Goal: Information Seeking & Learning: Learn about a topic

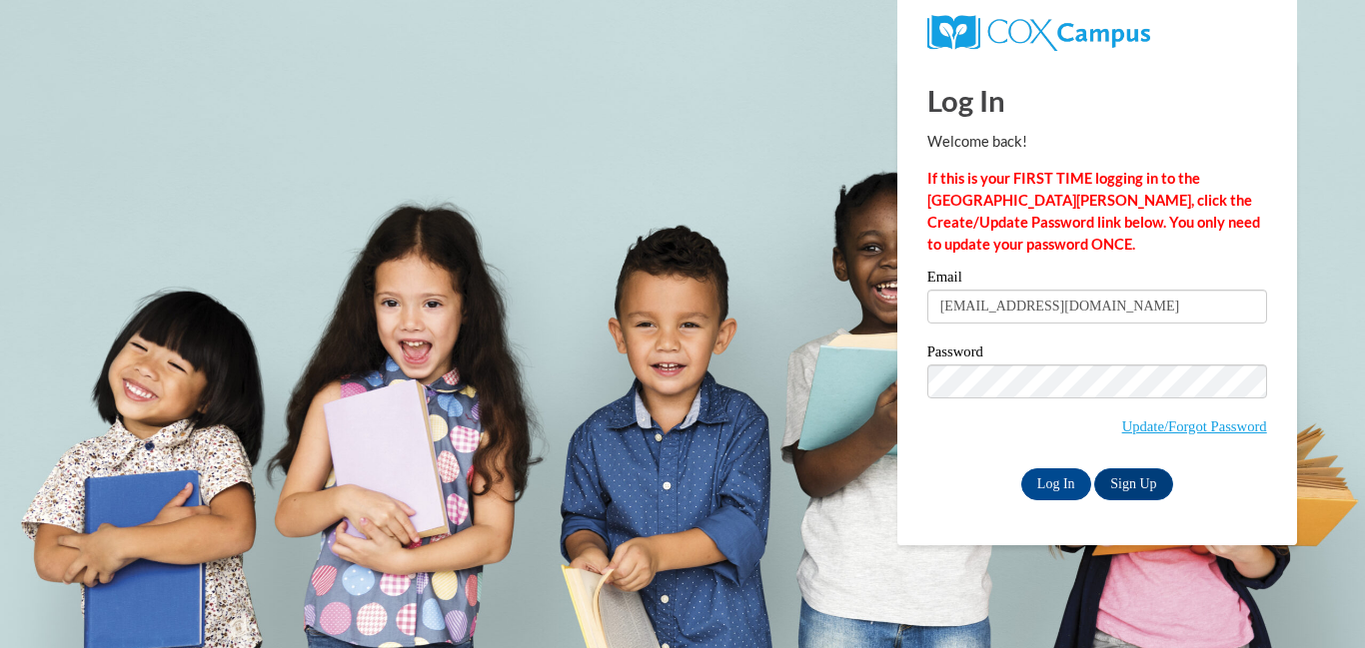
type input "[EMAIL_ADDRESS][DOMAIN_NAME]"
click at [1021, 469] on input "Log In" at bounding box center [1056, 485] width 70 height 32
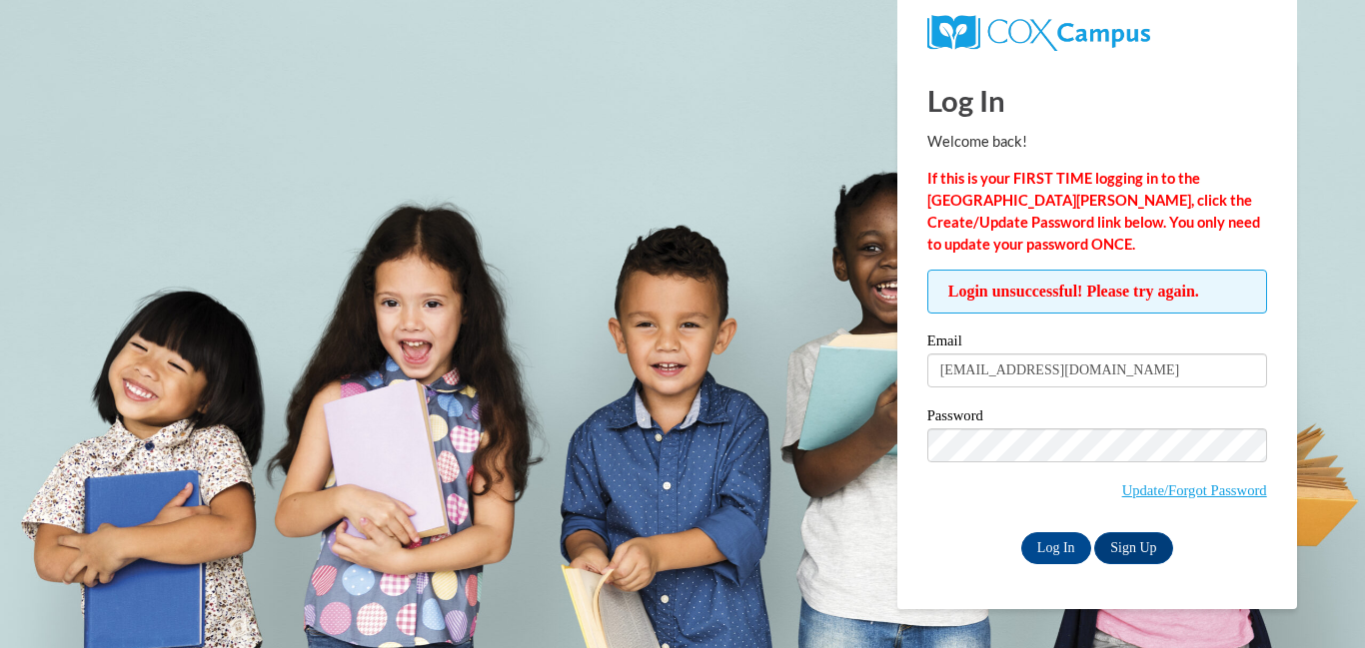
click at [610, 182] on body "This site uses cookies to help improve your learning experience. By continuing …" at bounding box center [682, 324] width 1365 height 648
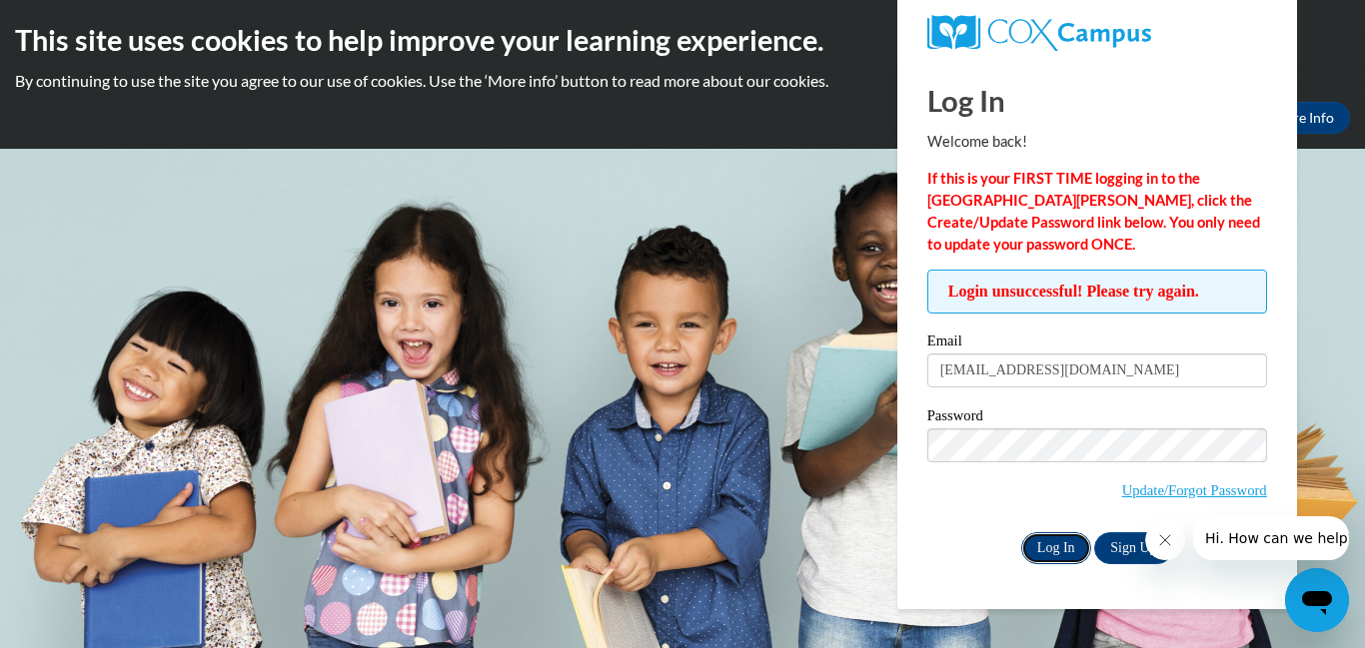
click at [1042, 552] on input "Log In" at bounding box center [1056, 549] width 70 height 32
click at [1337, 246] on body "This site uses cookies to help improve your learning experience. By continuing …" at bounding box center [682, 324] width 1365 height 648
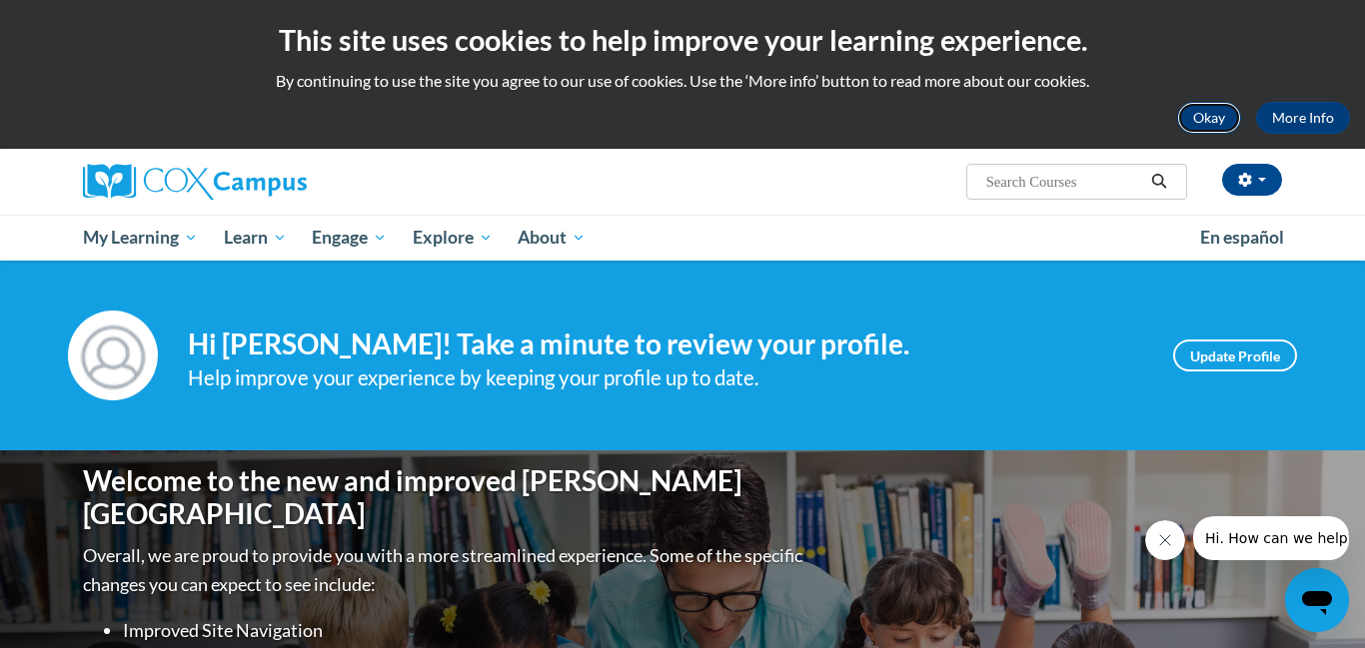
click at [1215, 112] on button "Okay" at bounding box center [1209, 118] width 64 height 32
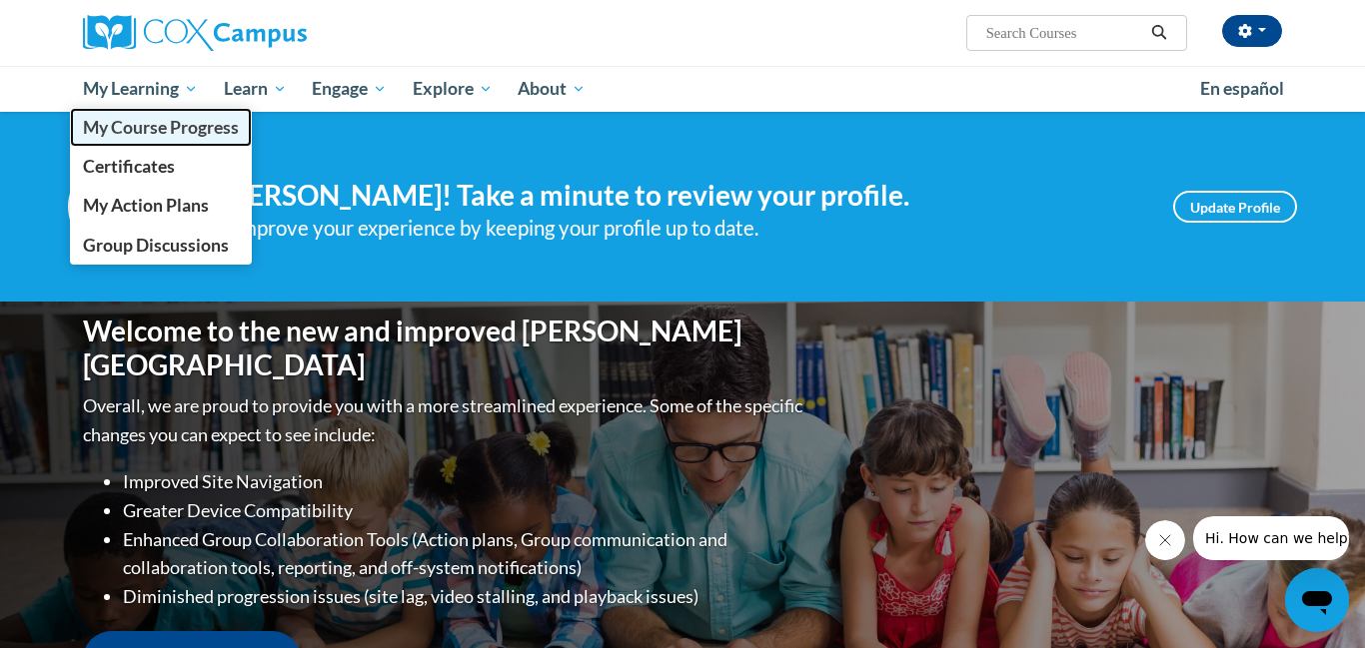
click at [156, 132] on span "My Course Progress" at bounding box center [161, 127] width 156 height 21
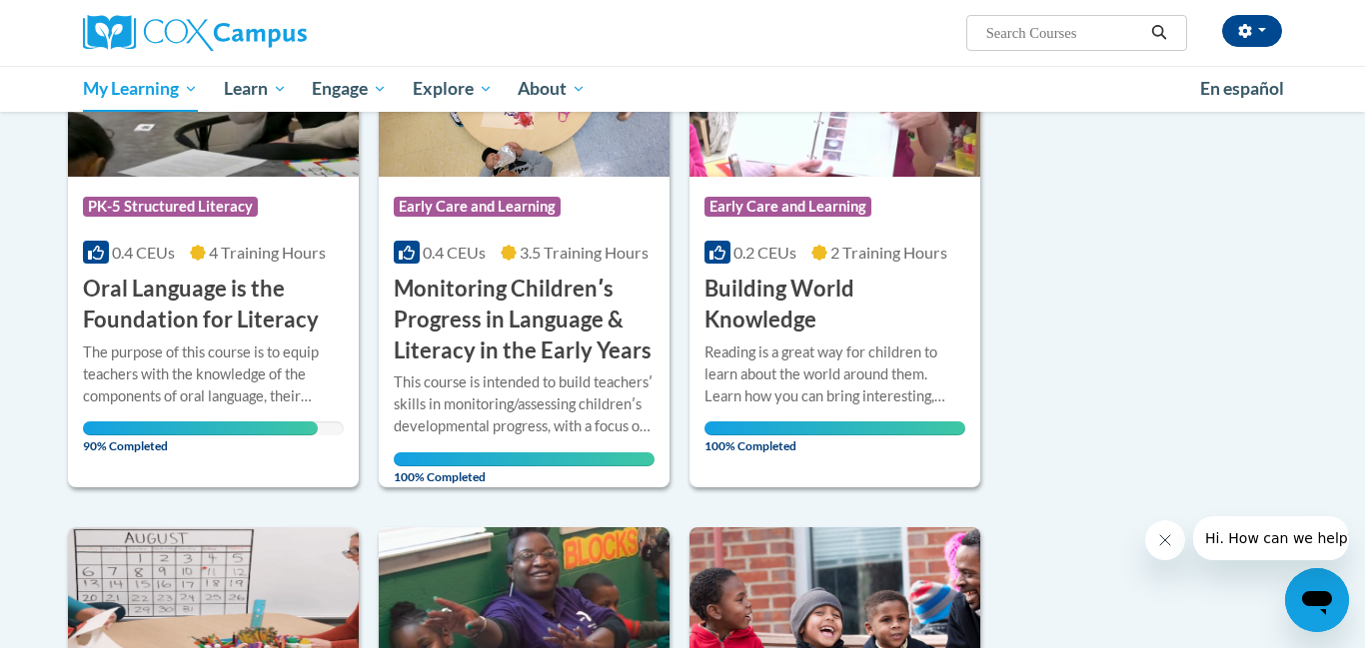
scroll to position [378, 0]
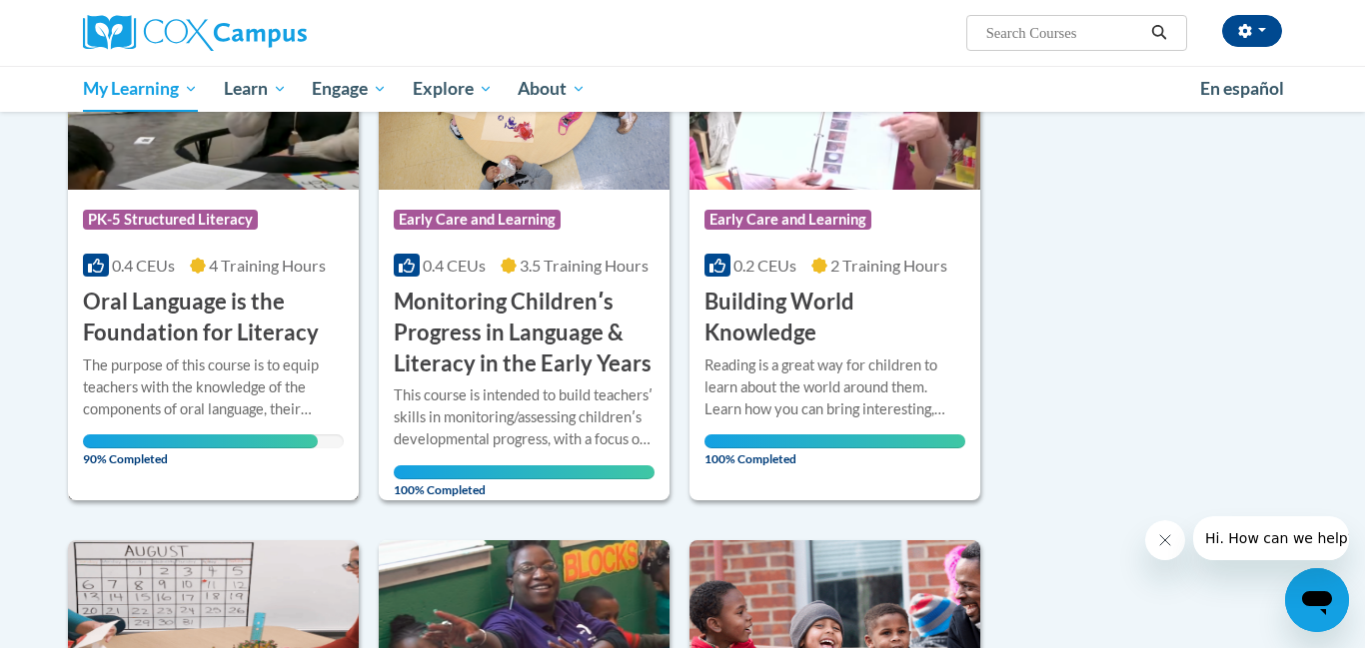
click at [250, 336] on h3 "Oral Language is the Foundation for Literacy" at bounding box center [213, 318] width 261 height 62
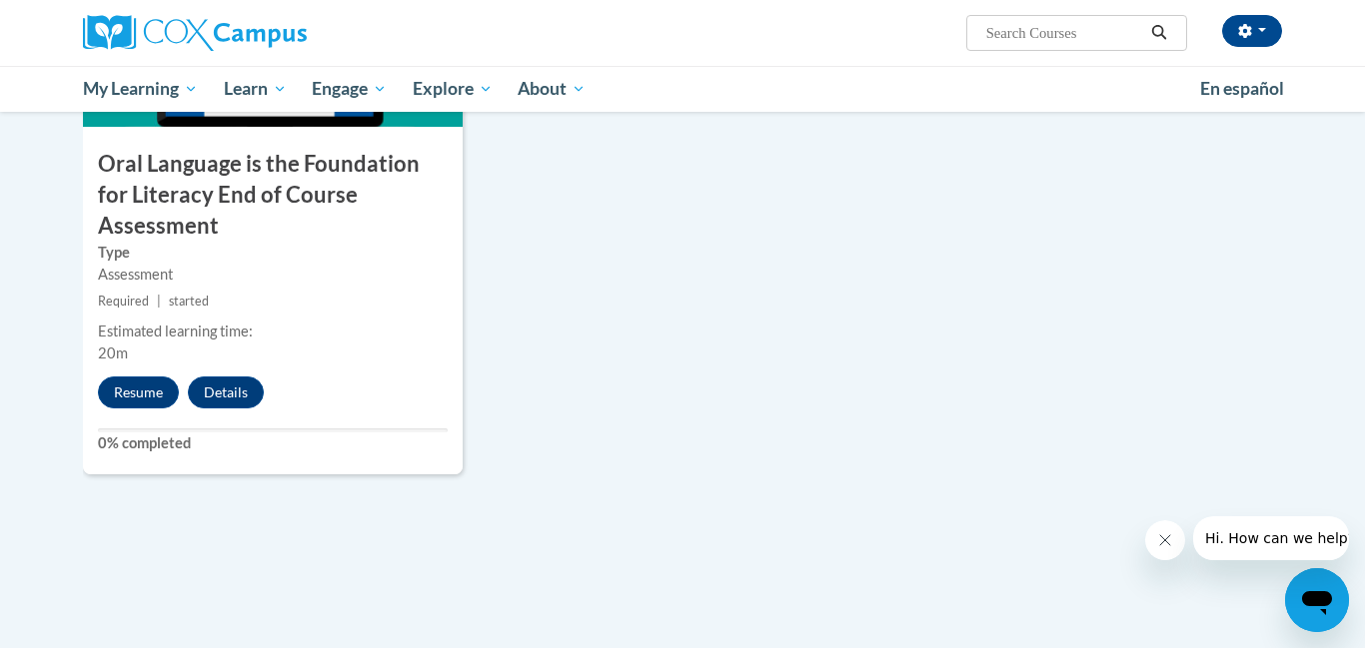
scroll to position [2264, 0]
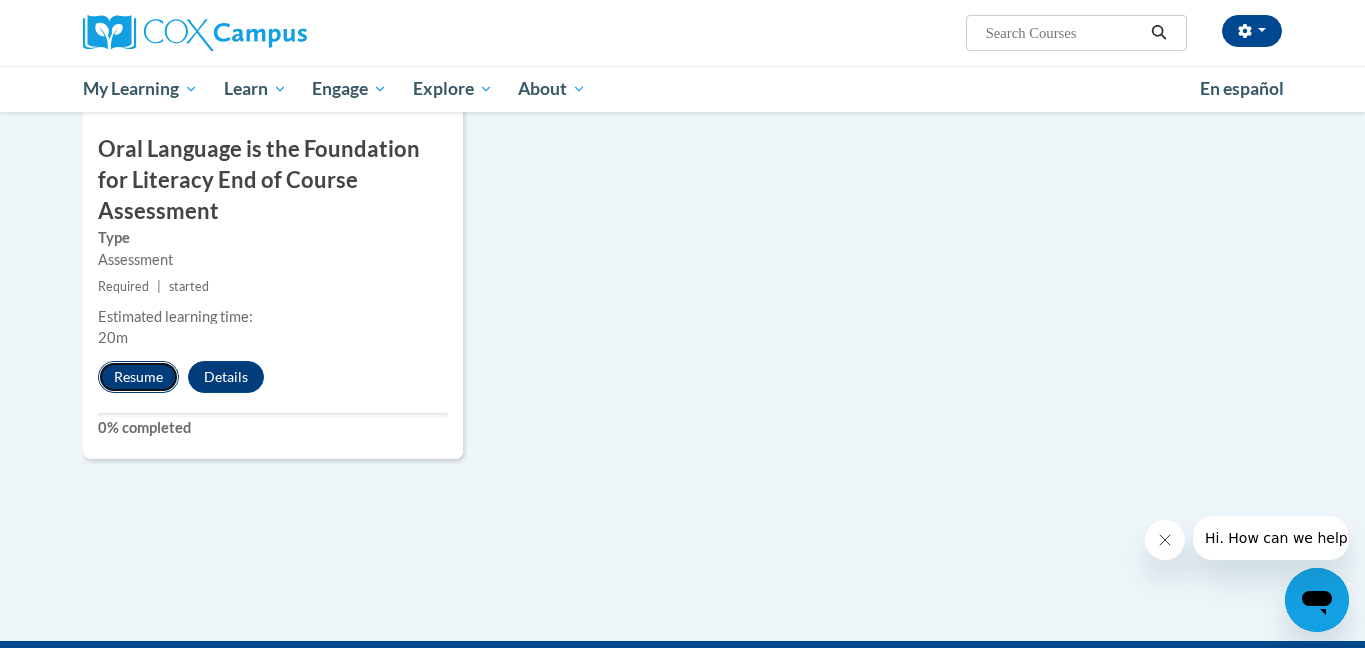
click at [133, 362] on button "Resume" at bounding box center [138, 378] width 81 height 32
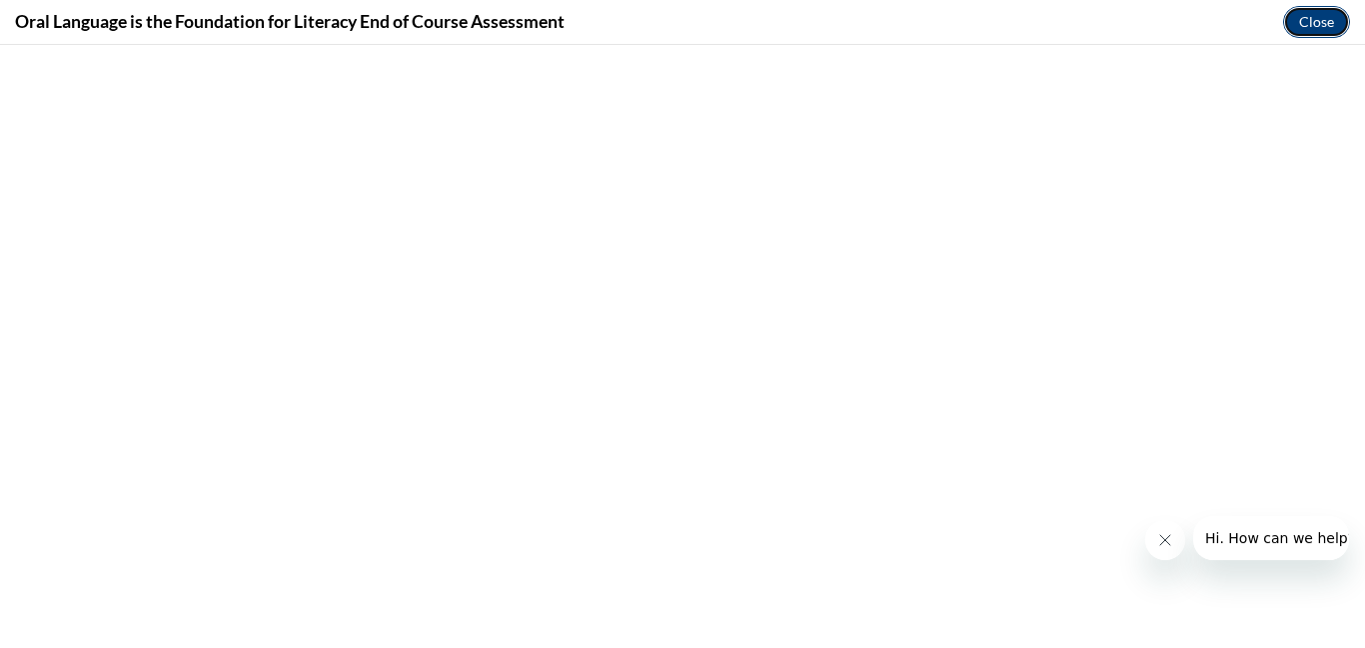
click at [1313, 34] on button "Close" at bounding box center [1316, 22] width 67 height 32
click at [1315, 24] on button "Close" at bounding box center [1316, 22] width 67 height 32
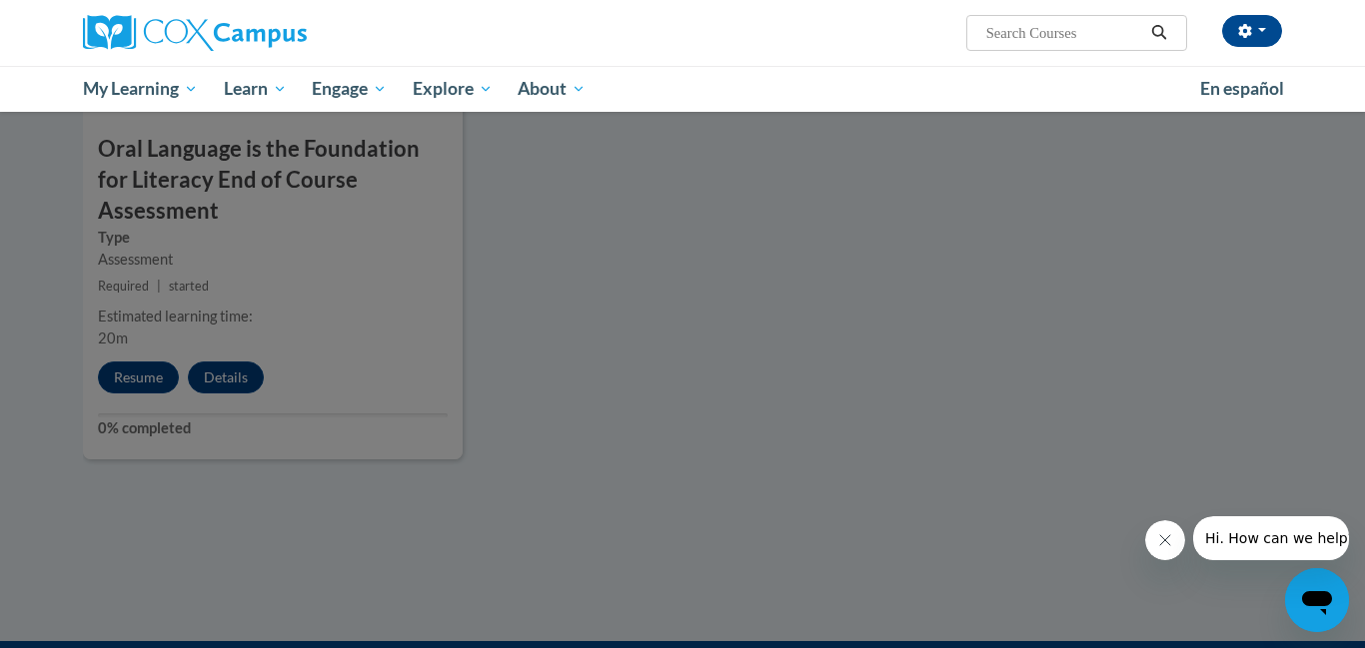
drag, startPoint x: 1006, startPoint y: 257, endPoint x: 971, endPoint y: 260, distance: 35.1
click at [1005, 258] on div at bounding box center [682, 324] width 1365 height 648
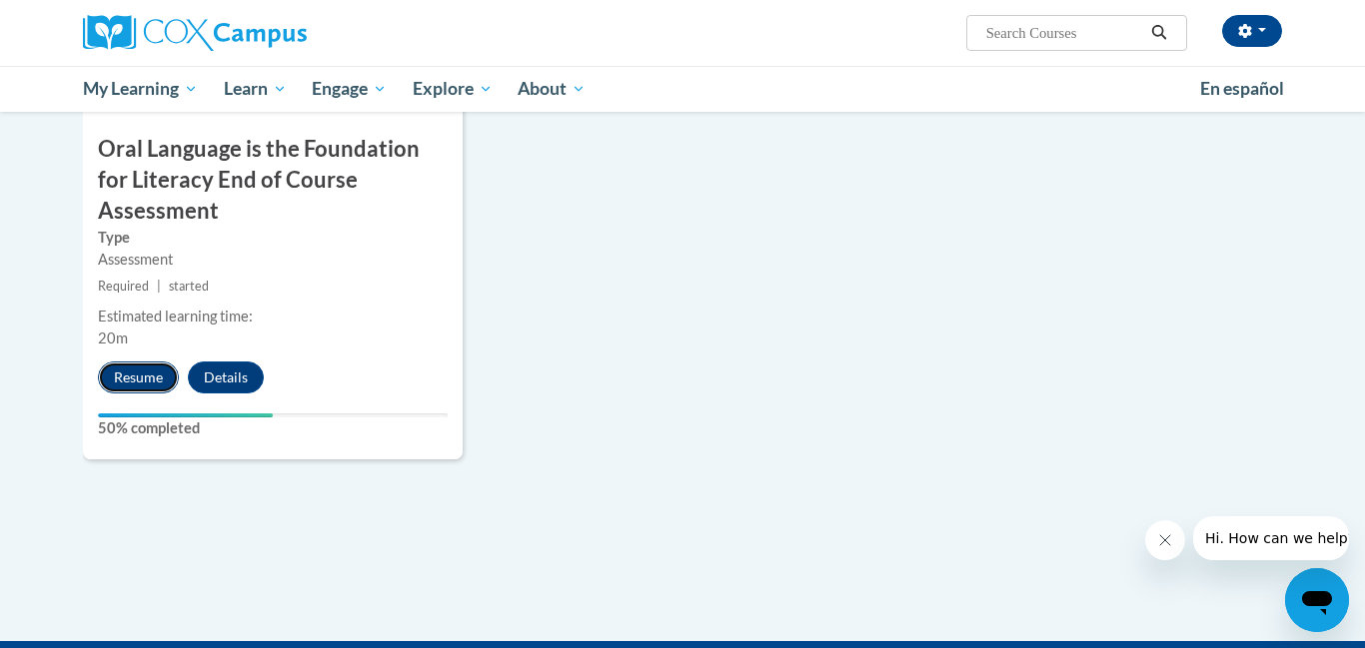
click at [141, 362] on button "Resume" at bounding box center [138, 378] width 81 height 32
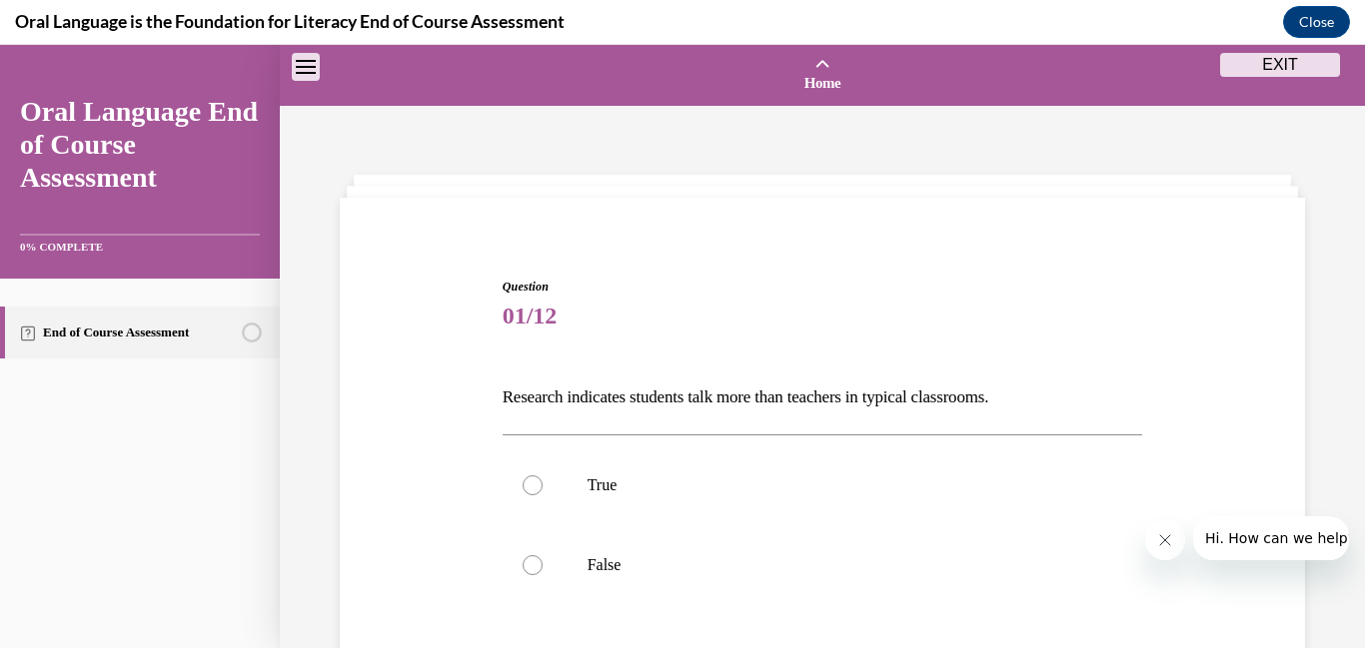
scroll to position [62, 0]
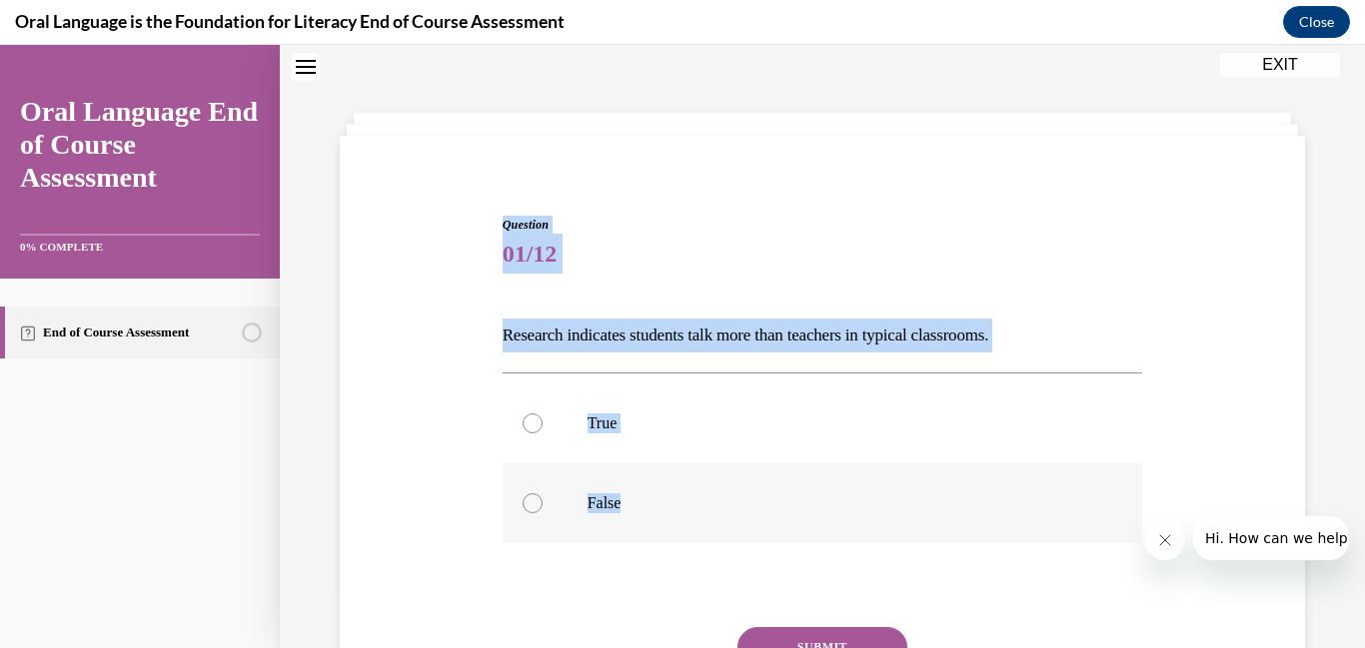
drag, startPoint x: 485, startPoint y: 203, endPoint x: 826, endPoint y: 508, distance: 457.8
click at [826, 508] on div "Question 01/12 Research indicates students talk more than teachers in typical c…" at bounding box center [822, 473] width 975 height 635
copy div "Question 01/12 Research indicates students talk more than teachers in typical c…"
click at [535, 502] on div at bounding box center [533, 504] width 20 height 20
click at [535, 502] on input "False" at bounding box center [533, 504] width 20 height 20
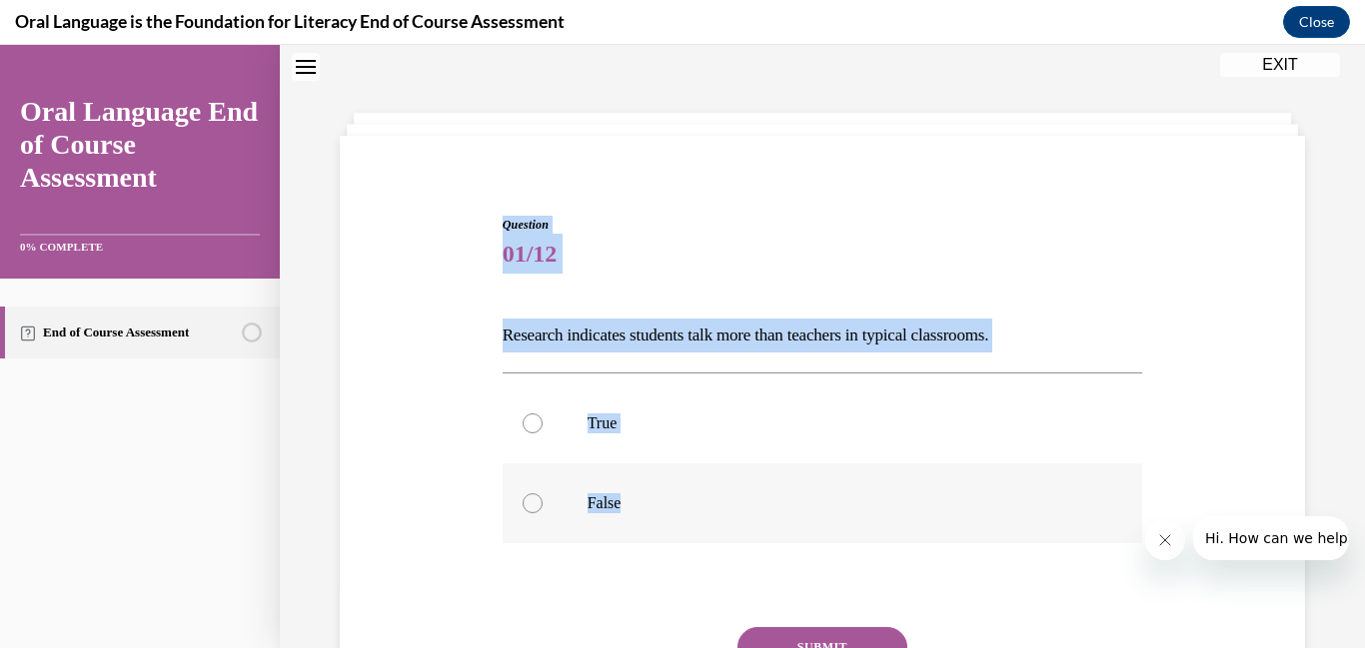
radio input "true"
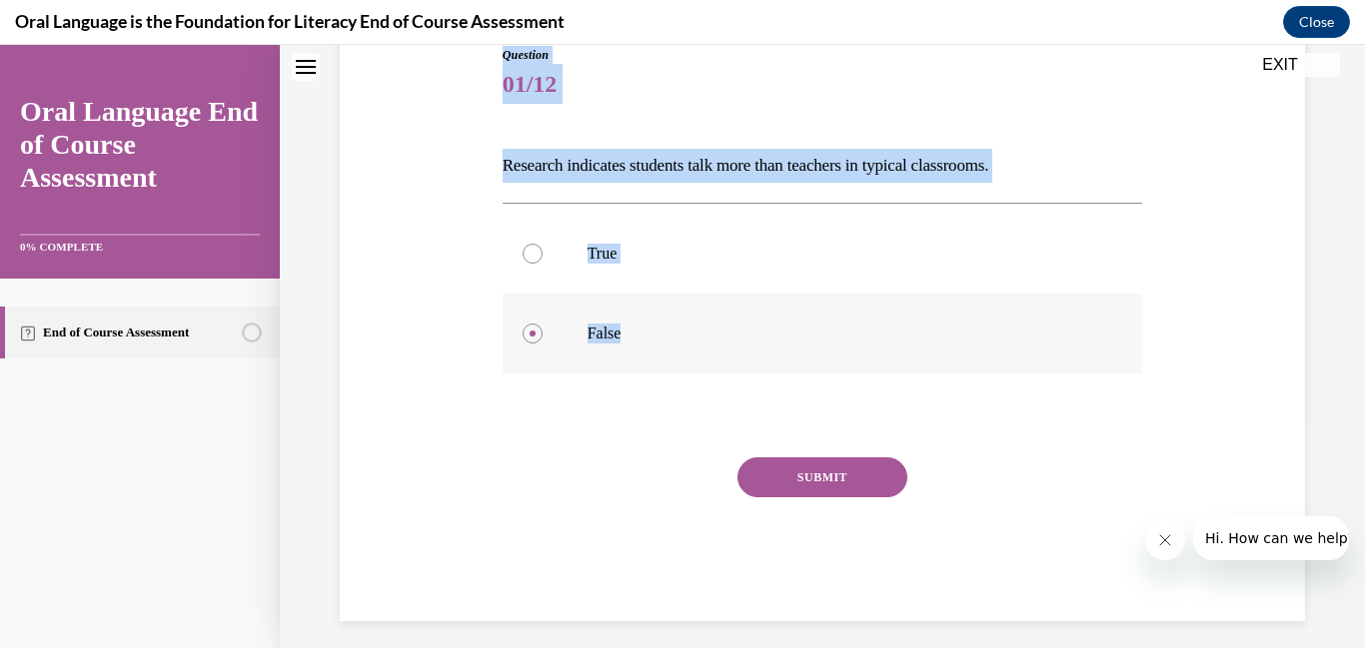
scroll to position [242, 0]
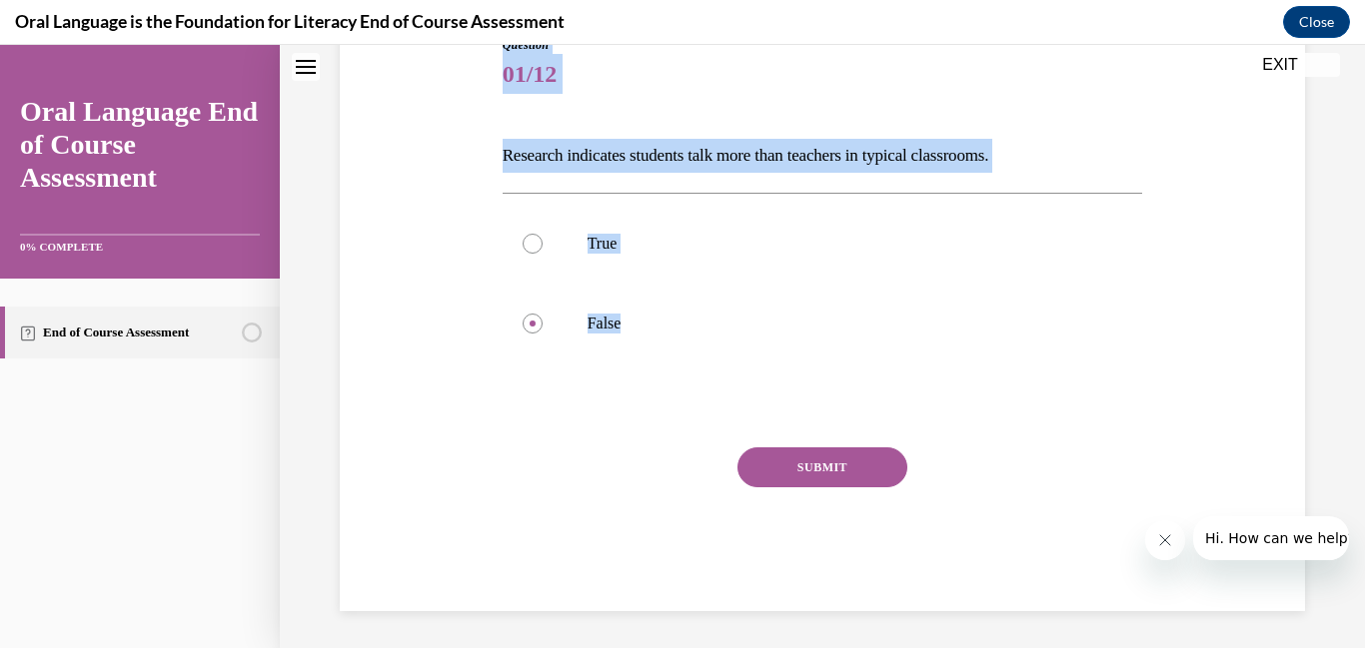
click at [831, 468] on button "SUBMIT" at bounding box center [822, 468] width 170 height 40
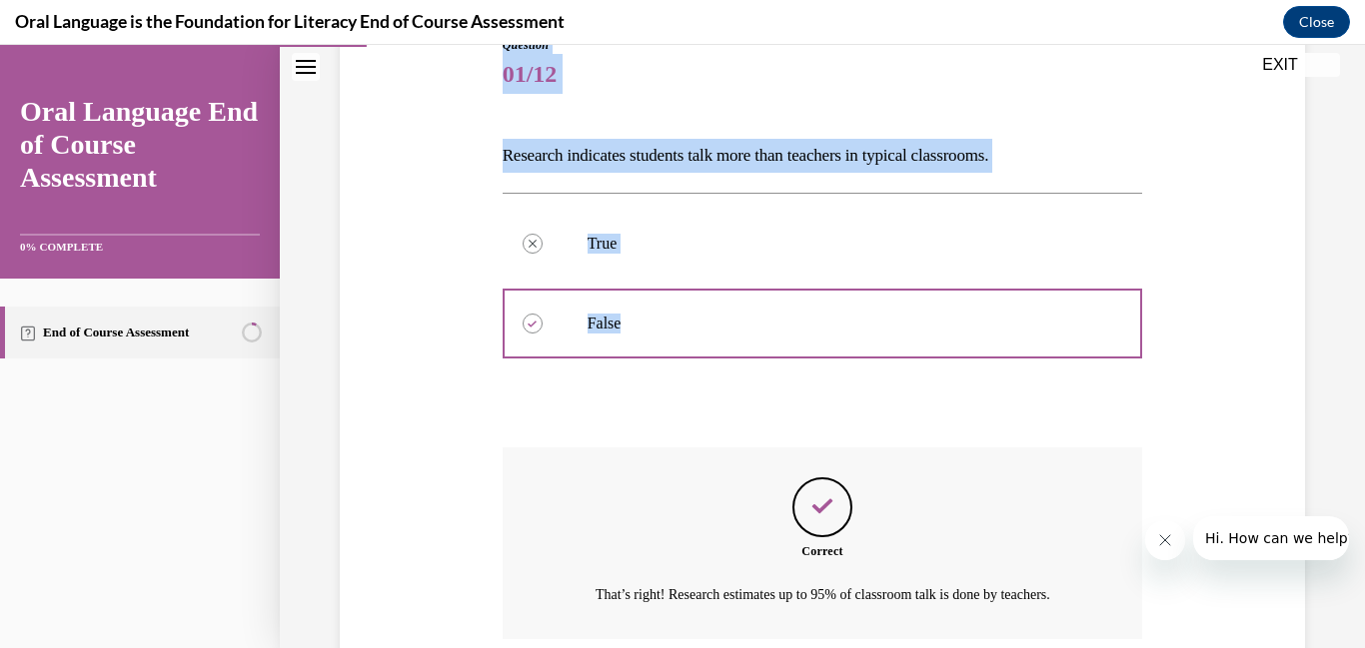
scroll to position [407, 0]
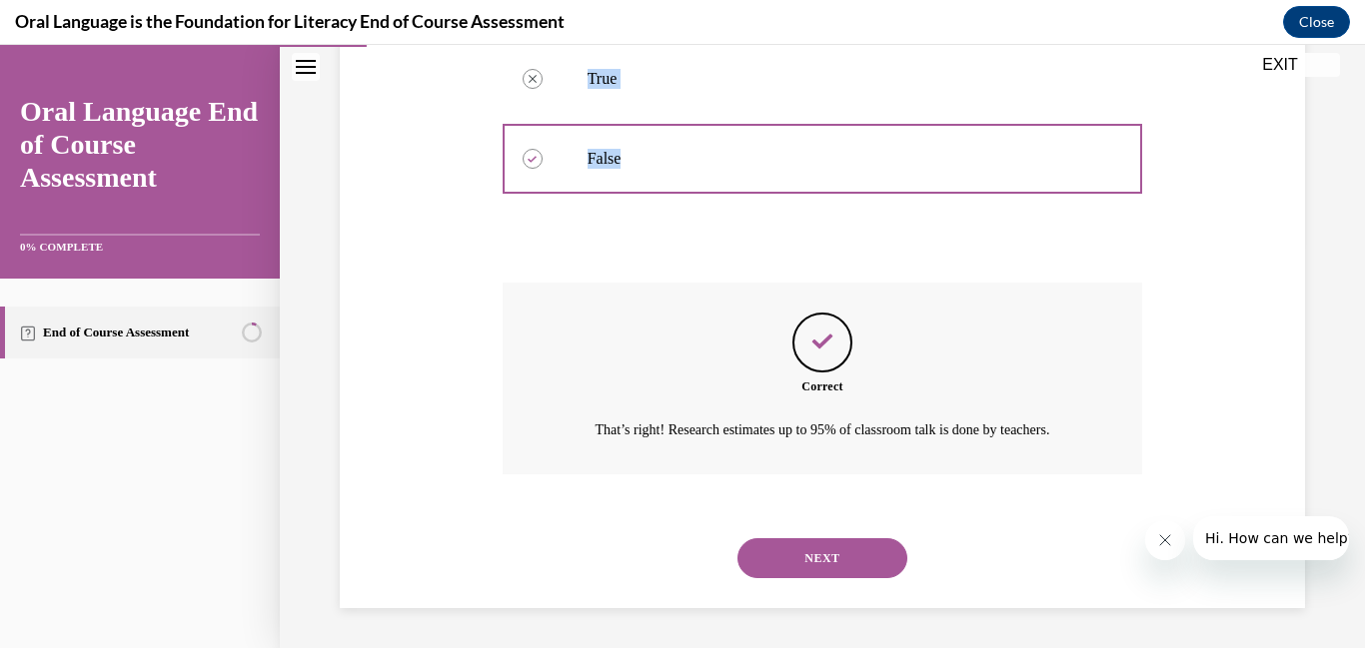
click at [826, 556] on button "NEXT" at bounding box center [822, 559] width 170 height 40
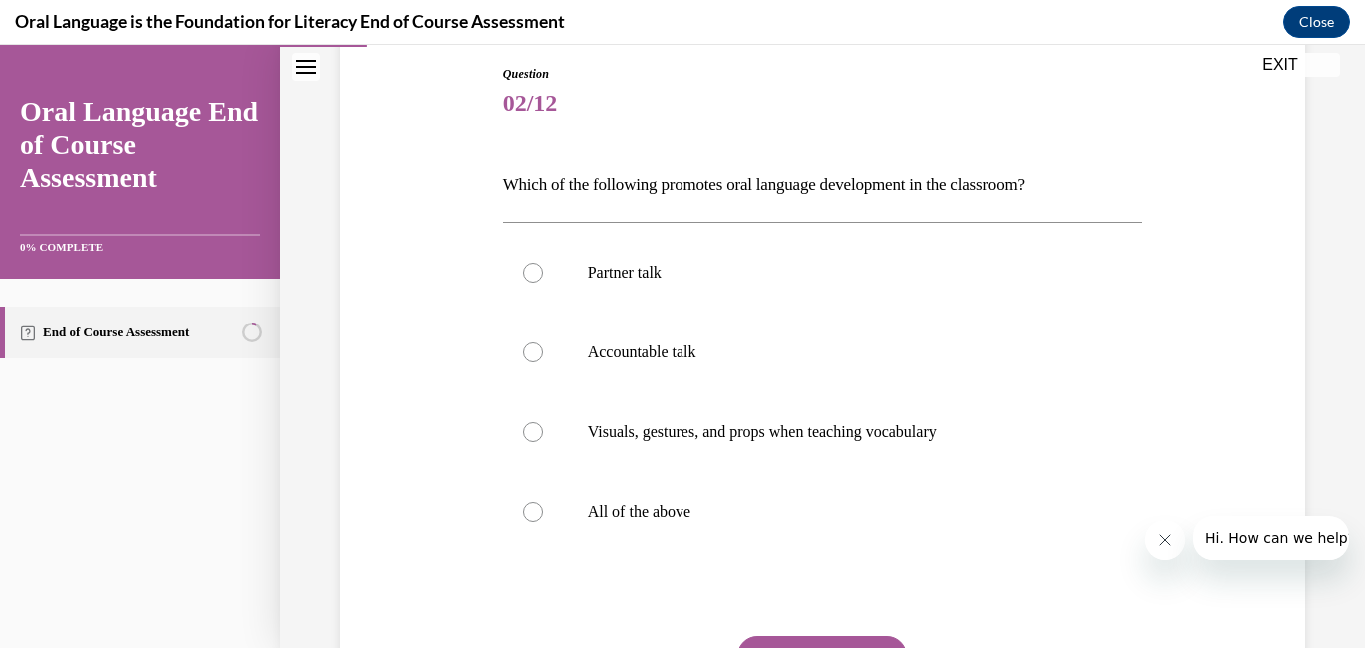
scroll to position [245, 0]
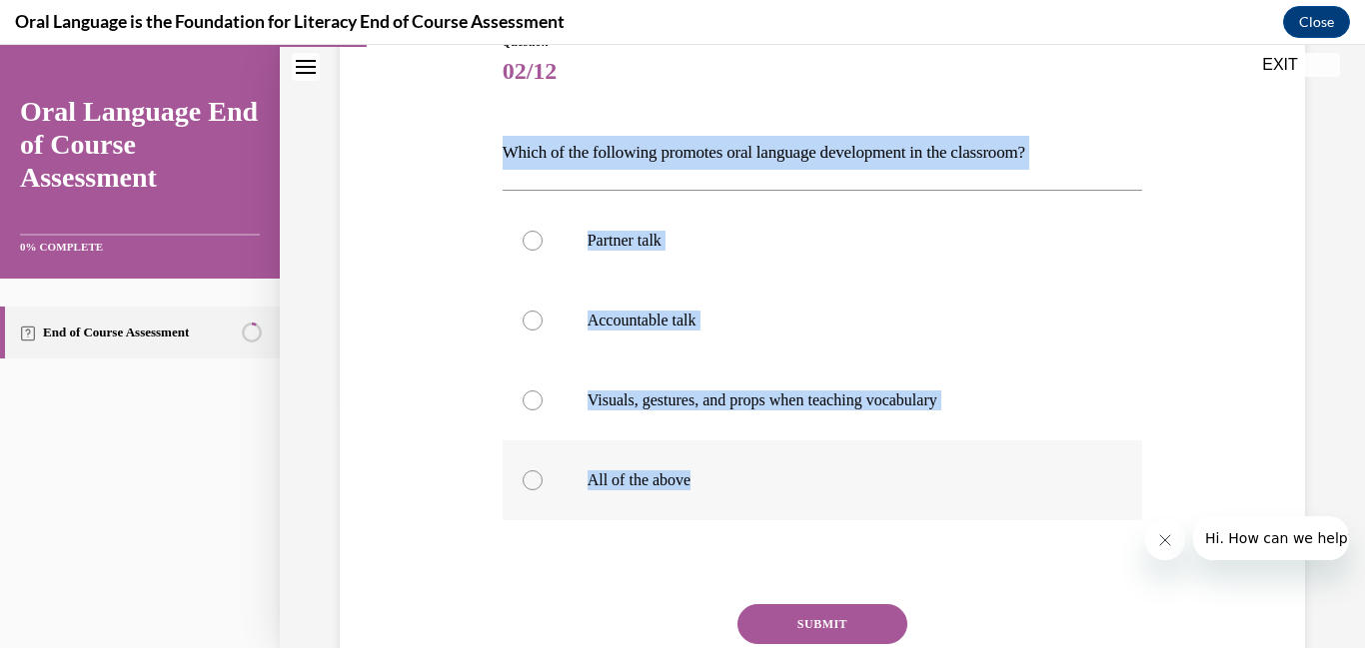
drag, startPoint x: 483, startPoint y: 145, endPoint x: 819, endPoint y: 482, distance: 476.2
click at [819, 482] on div "Question 02/12 Which of the following promotes oral language development in the…" at bounding box center [822, 370] width 975 height 795
copy div "Which of the following promotes oral language development in the classroom?  Pa…"
click at [654, 485] on p "All of the above" at bounding box center [840, 481] width 506 height 20
click at [543, 485] on input "All of the above" at bounding box center [533, 481] width 20 height 20
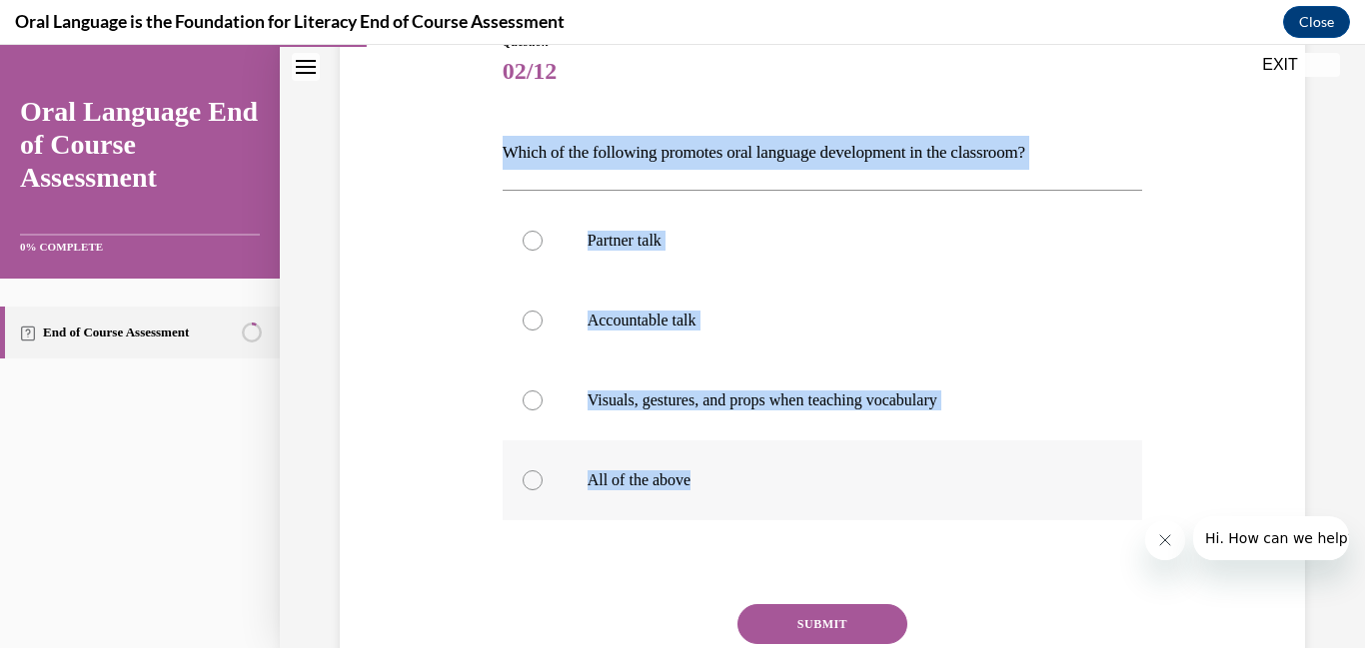
radio input "true"
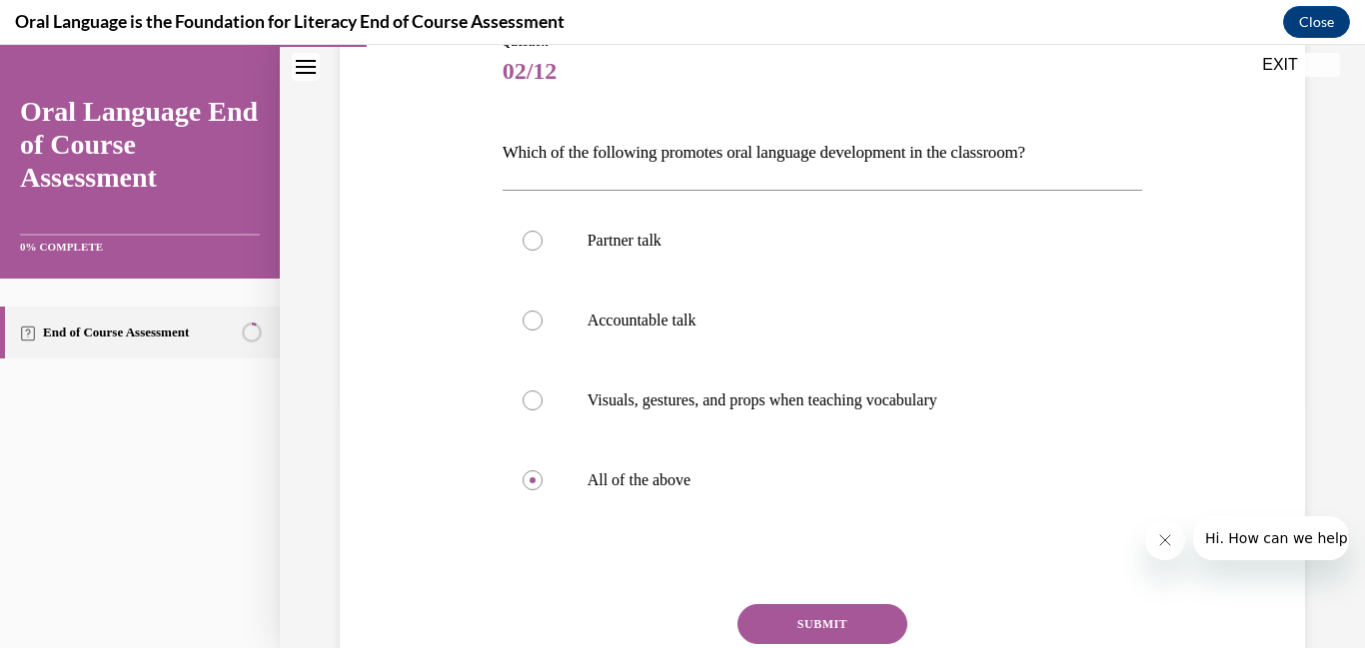
click at [820, 625] on button "SUBMIT" at bounding box center [822, 624] width 170 height 40
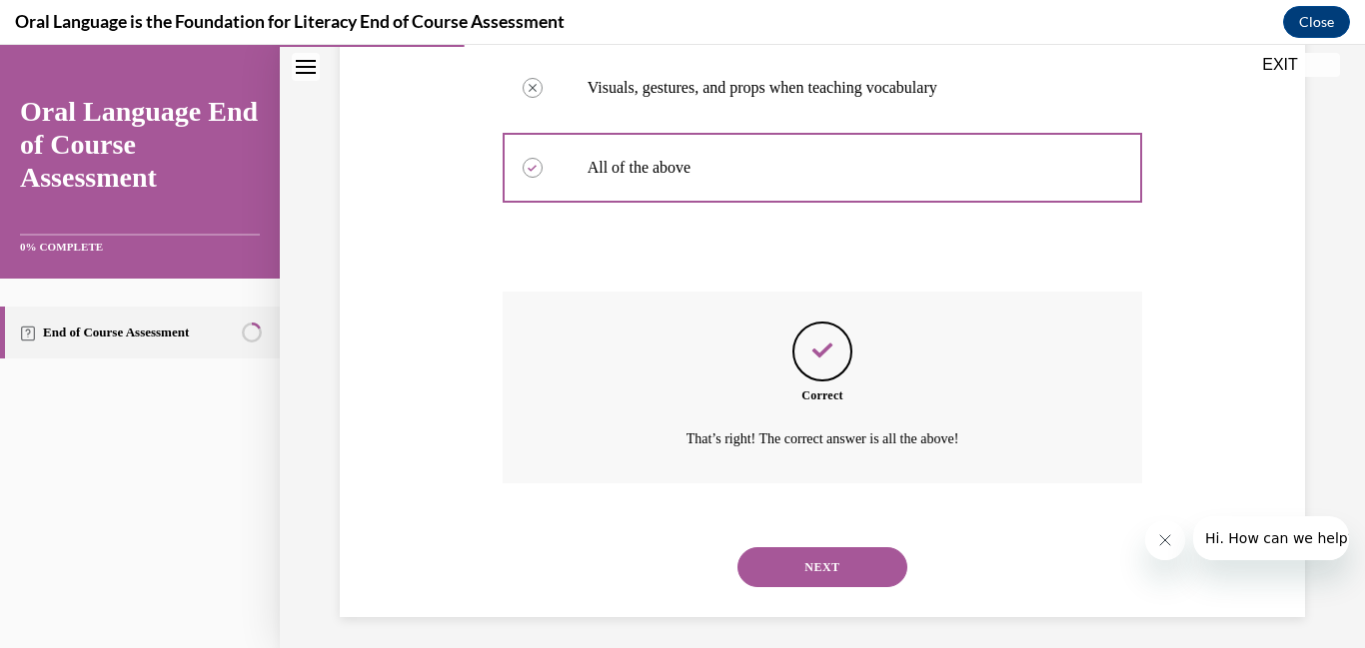
scroll to position [566, 0]
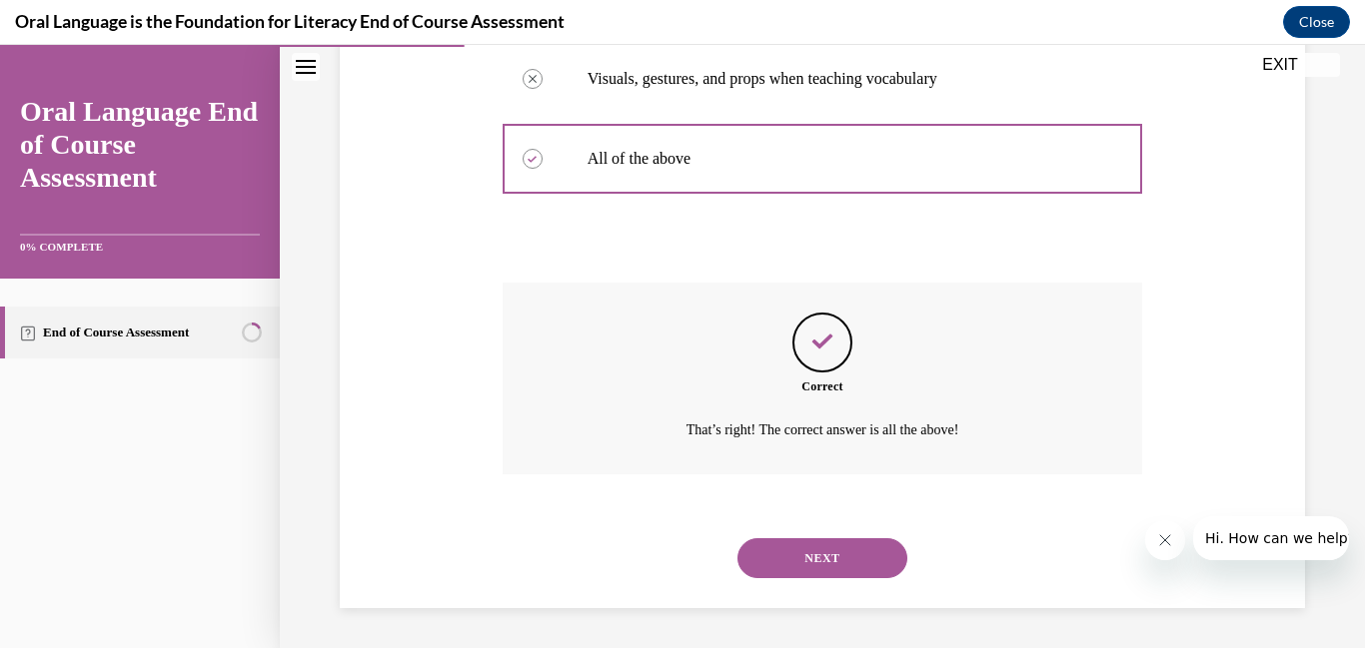
click at [828, 558] on button "NEXT" at bounding box center [822, 559] width 170 height 40
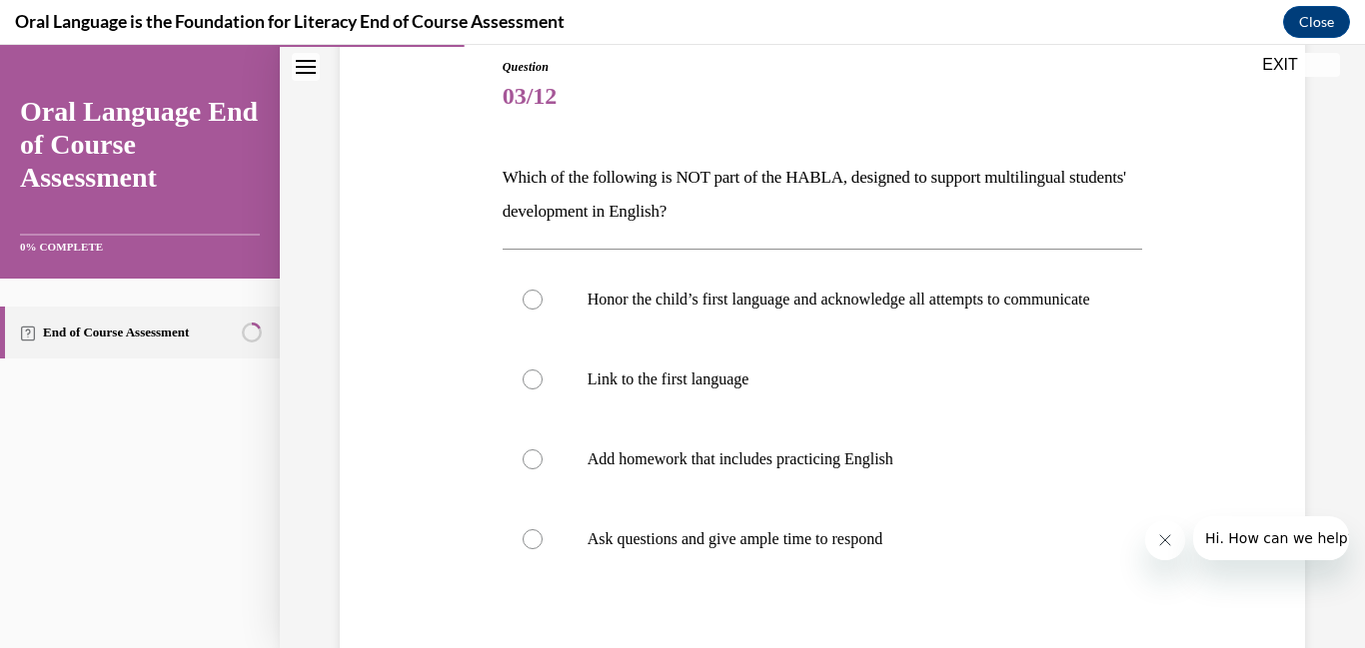
scroll to position [227, 0]
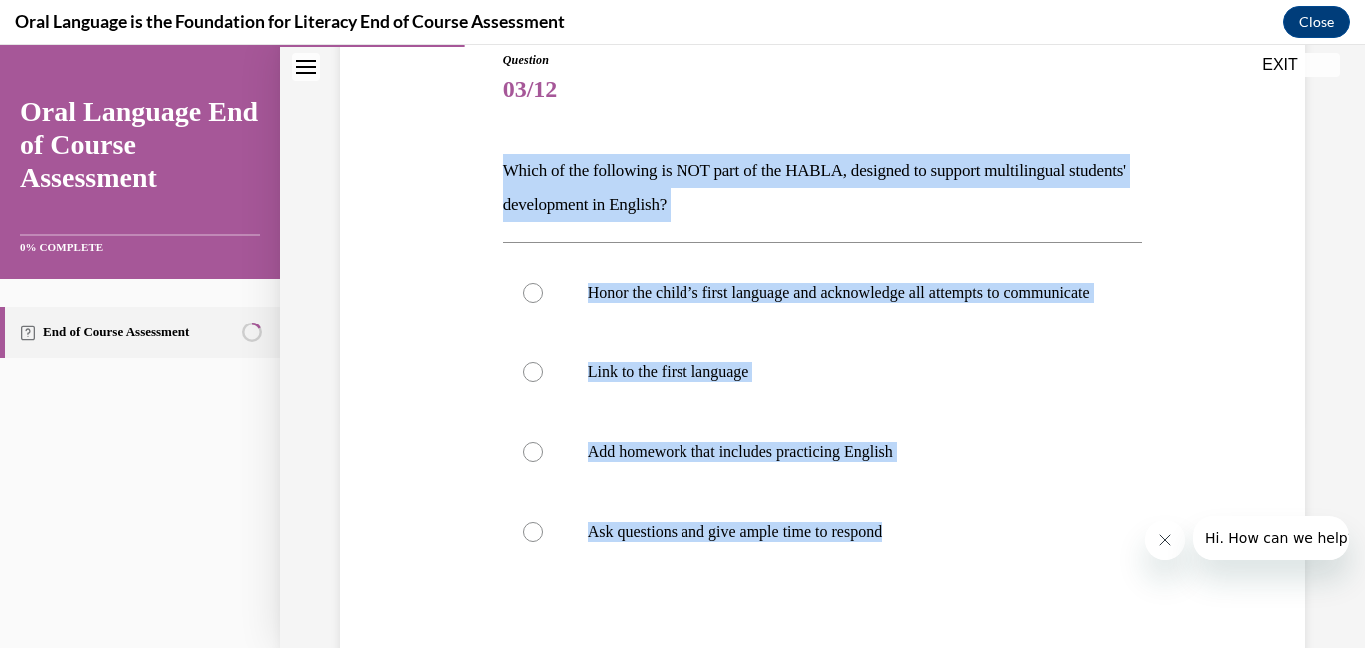
drag, startPoint x: 502, startPoint y: 173, endPoint x: 964, endPoint y: 622, distance: 645.1
click at [964, 622] on div "Question 03/12 Which of the following is NOT part of the HABLA, designed to sup…" at bounding box center [823, 435] width 640 height 769
copy div "Which of the following is NOT part of the HABLA, designed to support multilingu…"
click at [532, 463] on div at bounding box center [533, 453] width 20 height 20
click at [532, 463] on input "Add homework that includes practicing English" at bounding box center [533, 453] width 20 height 20
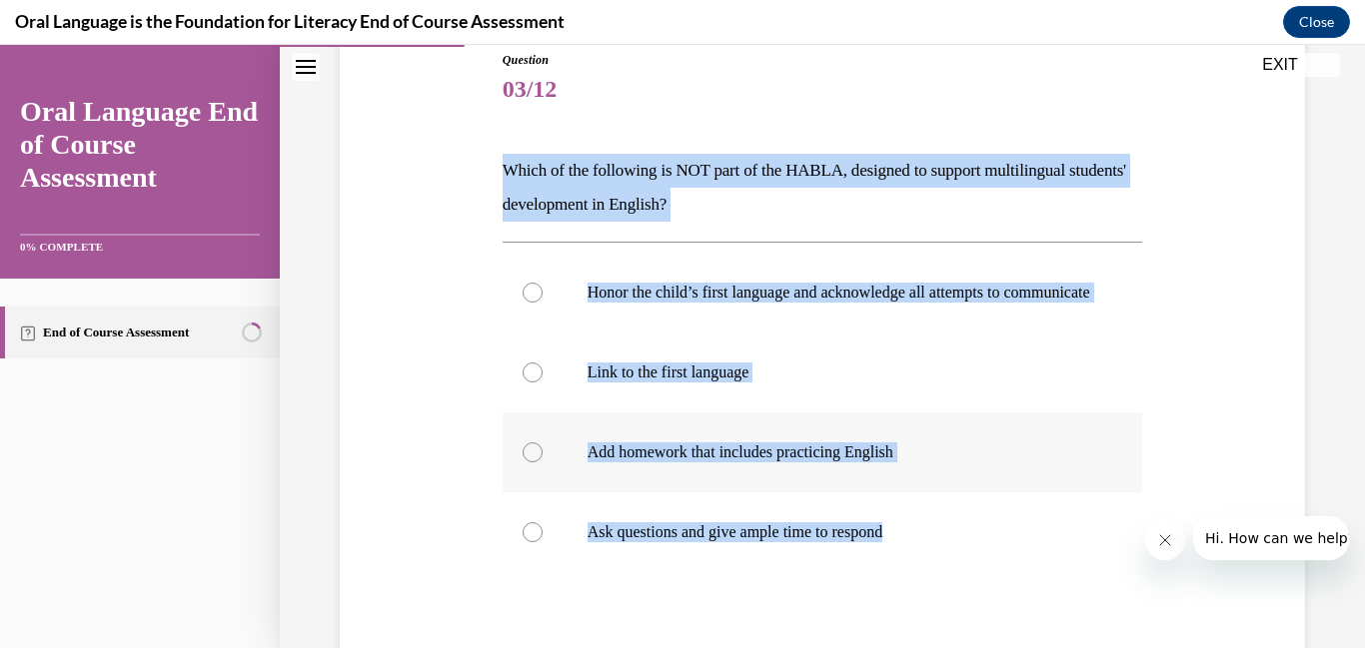
radio input "true"
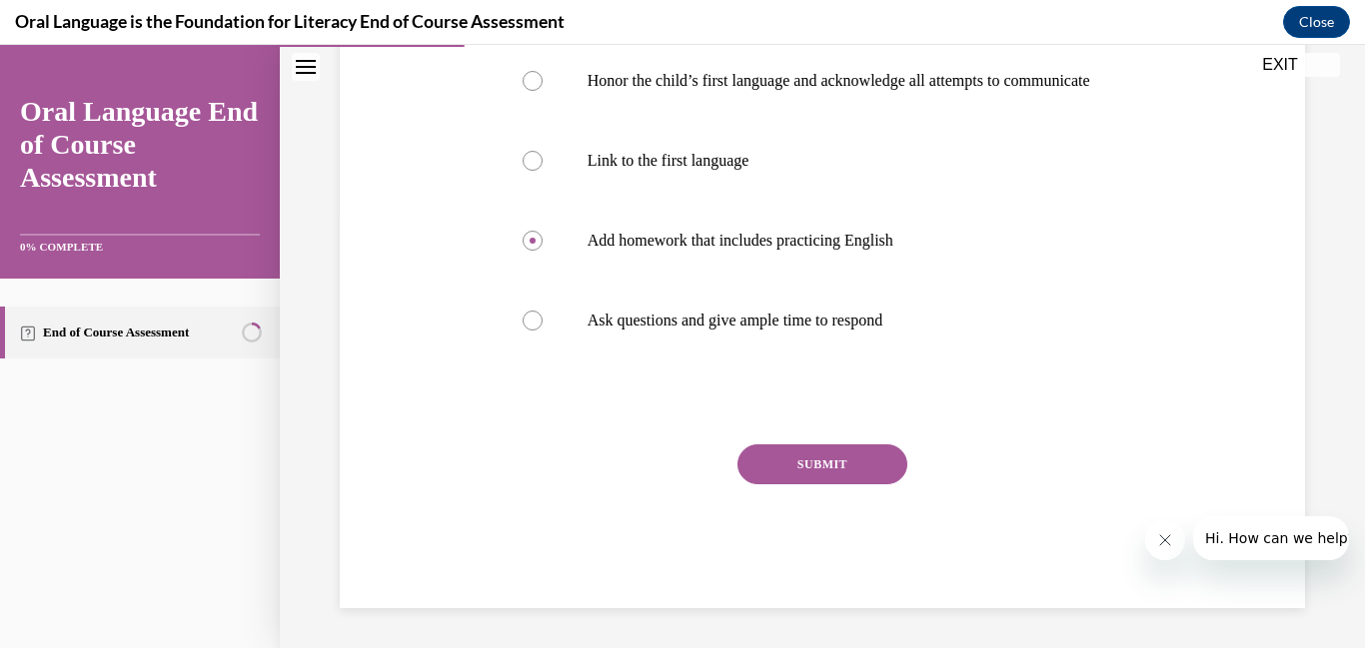
click at [837, 473] on button "SUBMIT" at bounding box center [822, 465] width 170 height 40
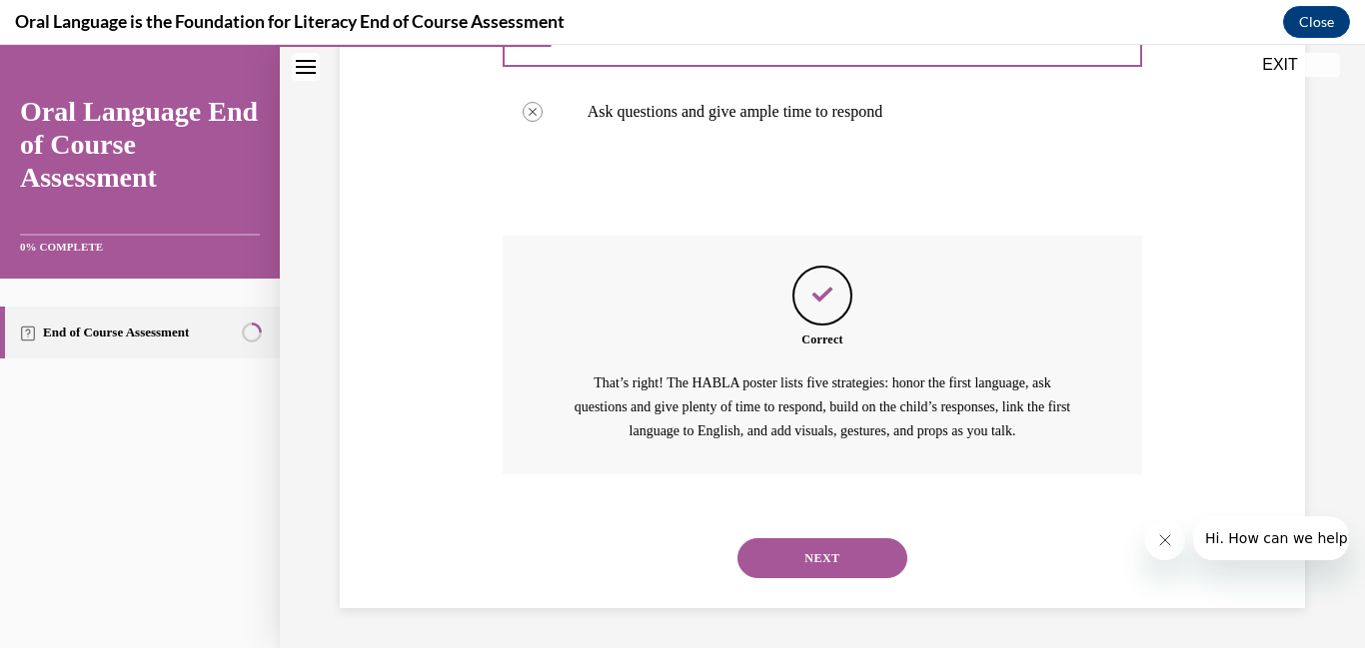
scroll to position [667, 0]
click at [831, 559] on button "NEXT" at bounding box center [822, 559] width 170 height 40
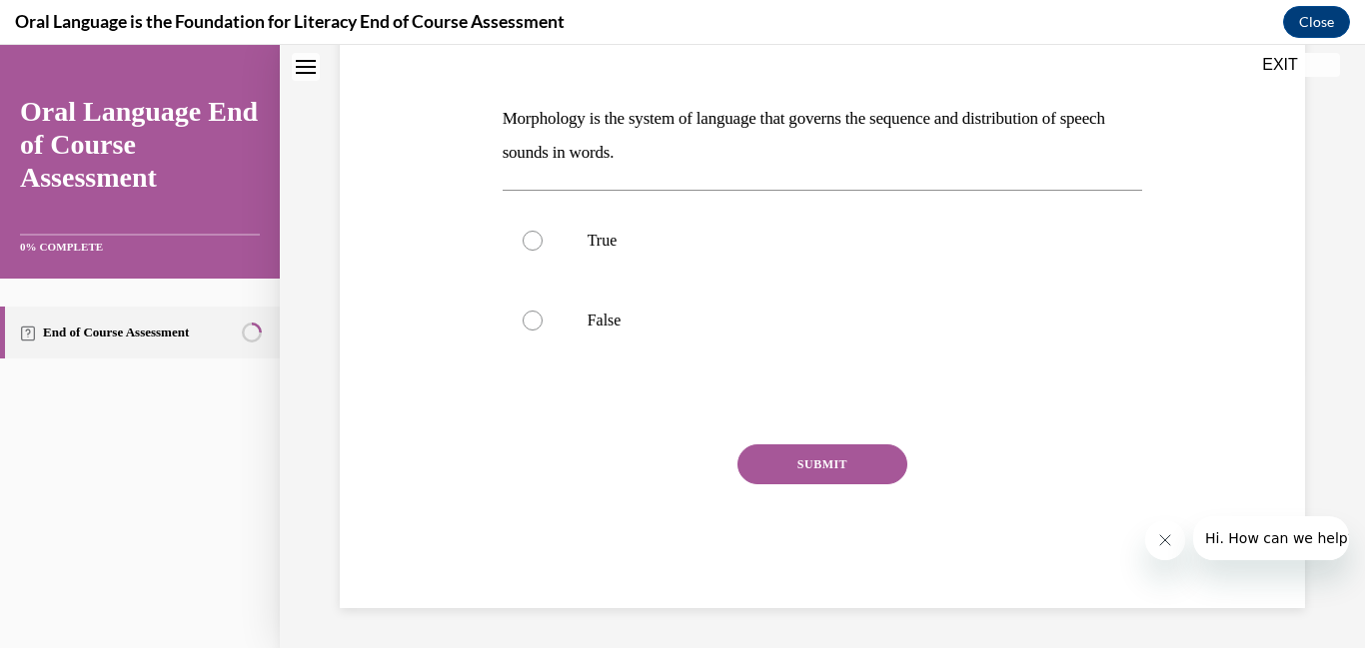
scroll to position [0, 0]
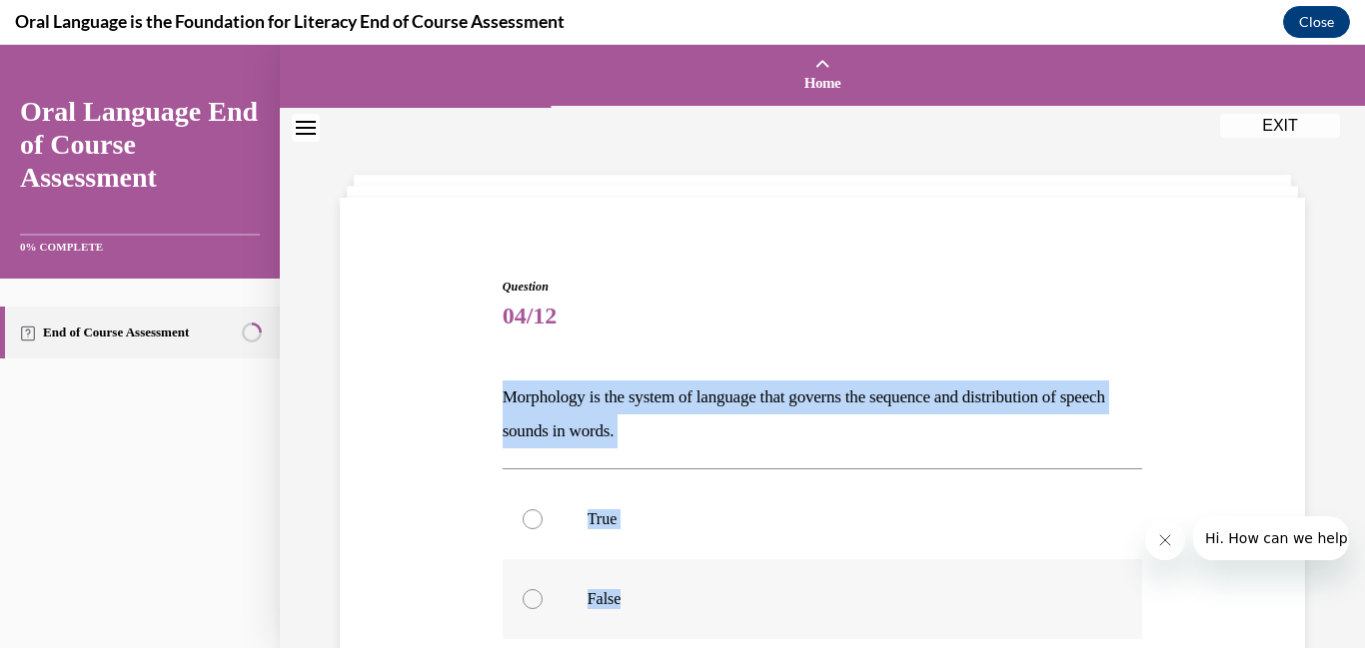
drag, startPoint x: 470, startPoint y: 391, endPoint x: 716, endPoint y: 603, distance: 325.9
click at [716, 603] on div "Question 04/12 Morphology is the system of language that governs the sequence a…" at bounding box center [822, 552] width 975 height 669
copy div "Morphology is the system of language that governs the sequence and distribution…"
drag, startPoint x: 546, startPoint y: 597, endPoint x: 521, endPoint y: 579, distance: 30.8
click at [547, 597] on label "False" at bounding box center [823, 599] width 640 height 80
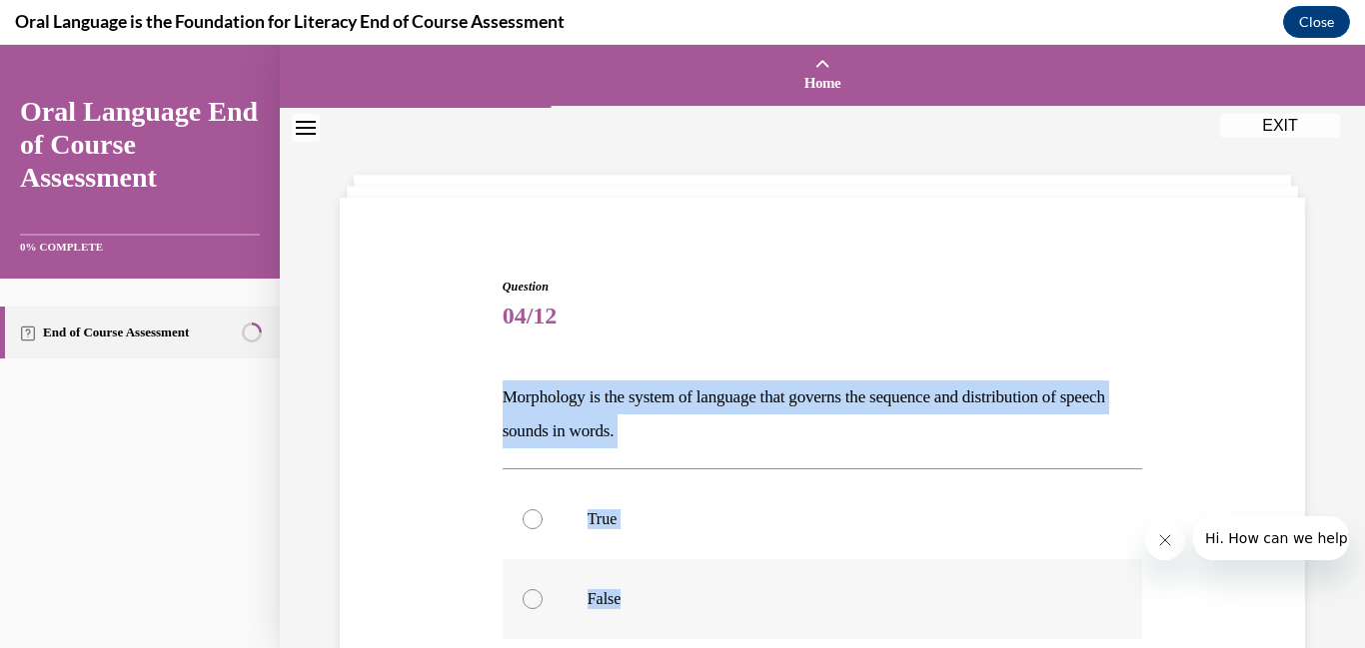
click at [543, 597] on input "False" at bounding box center [533, 599] width 20 height 20
radio input "true"
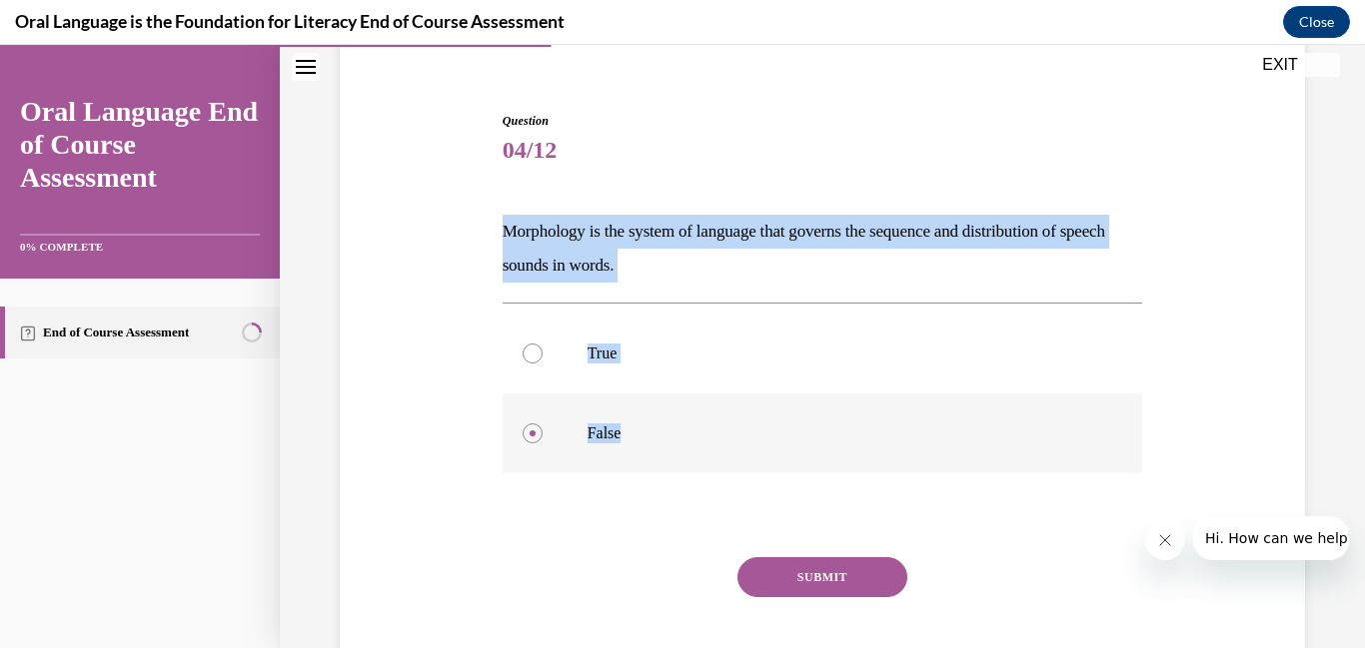
scroll to position [167, 0]
click at [845, 581] on button "SUBMIT" at bounding box center [822, 577] width 170 height 40
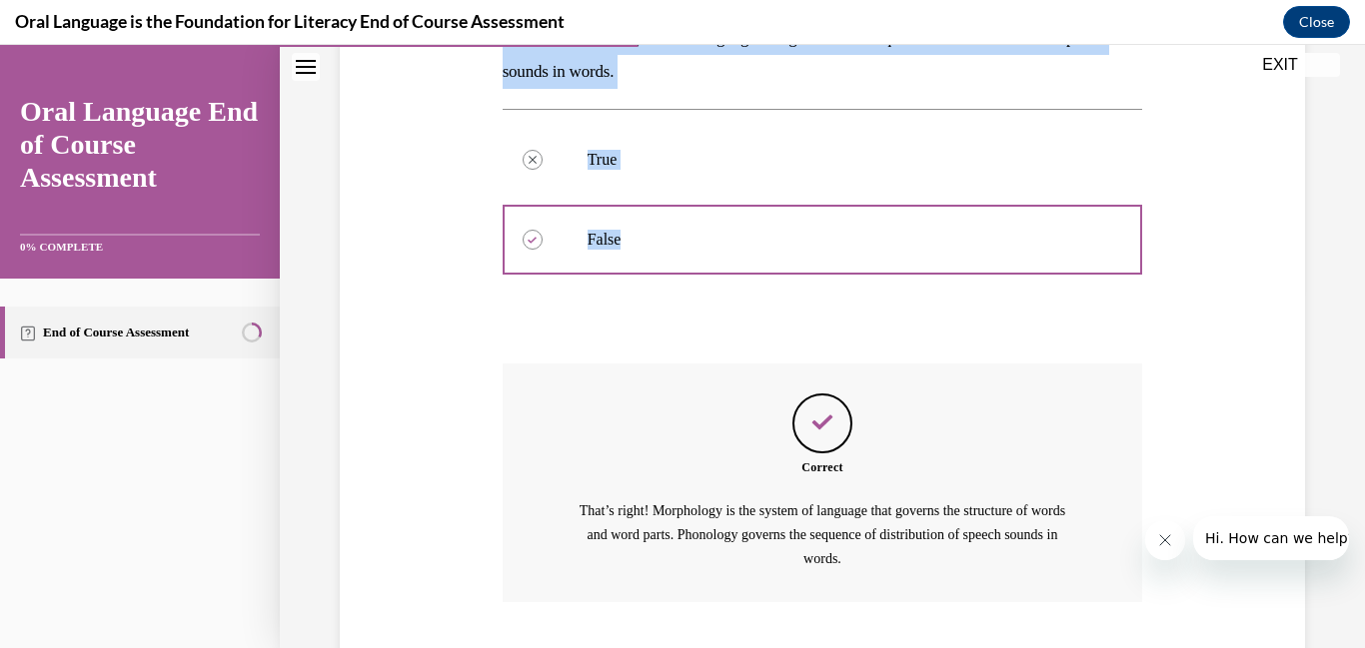
scroll to position [488, 0]
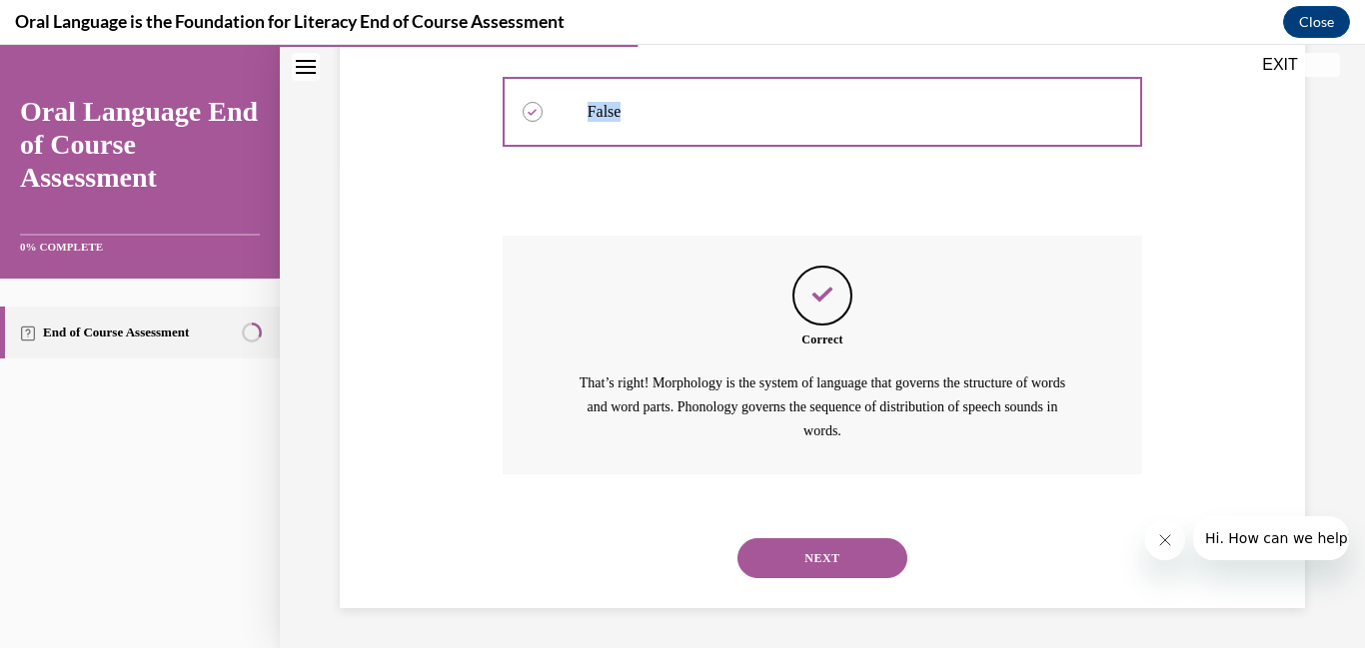
click at [862, 564] on button "NEXT" at bounding box center [822, 559] width 170 height 40
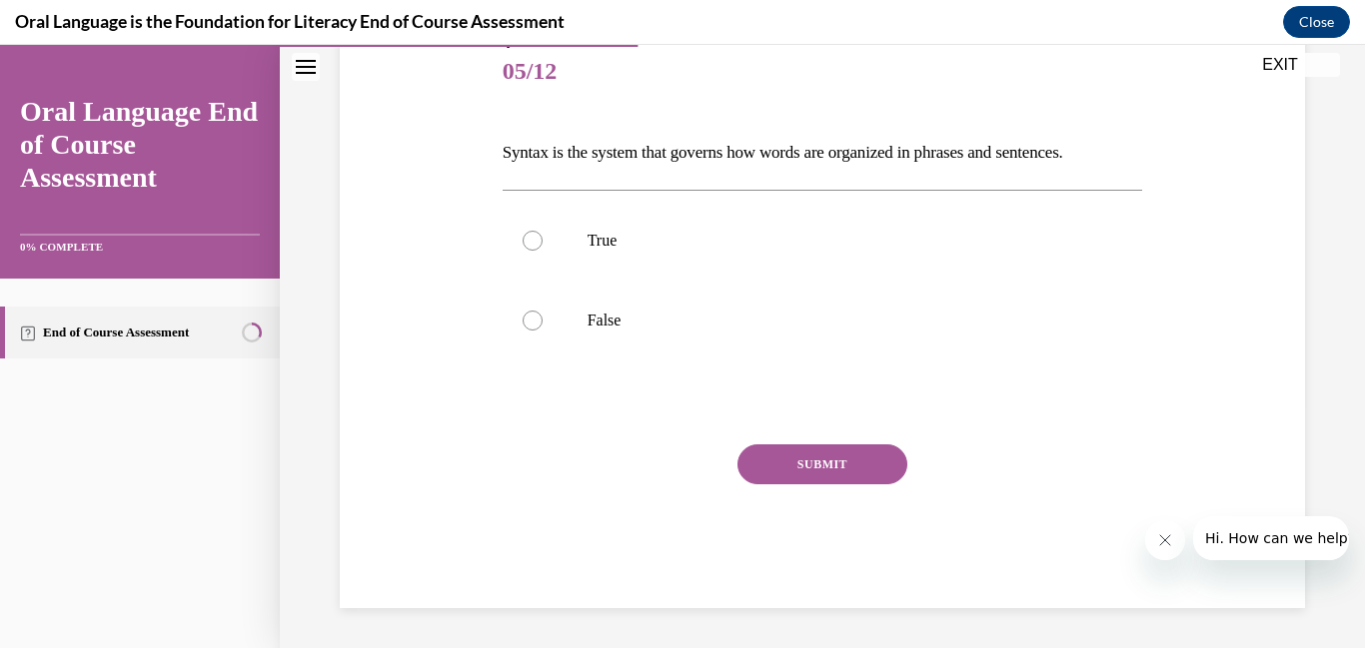
scroll to position [222, 0]
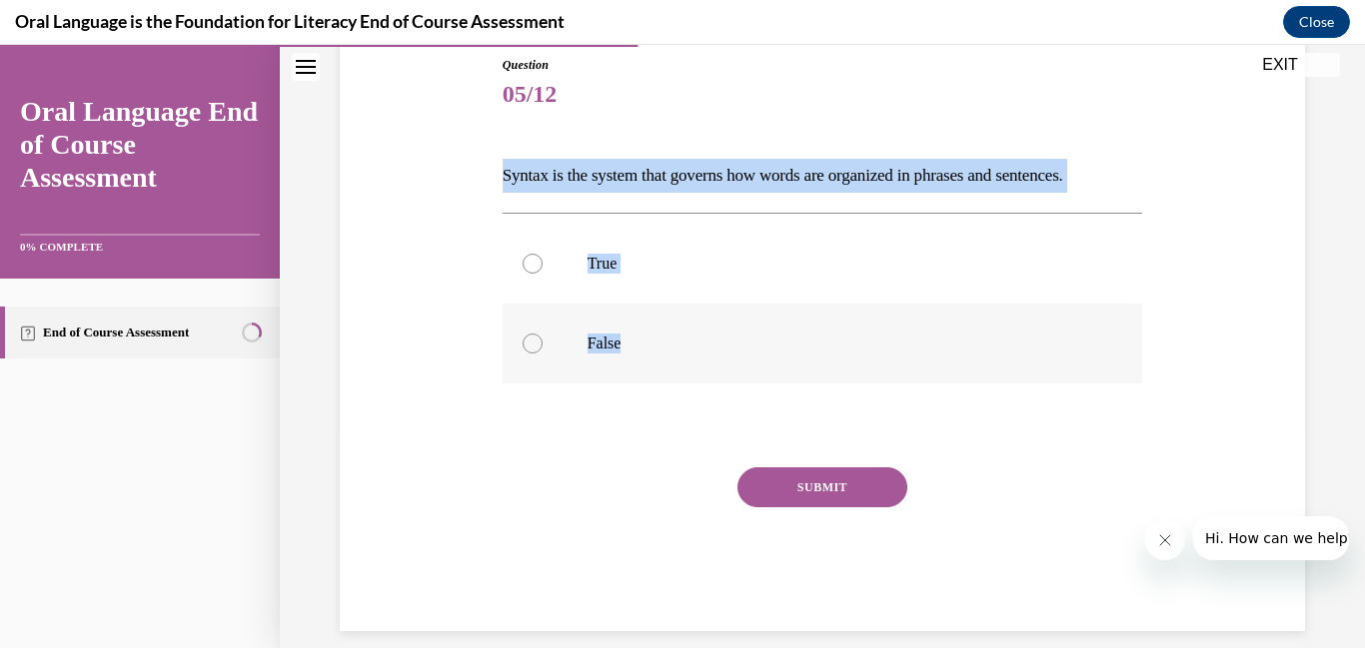
drag, startPoint x: 463, startPoint y: 171, endPoint x: 564, endPoint y: 377, distance: 229.7
click at [564, 377] on div "Question 05/12 Syntax is the system that governs how words are organized in phr…" at bounding box center [822, 313] width 975 height 635
copy div "Syntax is the system that governs how words are organized in phrases and senten…"
click at [523, 264] on div at bounding box center [533, 264] width 20 height 20
click at [523, 264] on input "True" at bounding box center [533, 264] width 20 height 20
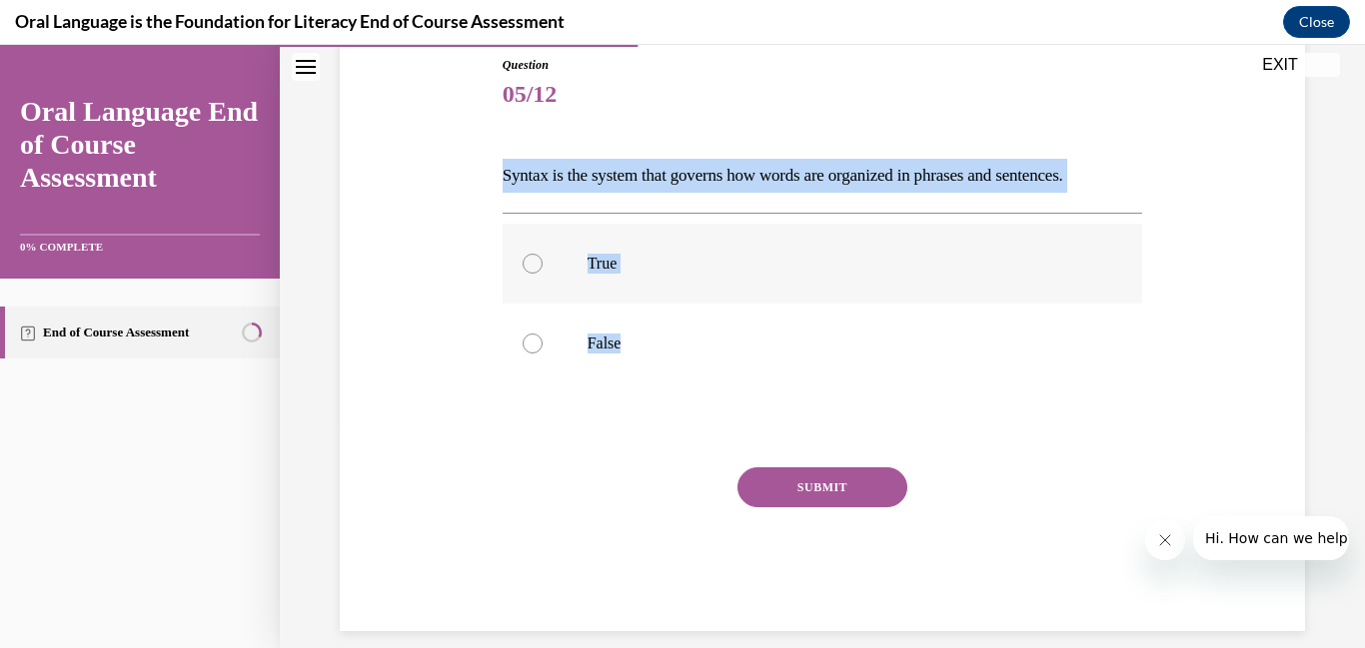
radio input "true"
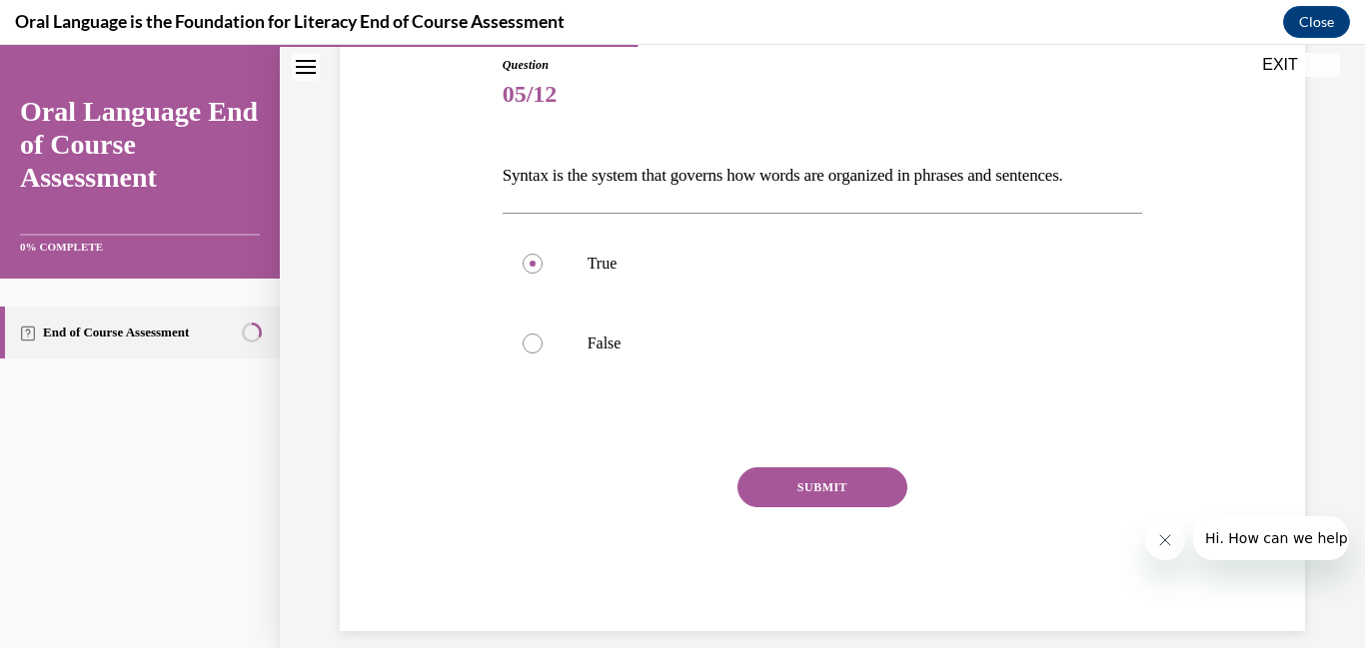
click at [800, 485] on button "SUBMIT" at bounding box center [822, 488] width 170 height 40
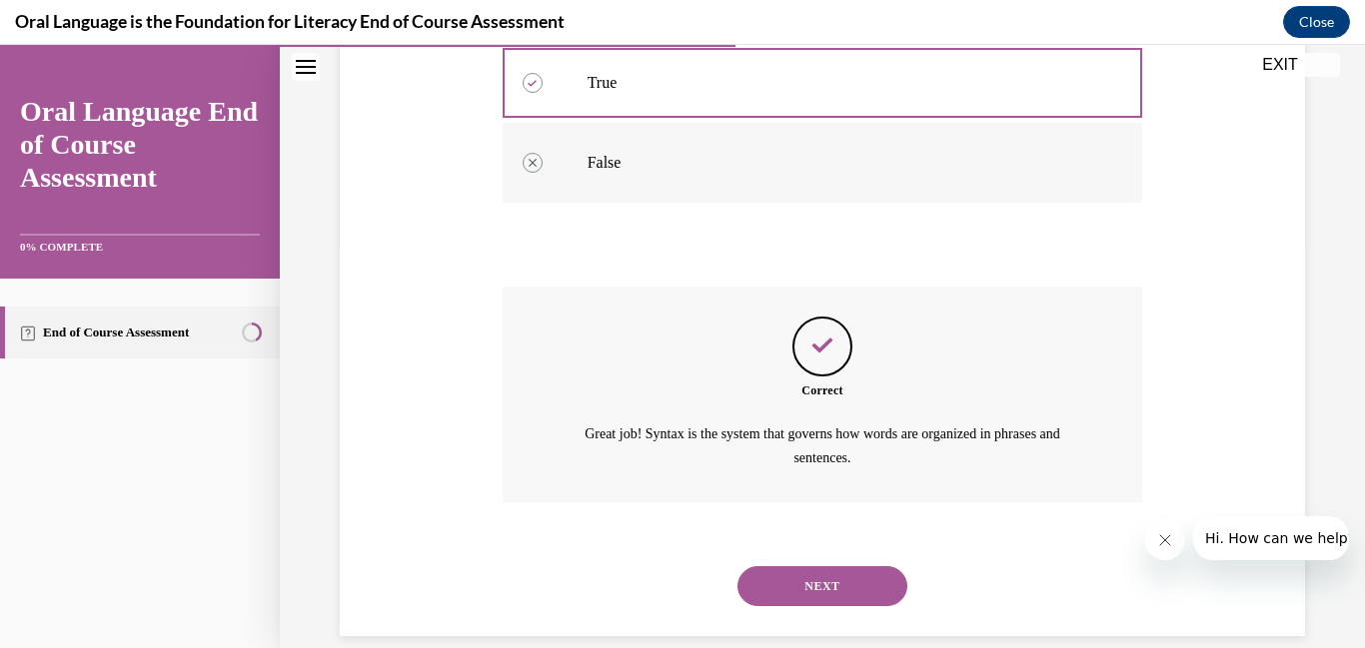
scroll to position [431, 0]
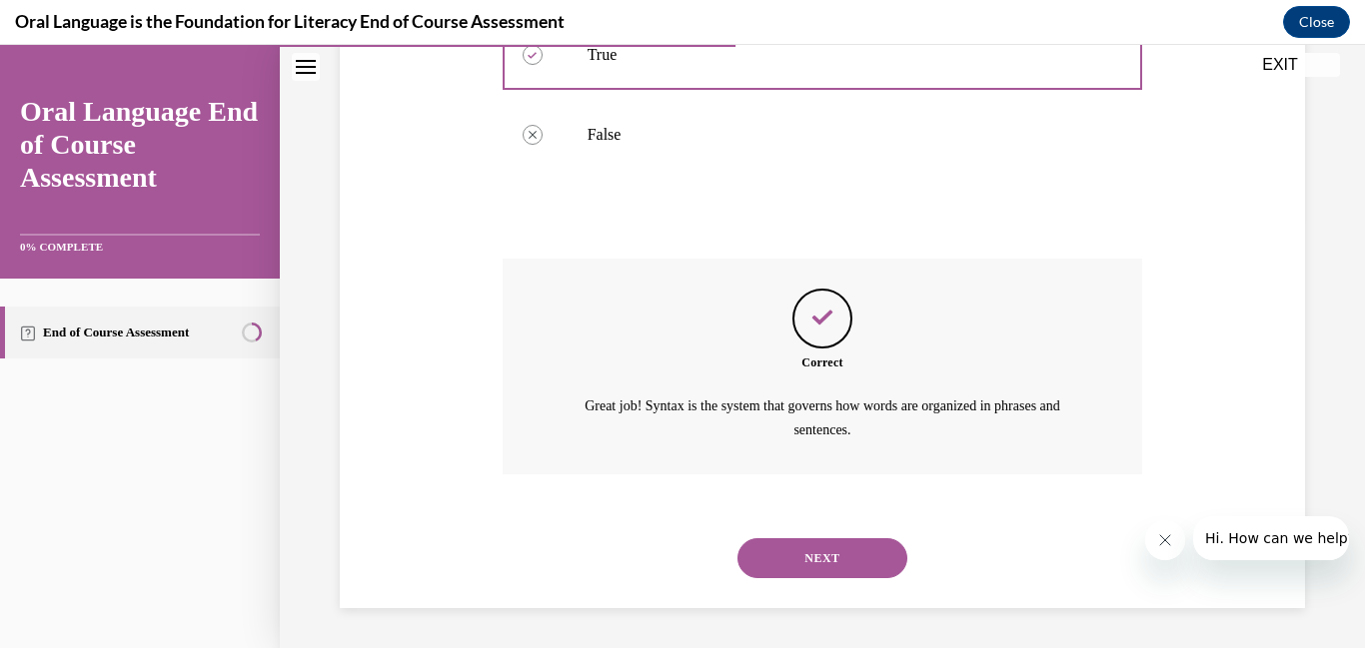
click at [772, 559] on button "NEXT" at bounding box center [822, 559] width 170 height 40
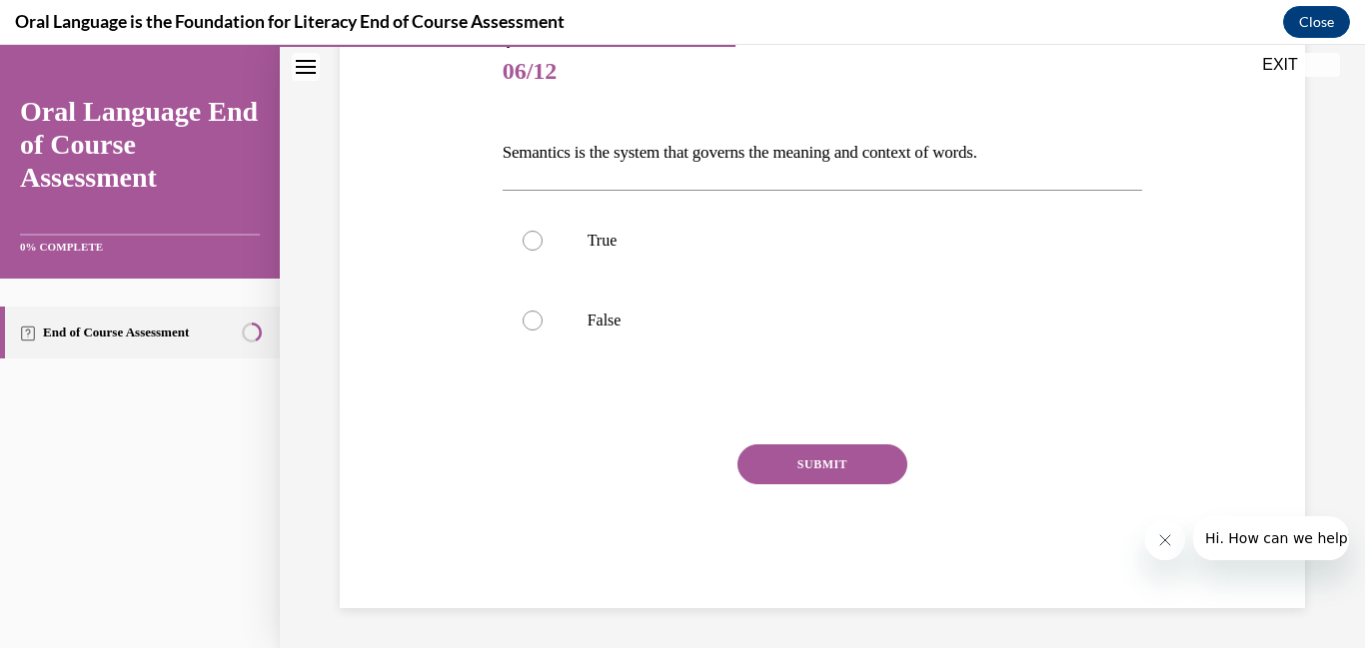
scroll to position [222, 0]
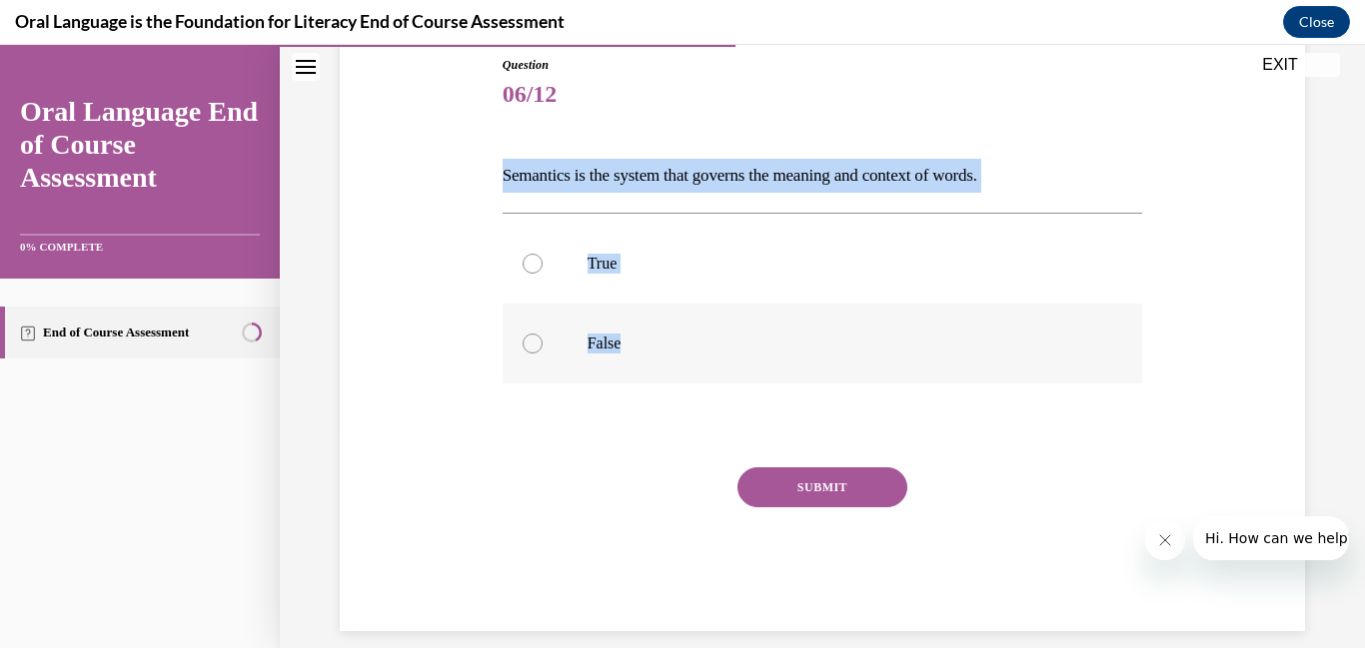
drag, startPoint x: 416, startPoint y: 165, endPoint x: 605, endPoint y: 370, distance: 279.3
click at [605, 370] on div "Question 06/12 Semantics is the system that governs the meaning and context of …" at bounding box center [822, 313] width 975 height 635
copy div "Semantics is the system that governs the meaning and context of words.  True Fa…"
click at [543, 261] on label "True" at bounding box center [823, 264] width 640 height 80
click at [543, 261] on input "True" at bounding box center [533, 264] width 20 height 20
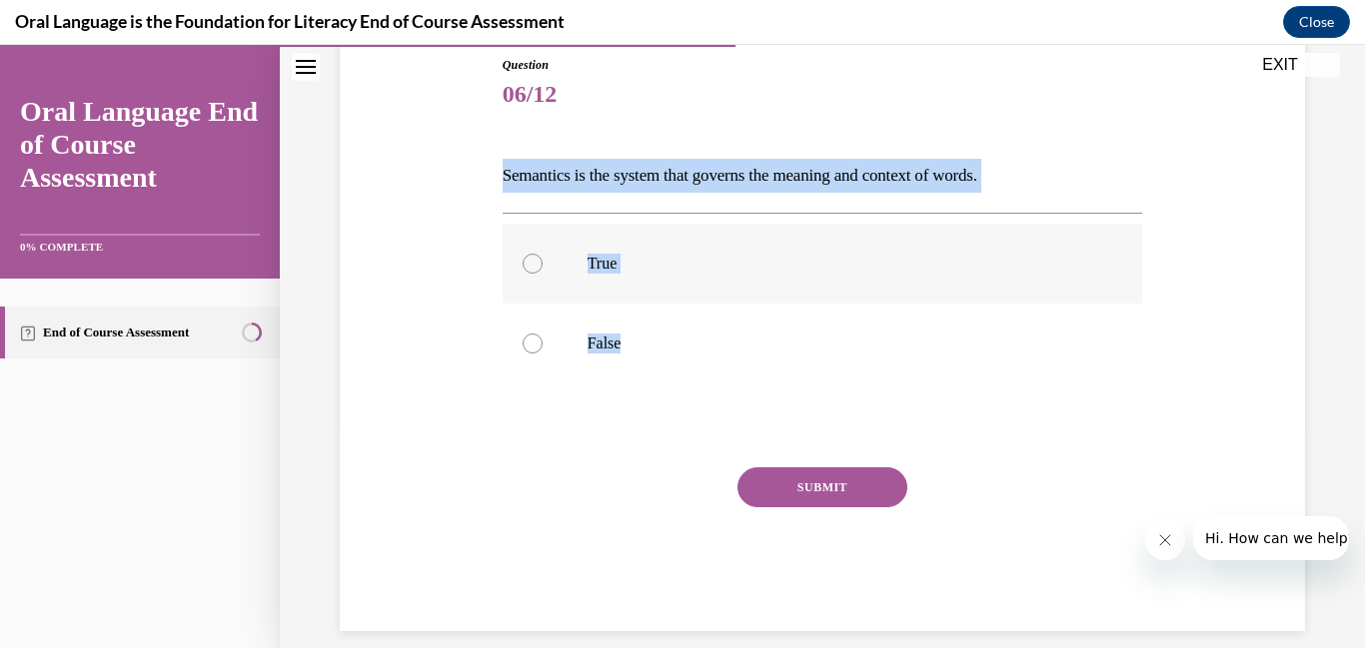
radio input "true"
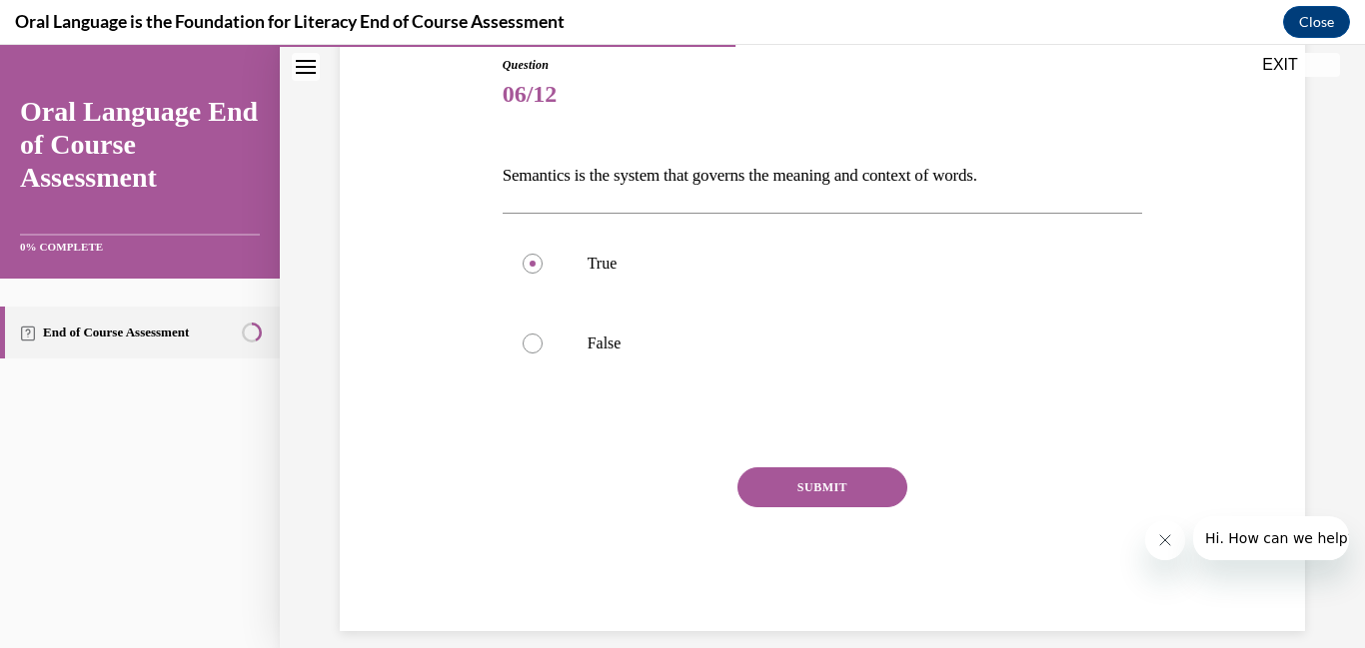
click at [855, 483] on button "SUBMIT" at bounding box center [822, 488] width 170 height 40
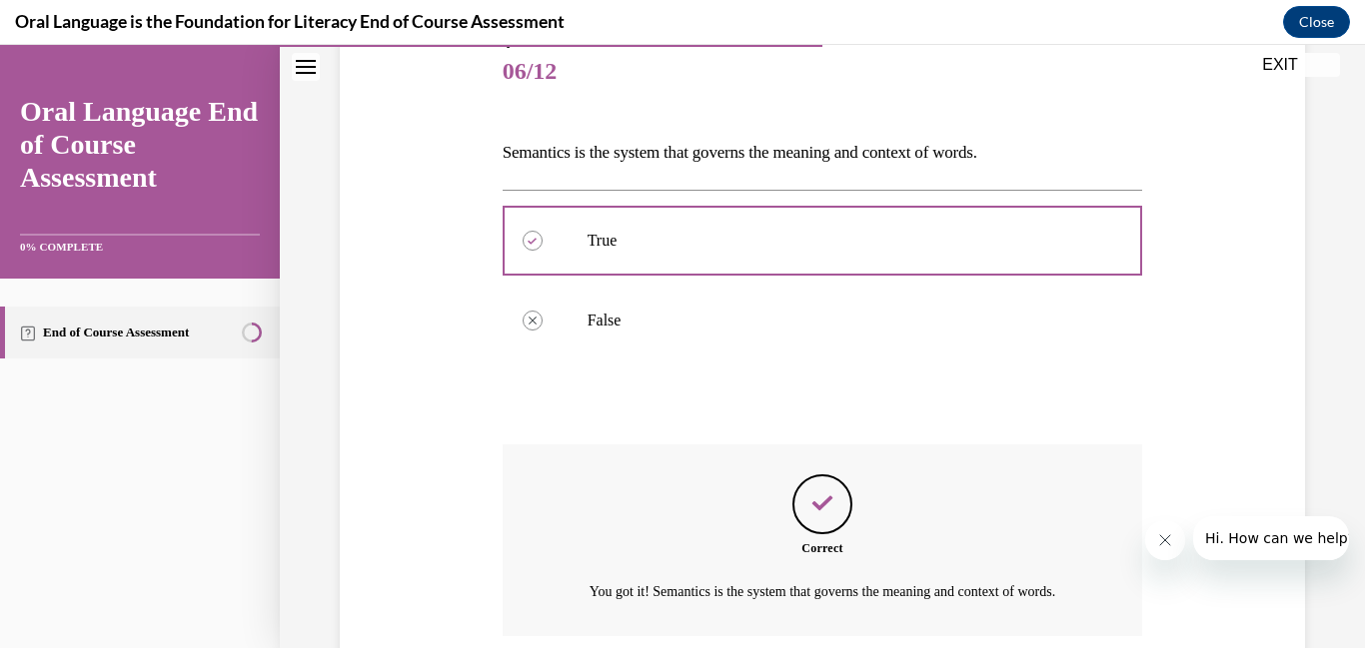
scroll to position [431, 0]
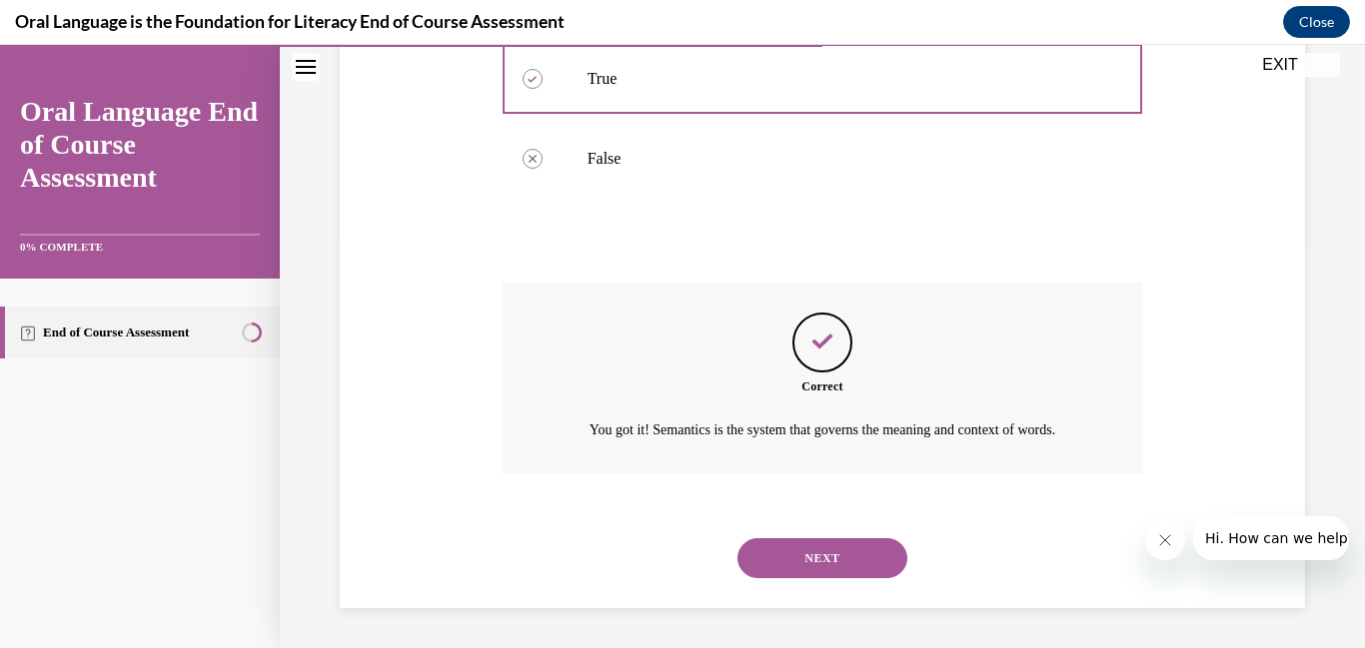
click at [875, 565] on button "NEXT" at bounding box center [822, 559] width 170 height 40
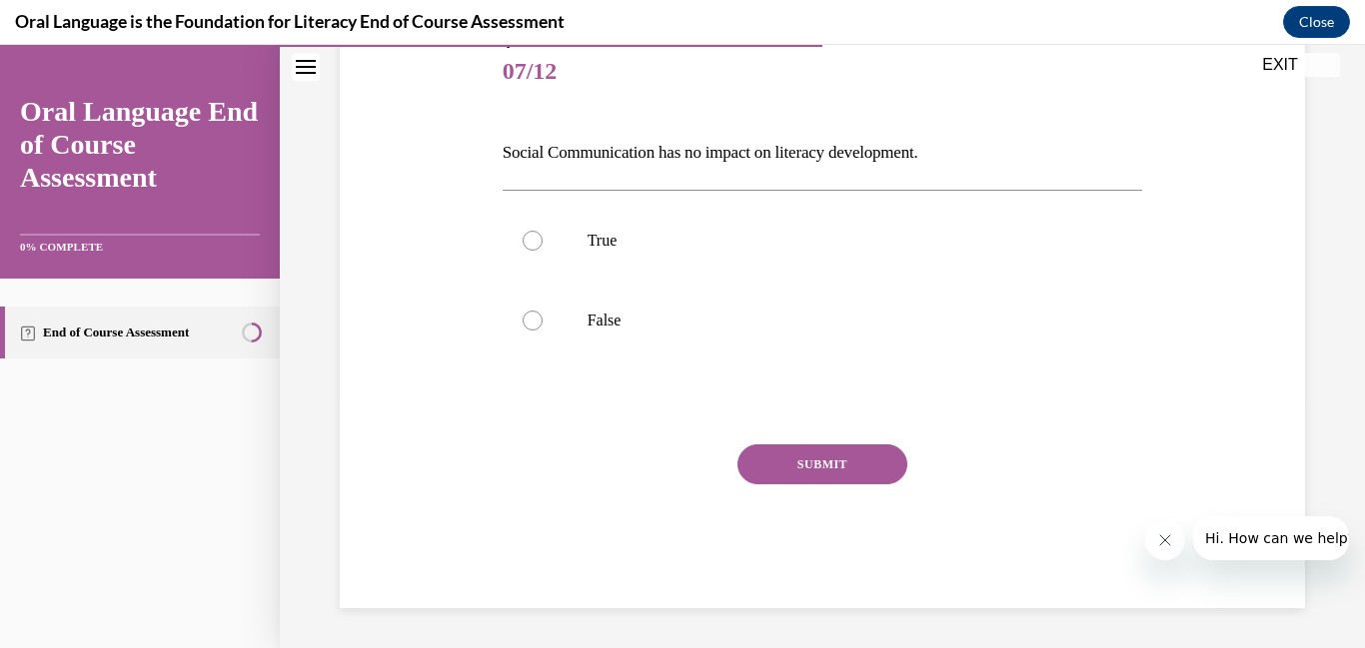
scroll to position [222, 0]
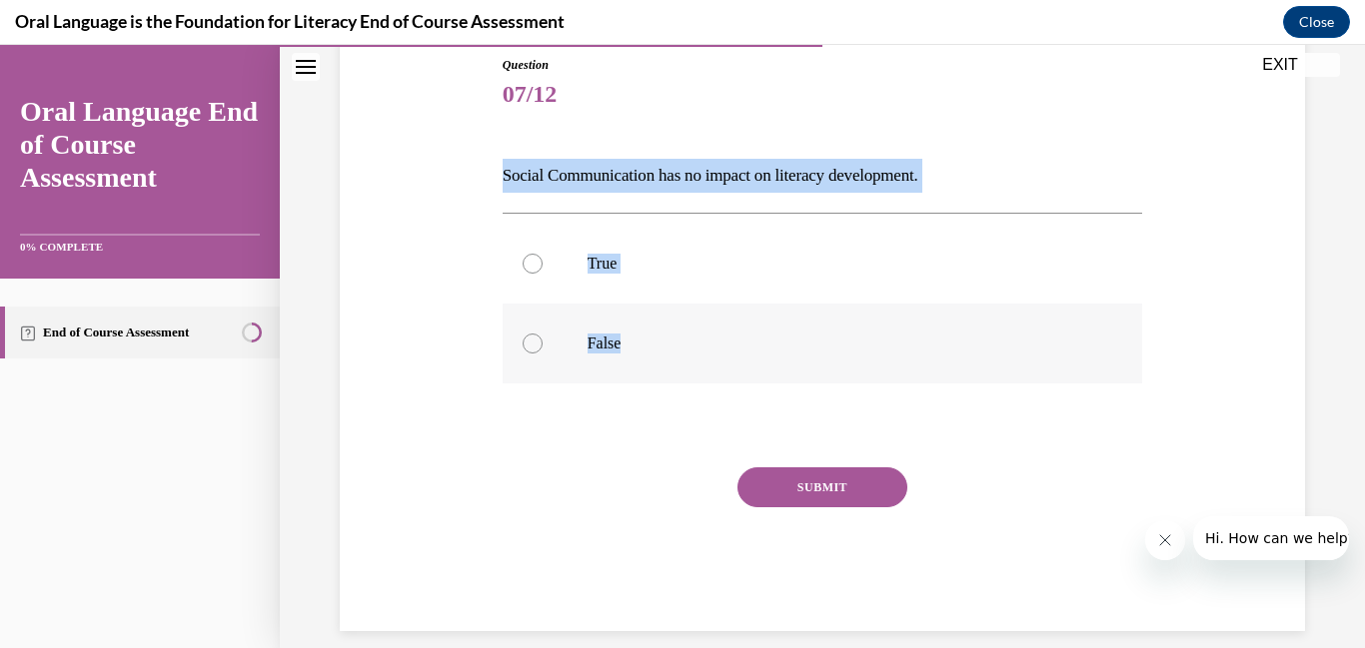
drag, startPoint x: 466, startPoint y: 177, endPoint x: 746, endPoint y: 346, distance: 327.6
click at [746, 346] on div "Question 07/12 Social Communication has no impact on literacy development. True…" at bounding box center [822, 313] width 975 height 635
drag, startPoint x: 534, startPoint y: 329, endPoint x: 544, endPoint y: 350, distance: 23.2
click at [534, 329] on label "False" at bounding box center [823, 344] width 640 height 80
click at [534, 334] on input "False" at bounding box center [533, 344] width 20 height 20
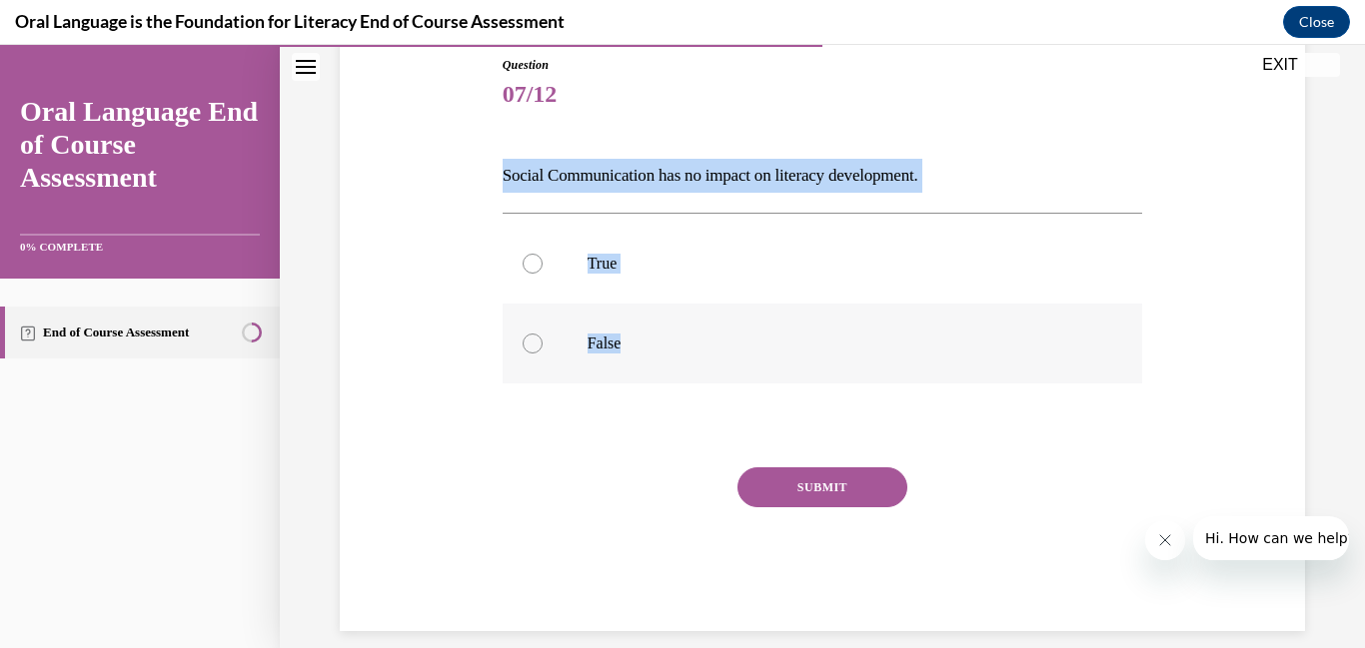
radio input "true"
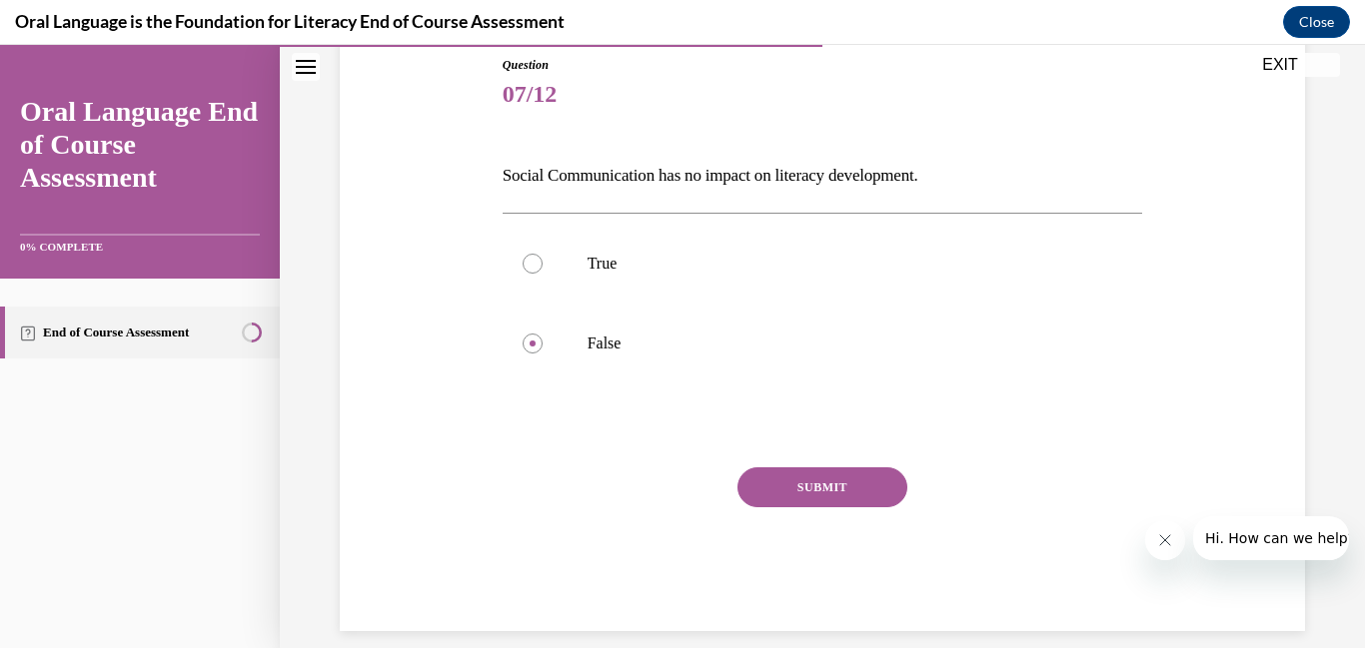
click at [837, 487] on button "SUBMIT" at bounding box center [822, 488] width 170 height 40
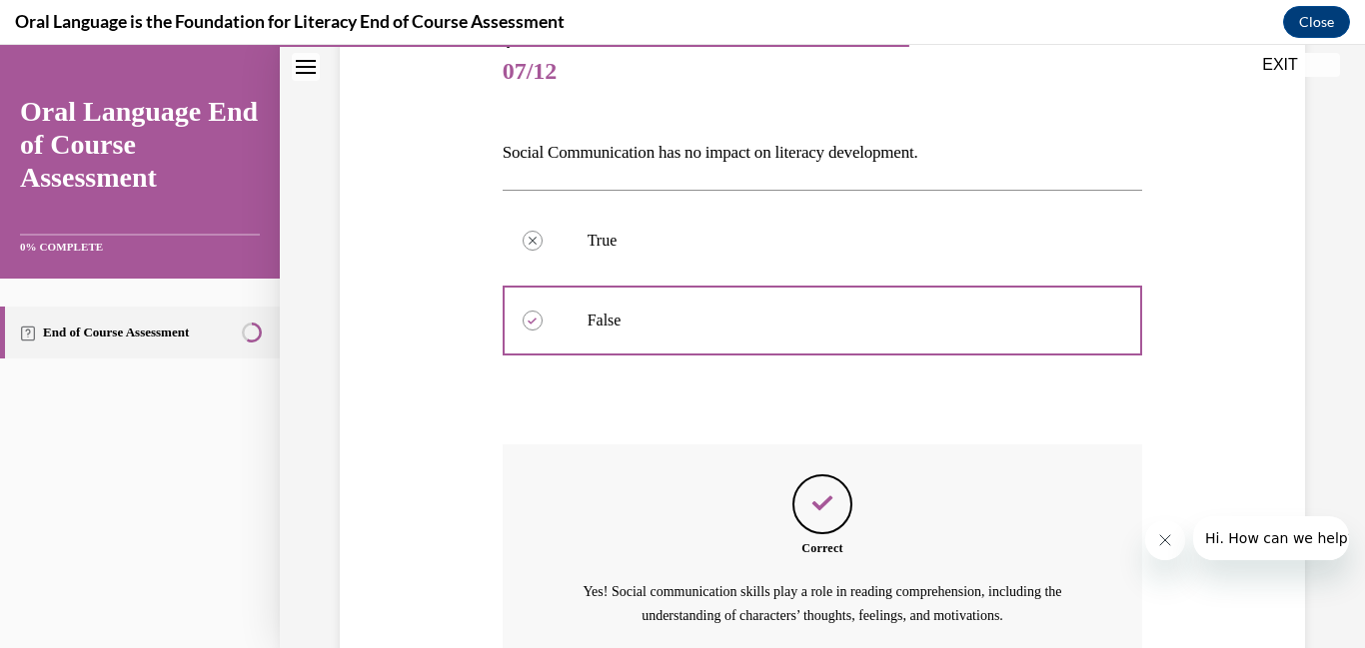
scroll to position [431, 0]
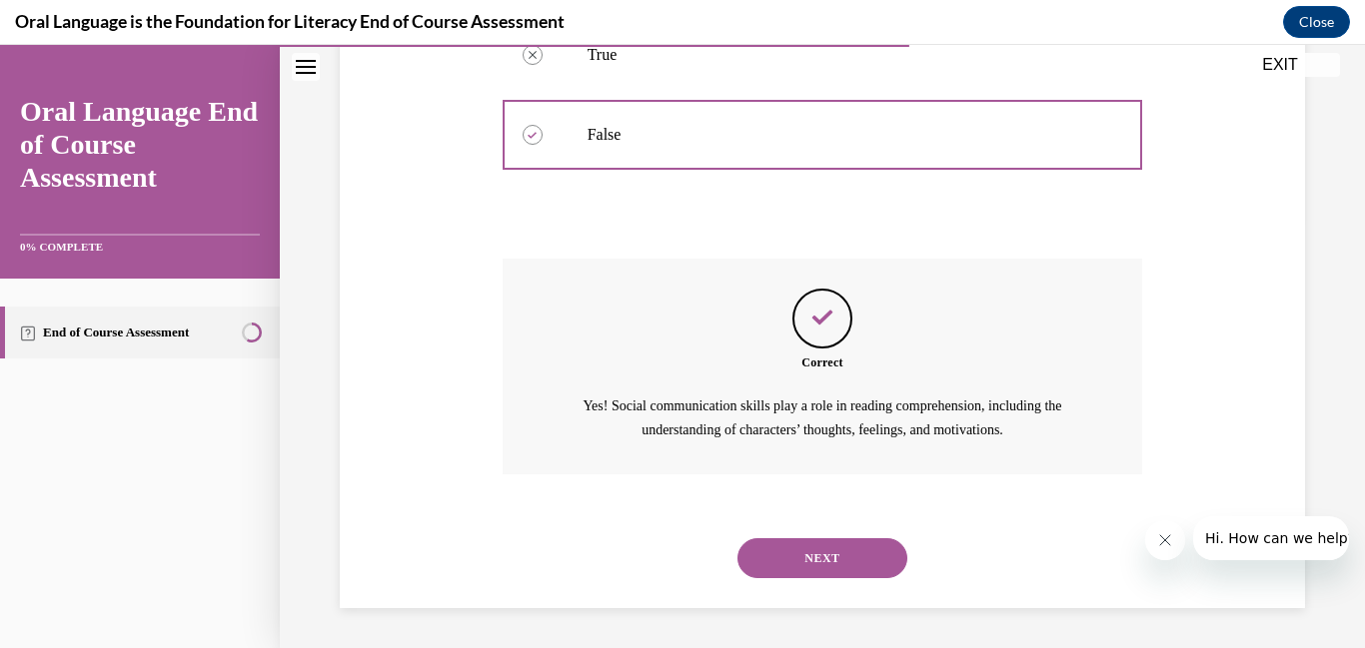
click at [848, 555] on button "NEXT" at bounding box center [822, 559] width 170 height 40
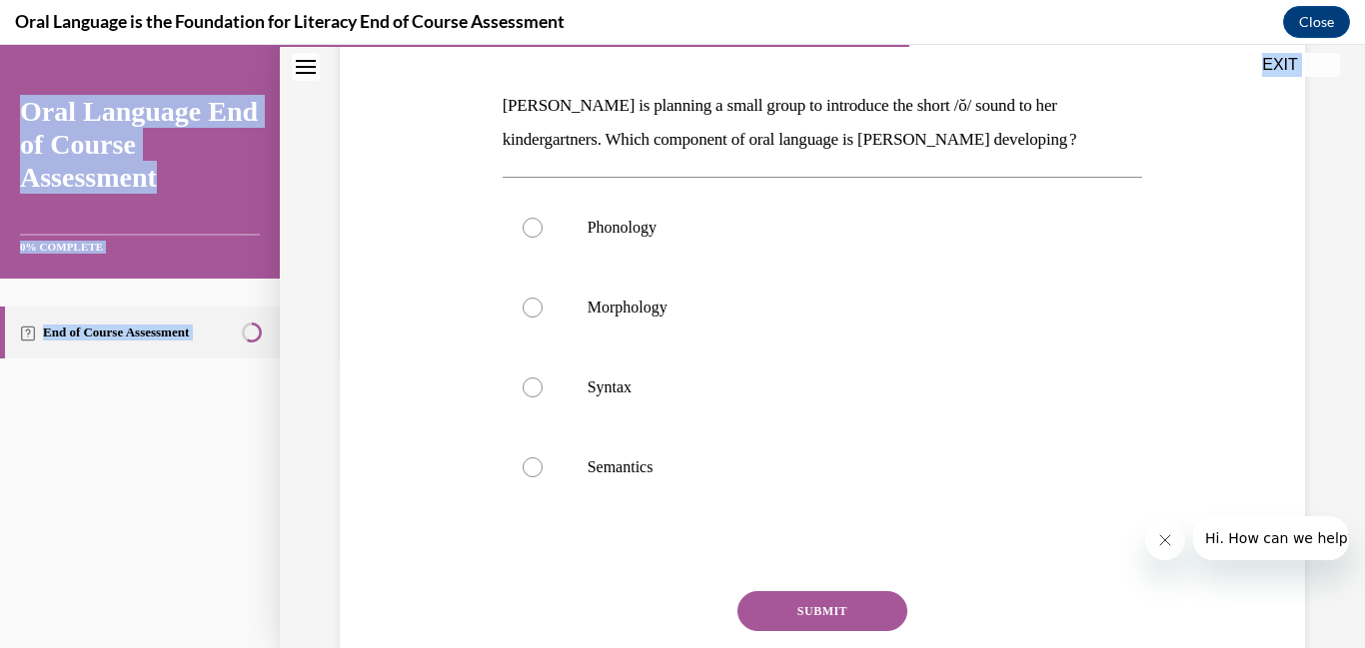
scroll to position [439, 0]
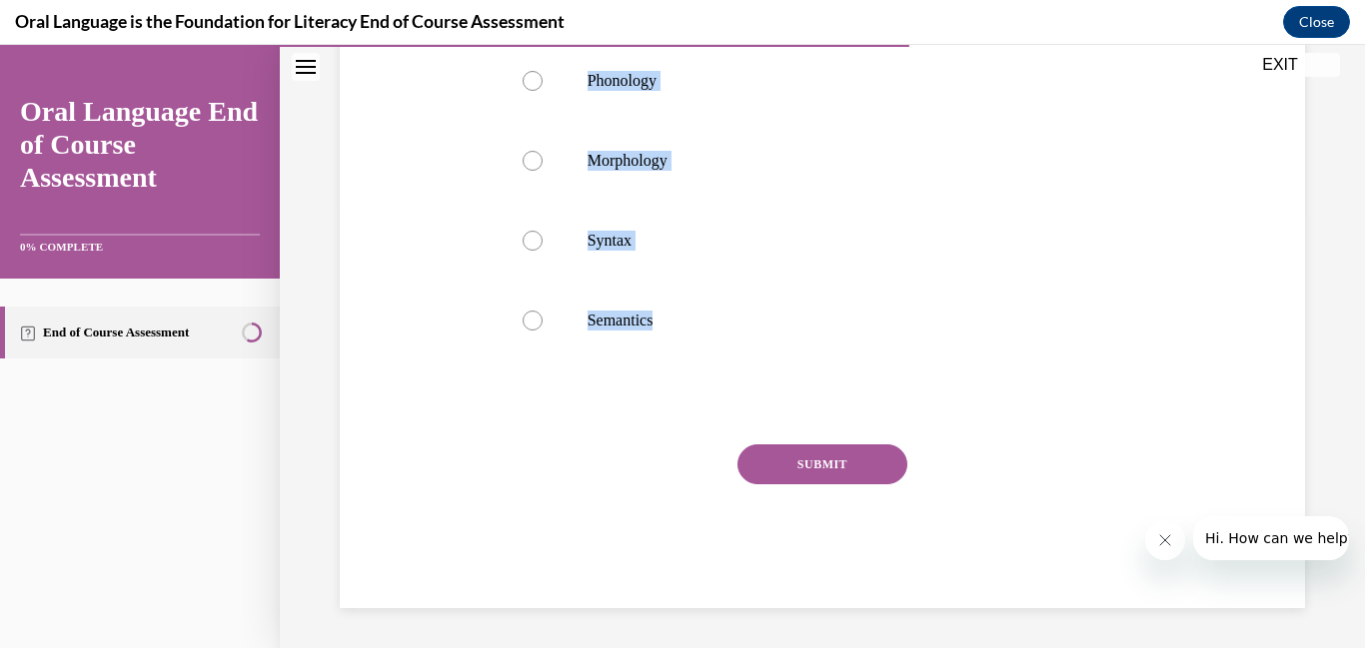
drag, startPoint x: 471, startPoint y: 391, endPoint x: 792, endPoint y: 411, distance: 322.3
click at [792, 411] on div "Question 08/12 Mrs. Coleman is planning a small group to introduce the short /ŏ…" at bounding box center [822, 193] width 975 height 829
copy div "Mrs. Coleman is planning a small group to introduce the short /ŏ/ sound to her …"
drag, startPoint x: 539, startPoint y: 81, endPoint x: 598, endPoint y: 162, distance: 100.7
click at [538, 81] on div at bounding box center [533, 81] width 20 height 20
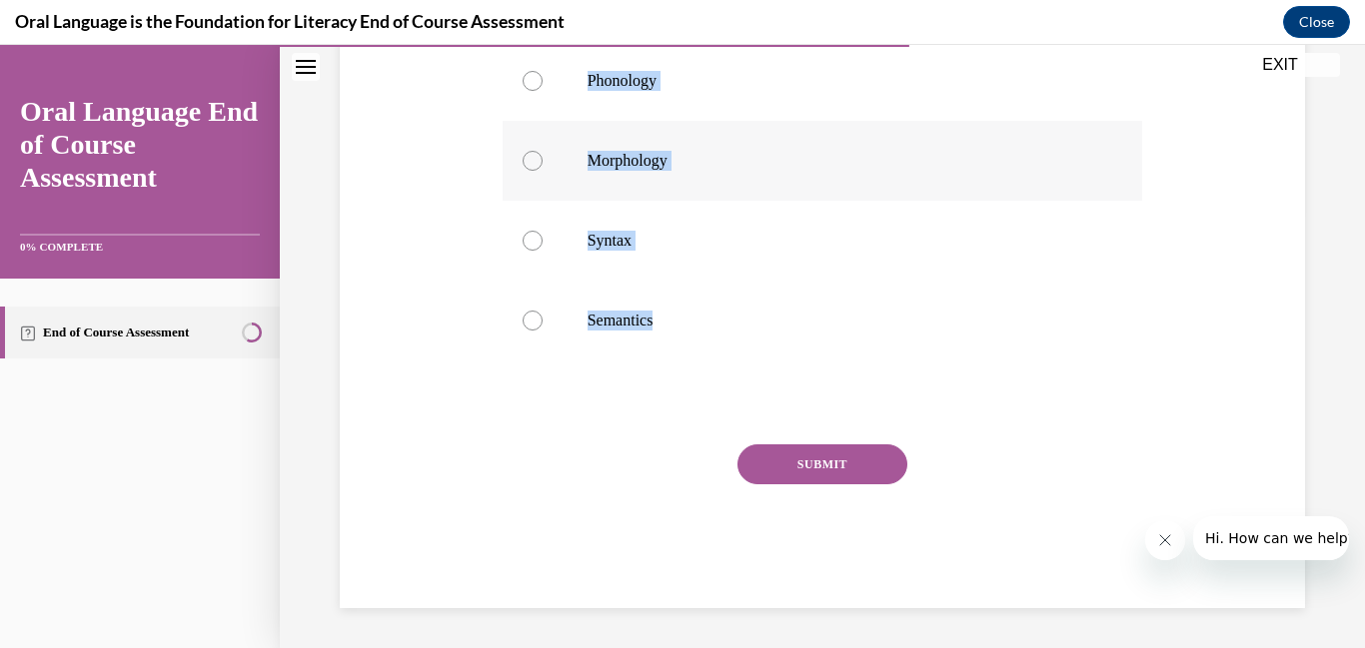
click at [538, 81] on input "Phonology" at bounding box center [533, 81] width 20 height 20
radio input "true"
click at [829, 461] on button "SUBMIT" at bounding box center [822, 465] width 170 height 40
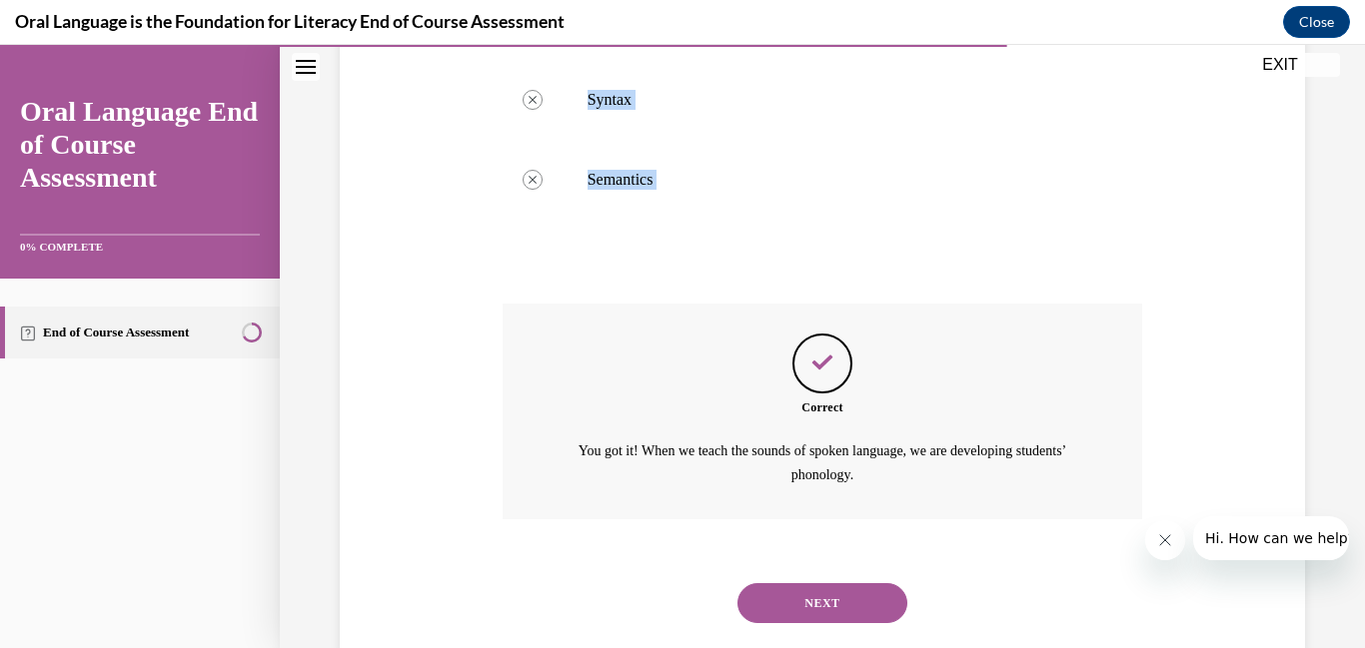
scroll to position [624, 0]
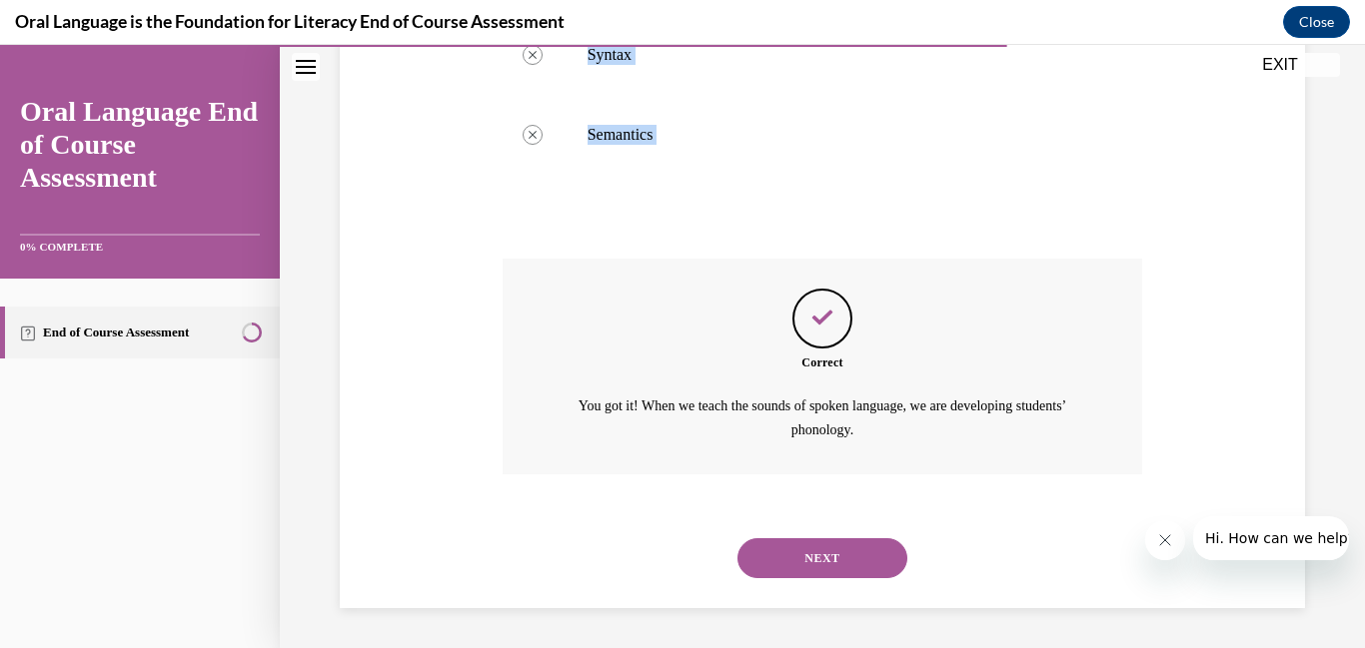
click at [844, 563] on button "NEXT" at bounding box center [822, 559] width 170 height 40
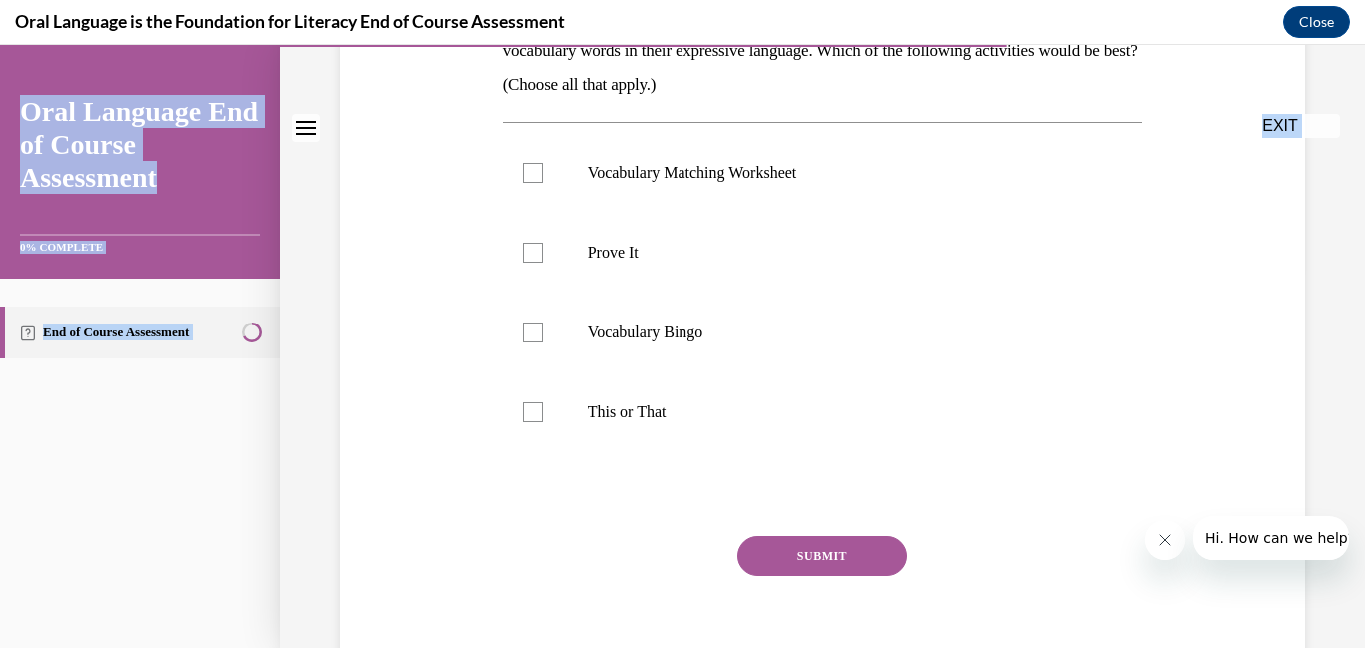
scroll to position [473, 0]
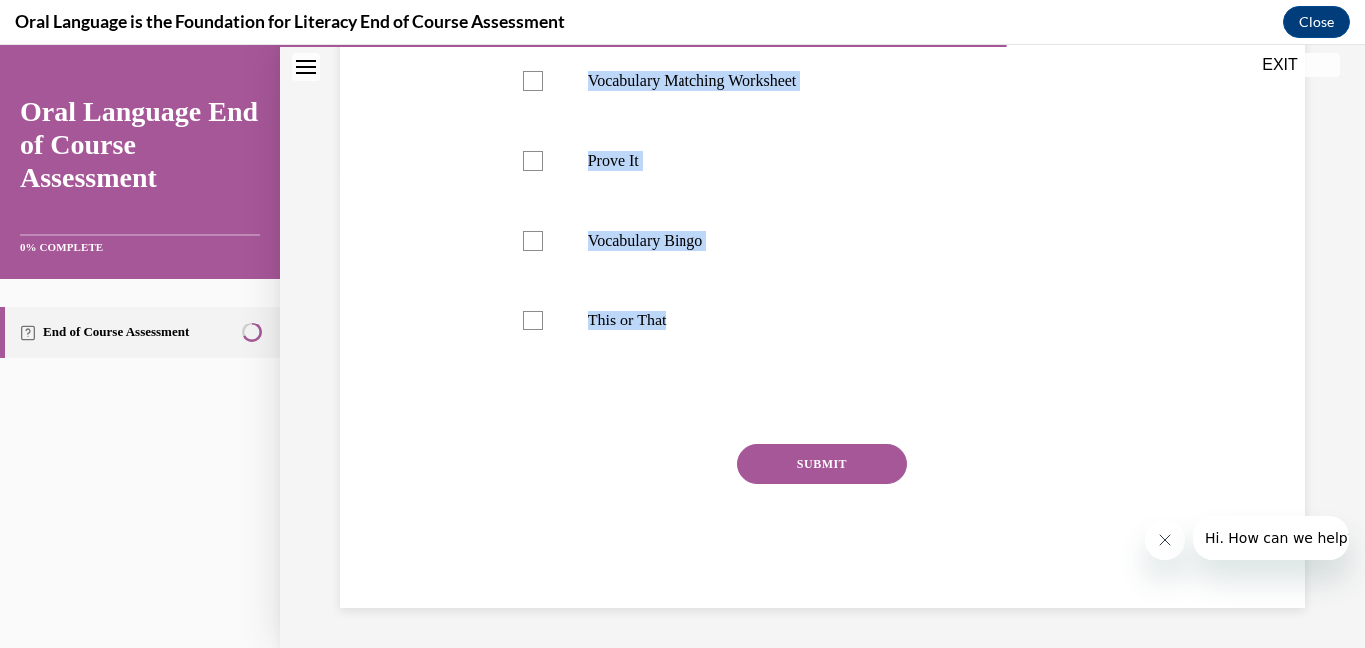
drag, startPoint x: 475, startPoint y: 390, endPoint x: 757, endPoint y: 385, distance: 282.8
click at [757, 385] on div "Question 09/12 Mrs. Butler wants to design an activity that will encourage her …" at bounding box center [822, 176] width 975 height 863
copy div "Mrs. Butler wants to design an activity that will encourage her students to use…"
click at [533, 157] on div at bounding box center [533, 161] width 20 height 20
click at [533, 157] on input "Prove It" at bounding box center [533, 161] width 20 height 20
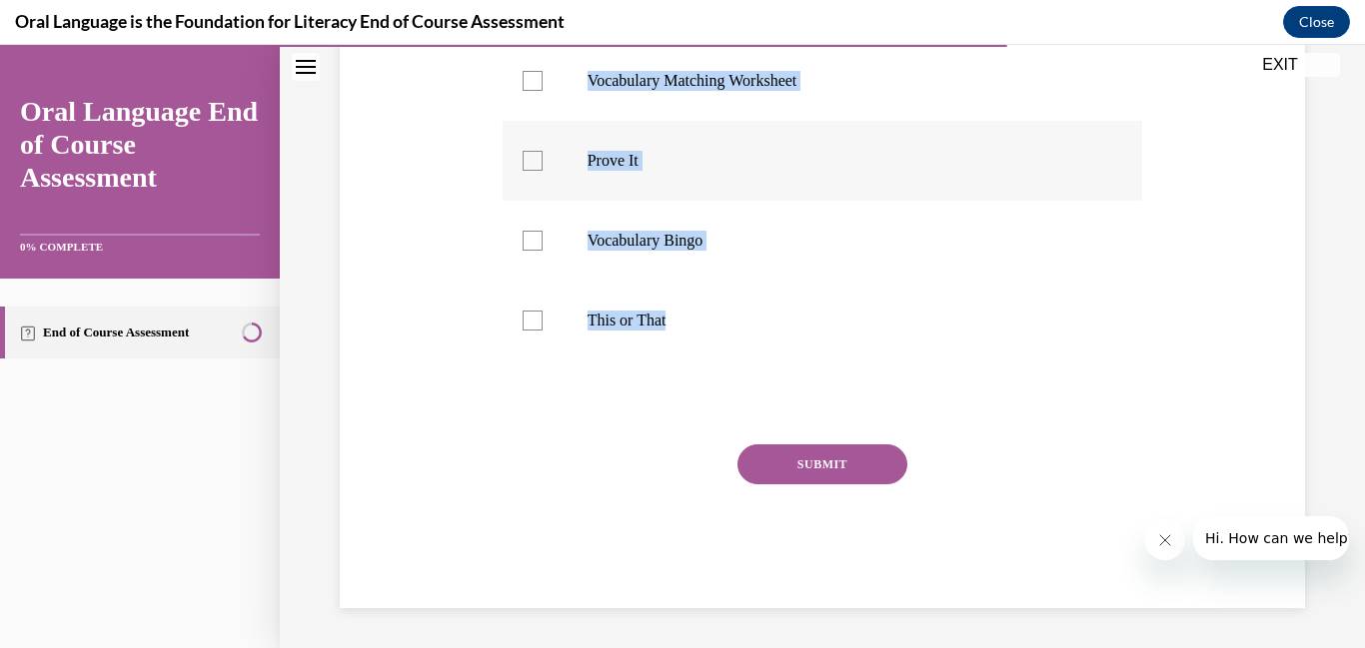
checkbox input "true"
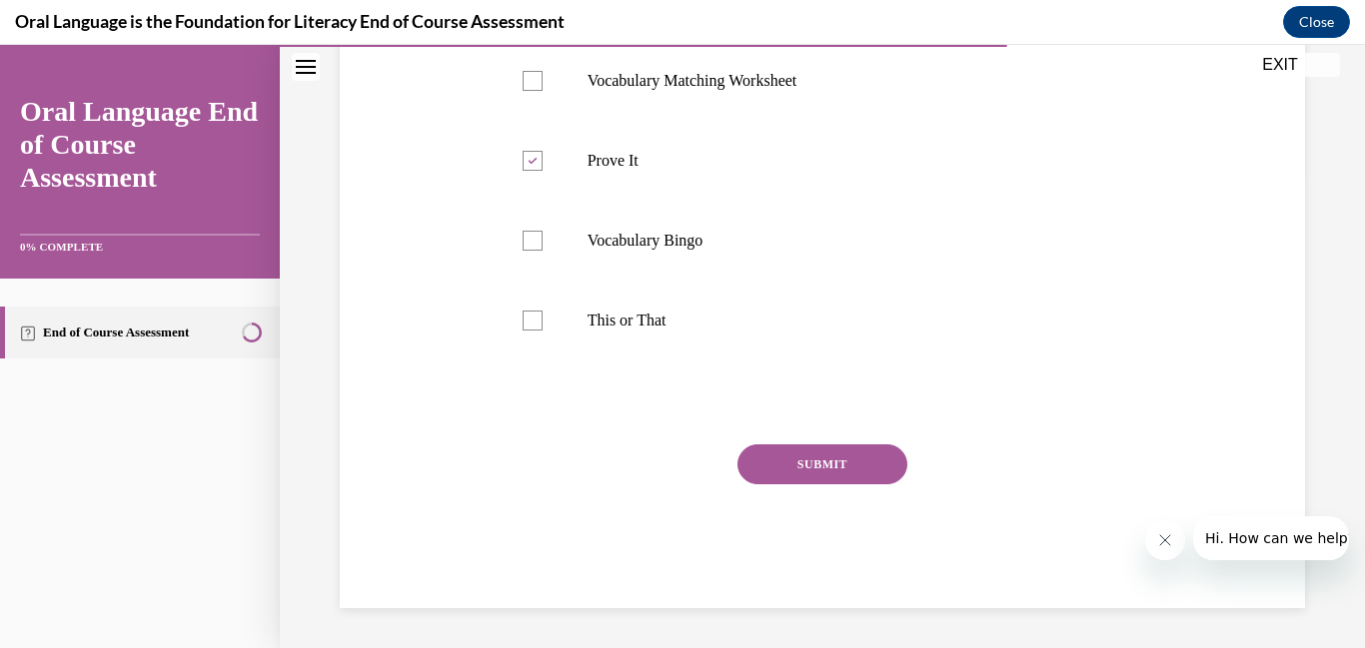
click at [792, 453] on button "SUBMIT" at bounding box center [822, 465] width 170 height 40
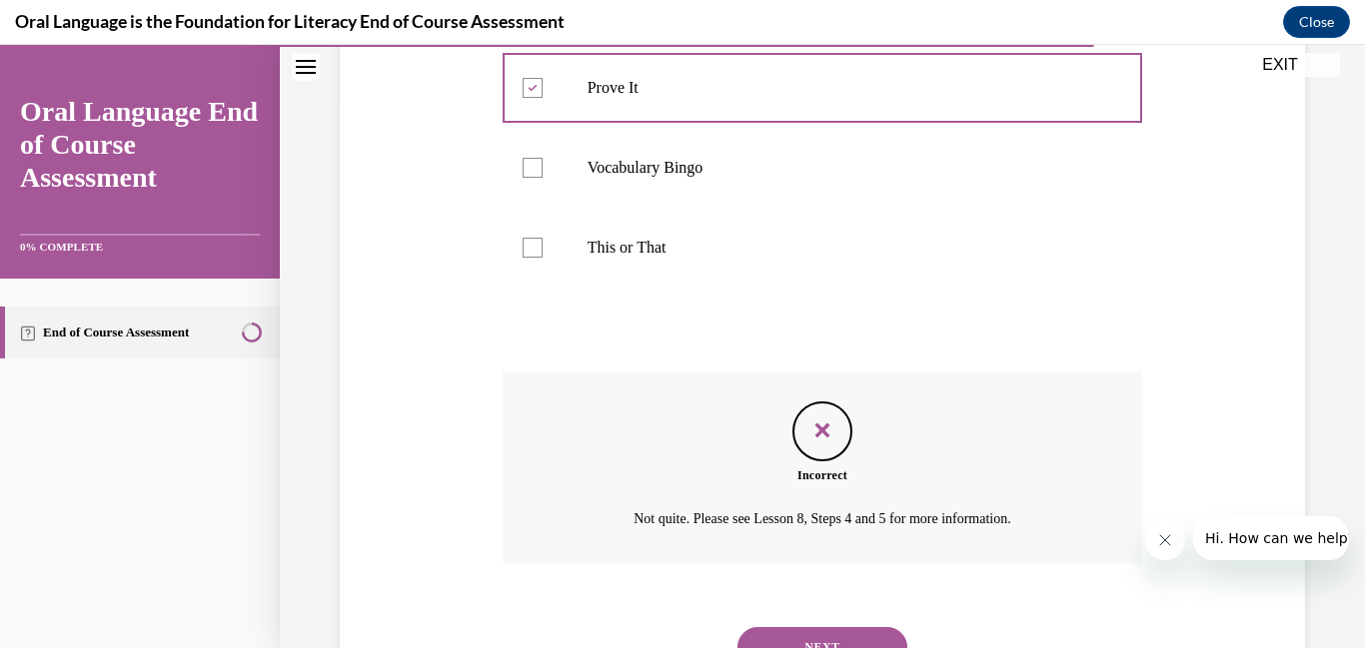
scroll to position [550, 0]
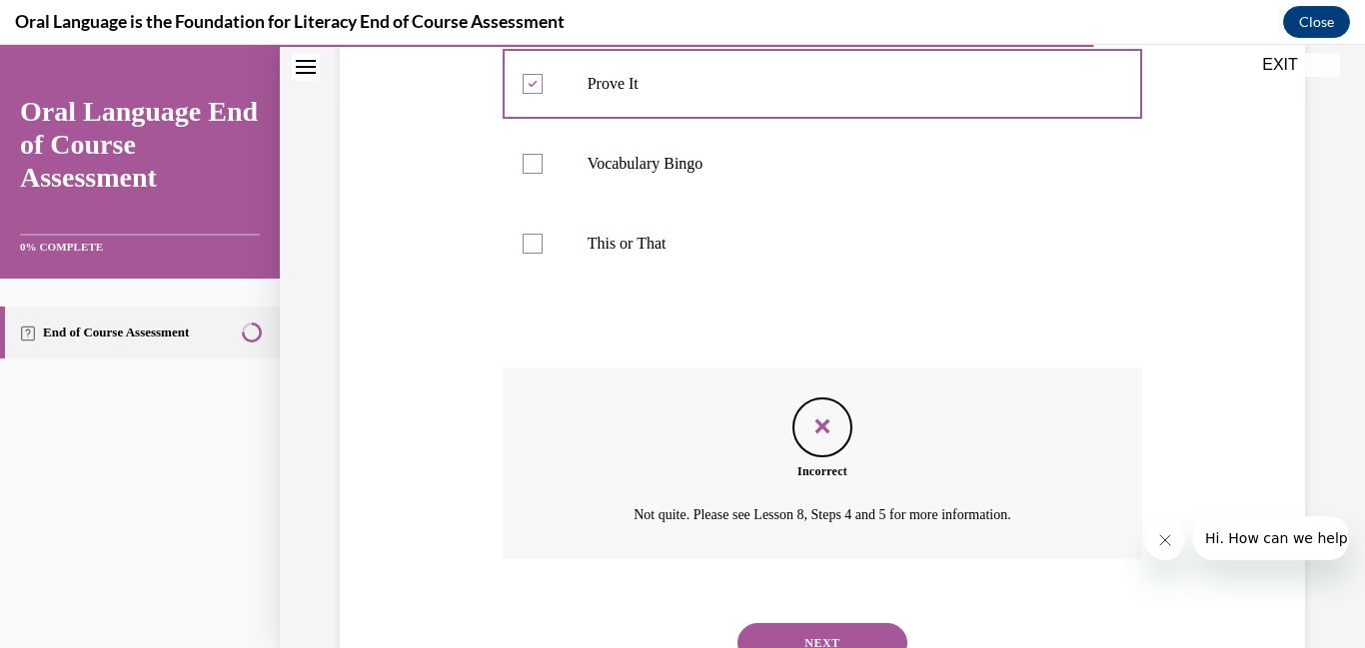
click at [816, 626] on button "NEXT" at bounding box center [822, 643] width 170 height 40
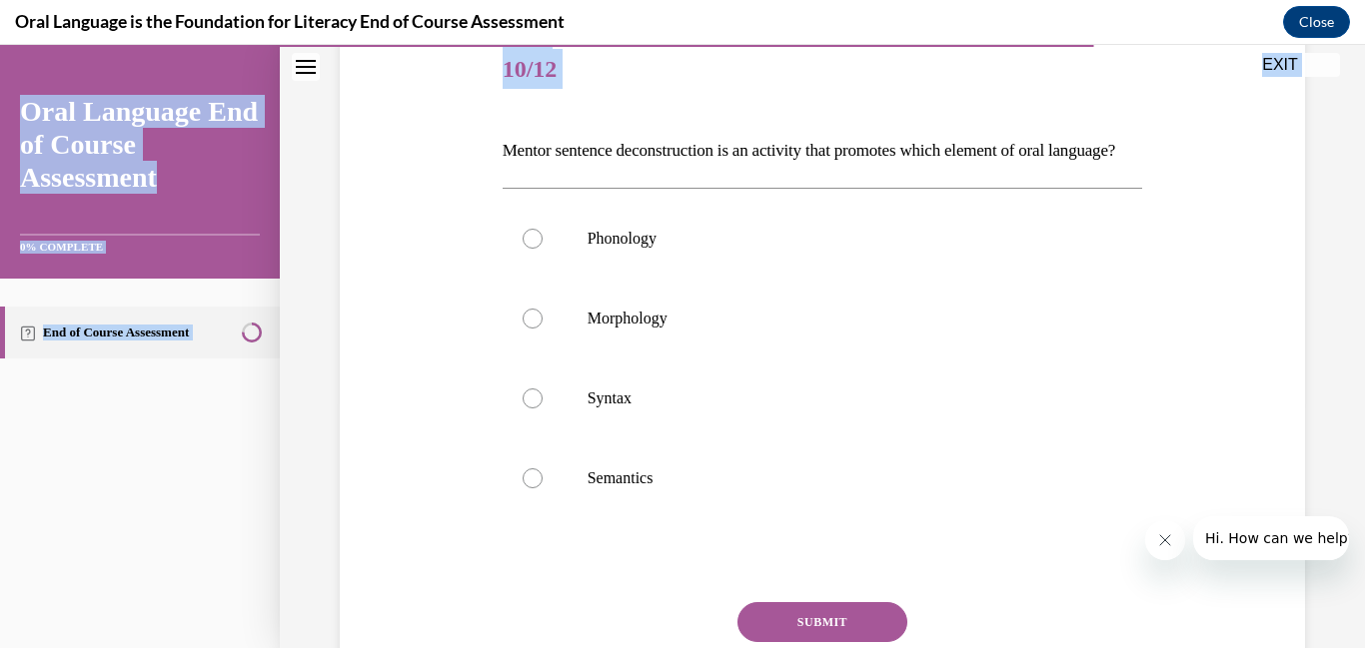
scroll to position [439, 0]
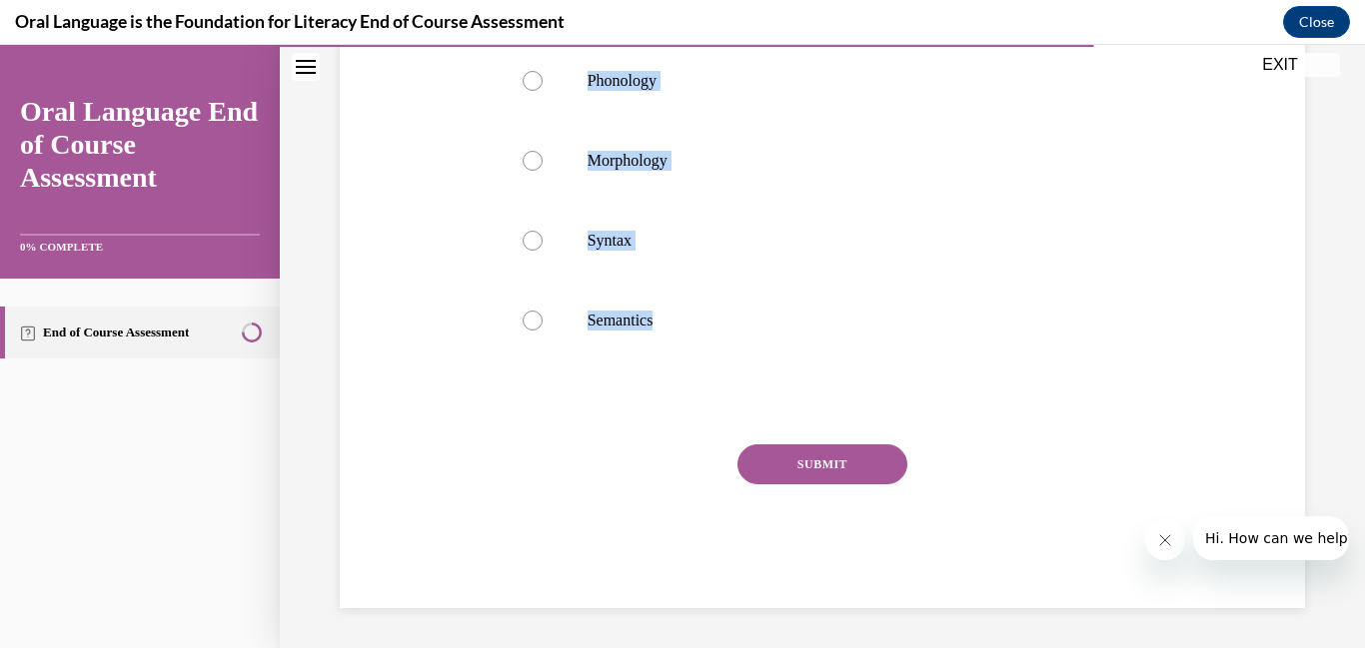
drag, startPoint x: 470, startPoint y: 401, endPoint x: 769, endPoint y: 362, distance: 302.3
click at [769, 362] on div "Question 10/12 Mentor sentence deconstruction is an activity that promotes whic…" at bounding box center [822, 210] width 975 height 795
copy div "Mentor sentence deconstruction is an activity that promotes which element of or…"
click at [533, 245] on div at bounding box center [533, 241] width 20 height 20
click at [533, 245] on input "Syntax" at bounding box center [533, 241] width 20 height 20
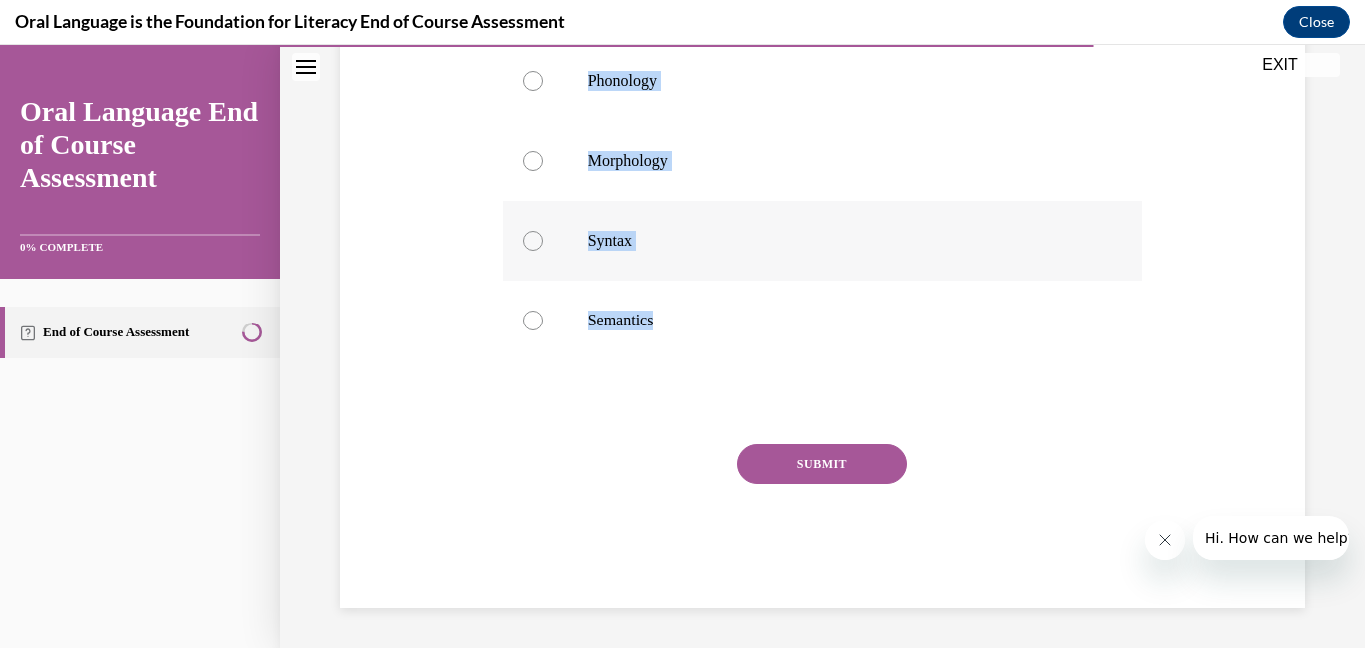
radio input "true"
click at [793, 476] on button "SUBMIT" at bounding box center [822, 465] width 170 height 40
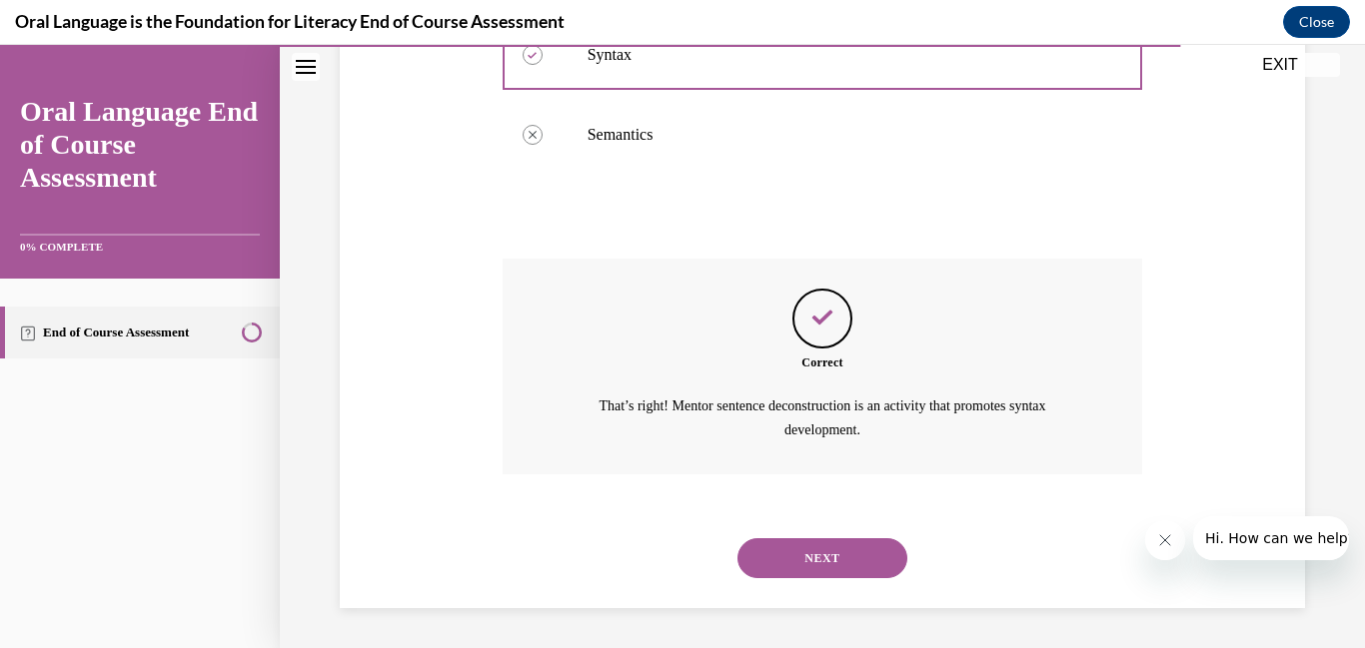
scroll to position [624, 0]
click at [856, 577] on div "NEXT" at bounding box center [823, 559] width 640 height 80
click at [857, 562] on button "NEXT" at bounding box center [822, 559] width 170 height 40
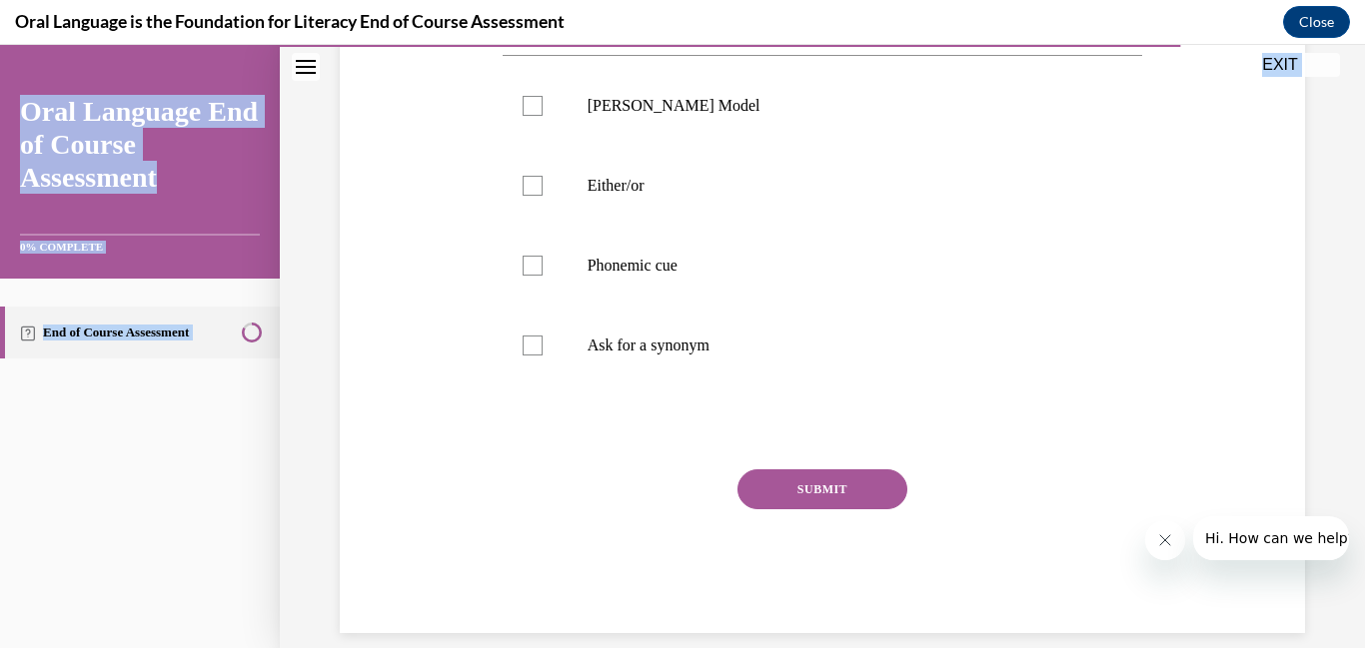
scroll to position [439, 0]
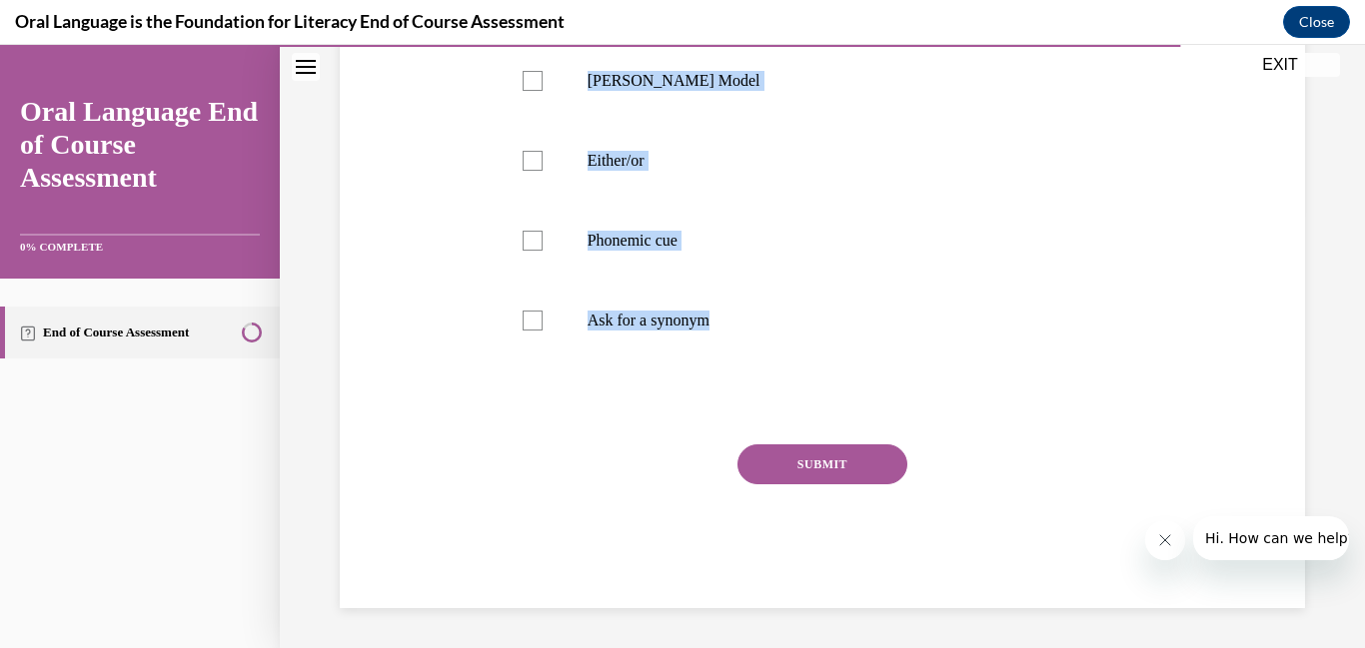
drag, startPoint x: 454, startPoint y: 338, endPoint x: 822, endPoint y: 380, distance: 371.1
click at [822, 380] on div "Question 11/12 Which of the following is an example of a safety net that encour…" at bounding box center [822, 193] width 975 height 829
copy div "Which of the following is an example of a safety net that encourages students t…"
click at [539, 81] on div at bounding box center [533, 81] width 20 height 20
click at [539, 81] on input "Frayer Model" at bounding box center [533, 81] width 20 height 20
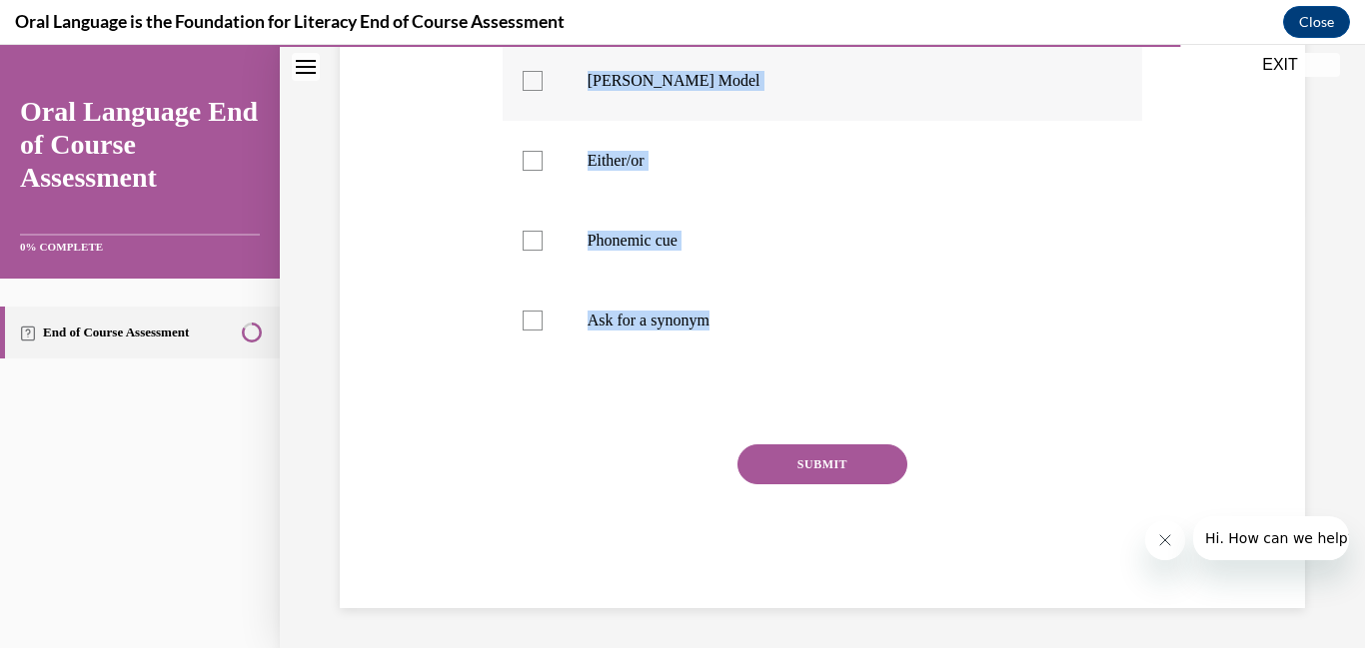
checkbox input "true"
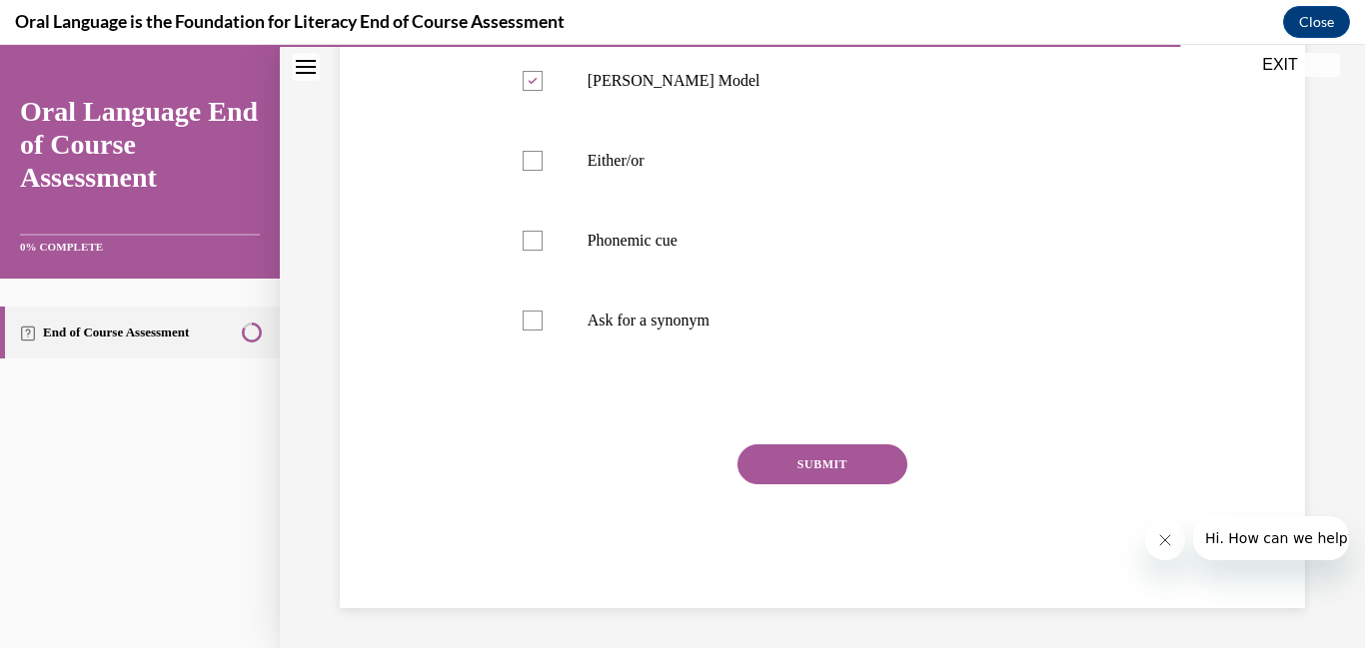
click at [762, 473] on button "SUBMIT" at bounding box center [822, 465] width 170 height 40
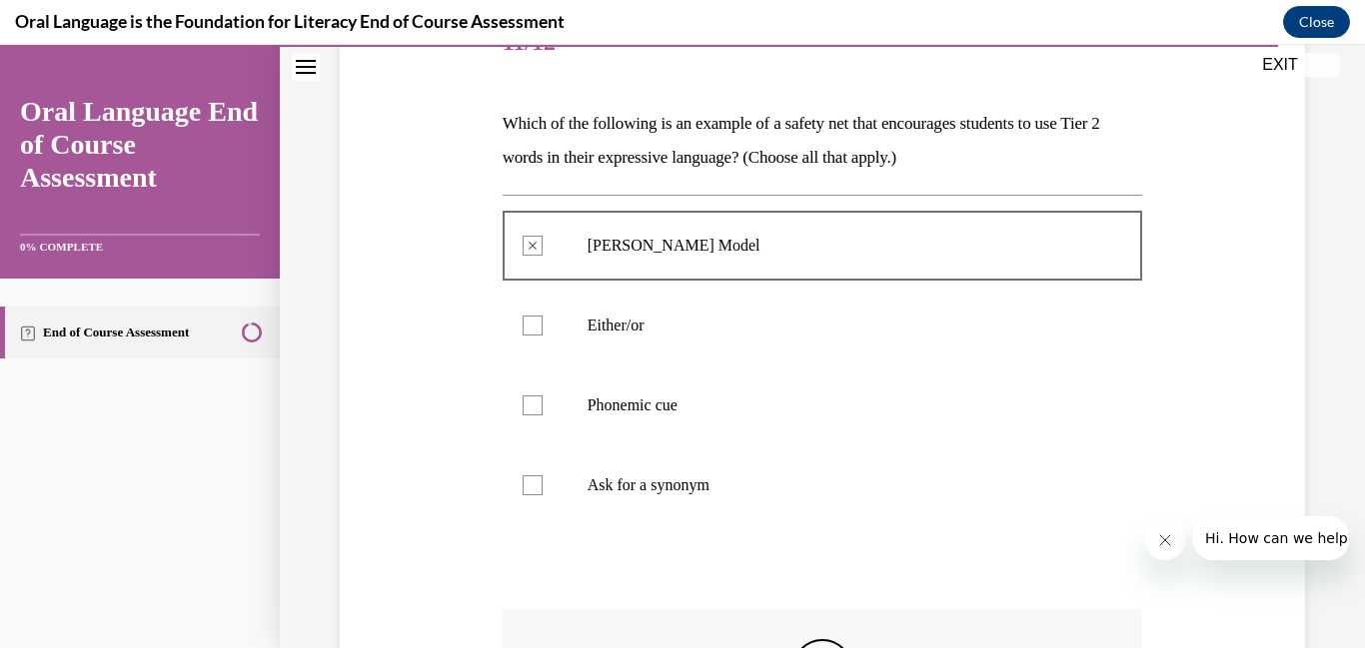
scroll to position [273, 0]
click at [537, 478] on div at bounding box center [533, 487] width 20 height 20
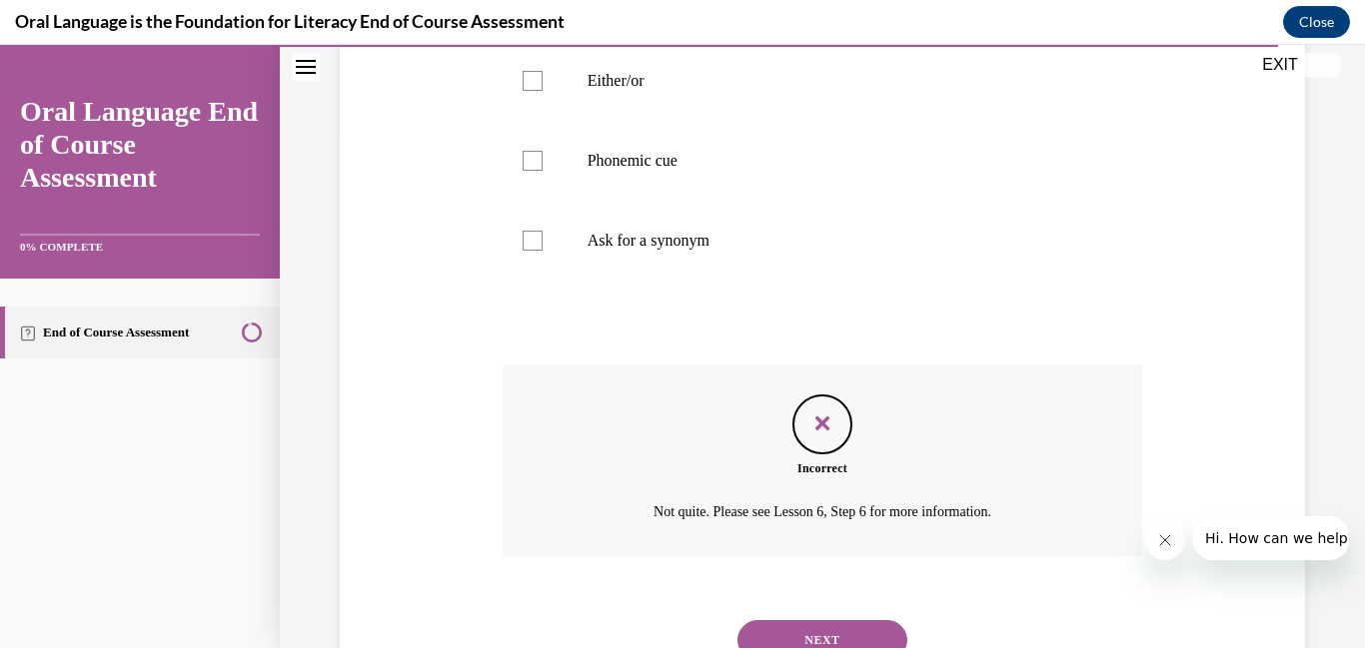
scroll to position [600, 0]
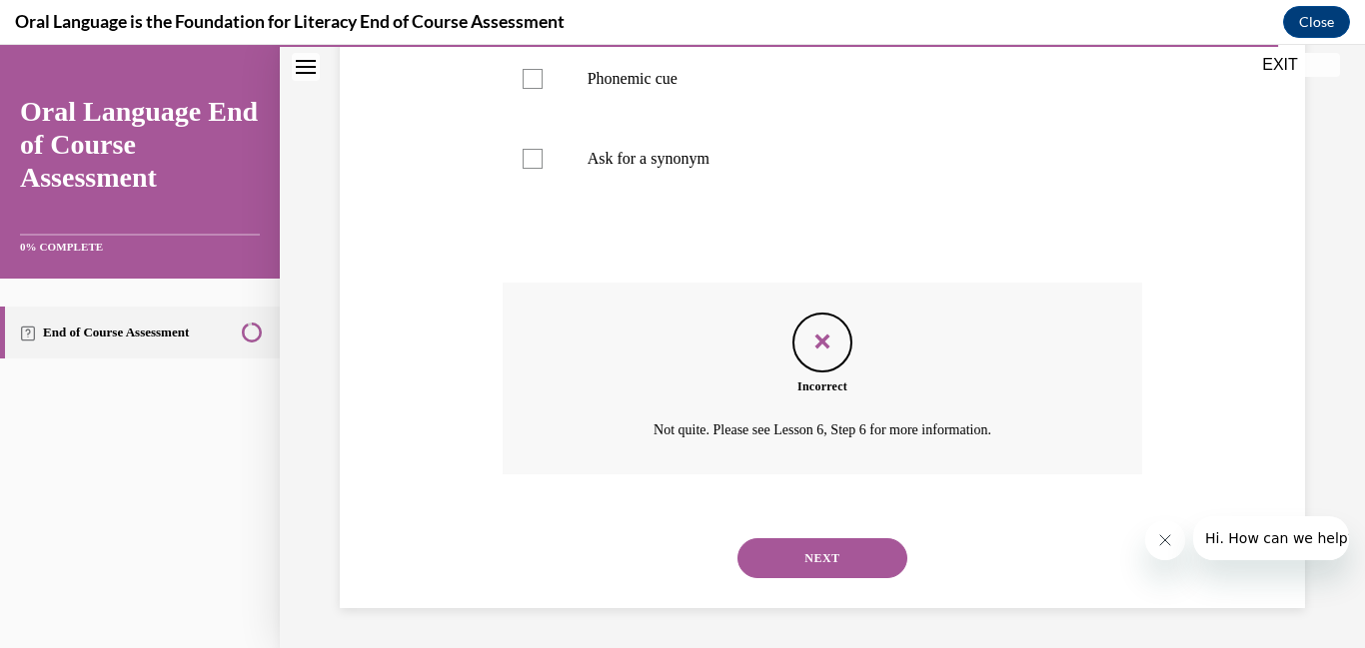
click at [837, 558] on button "NEXT" at bounding box center [822, 559] width 170 height 40
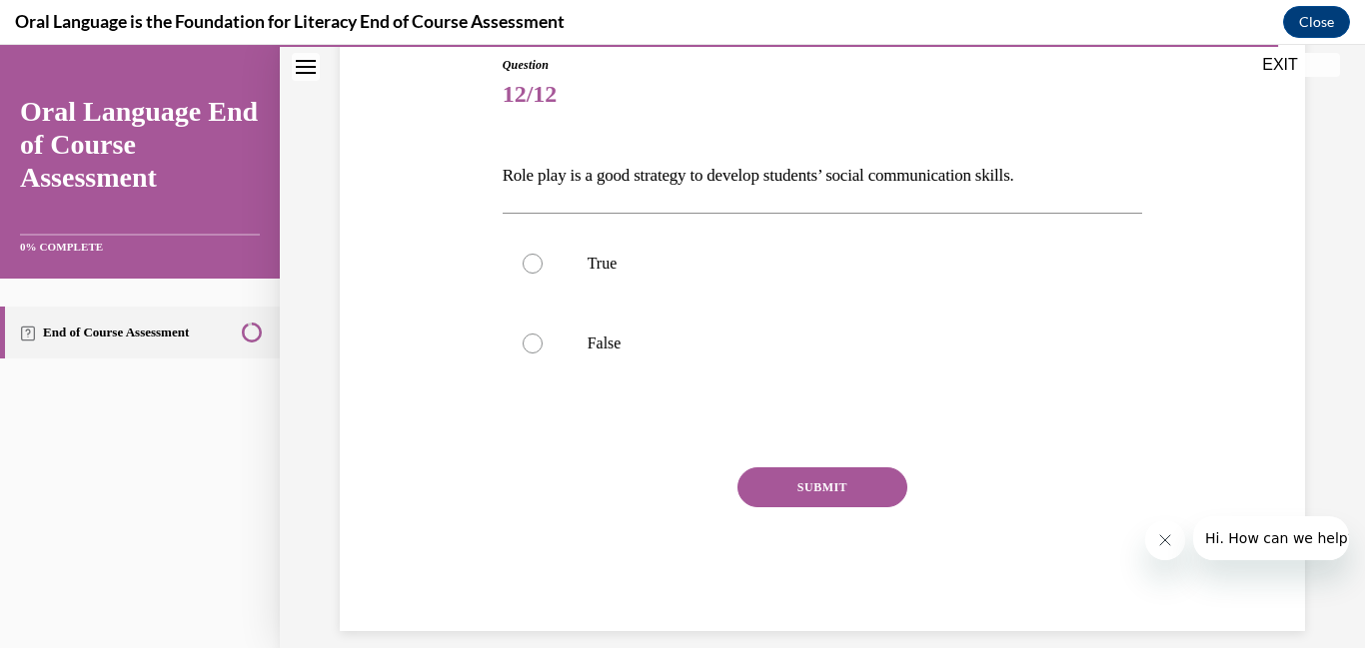
scroll to position [232, 0]
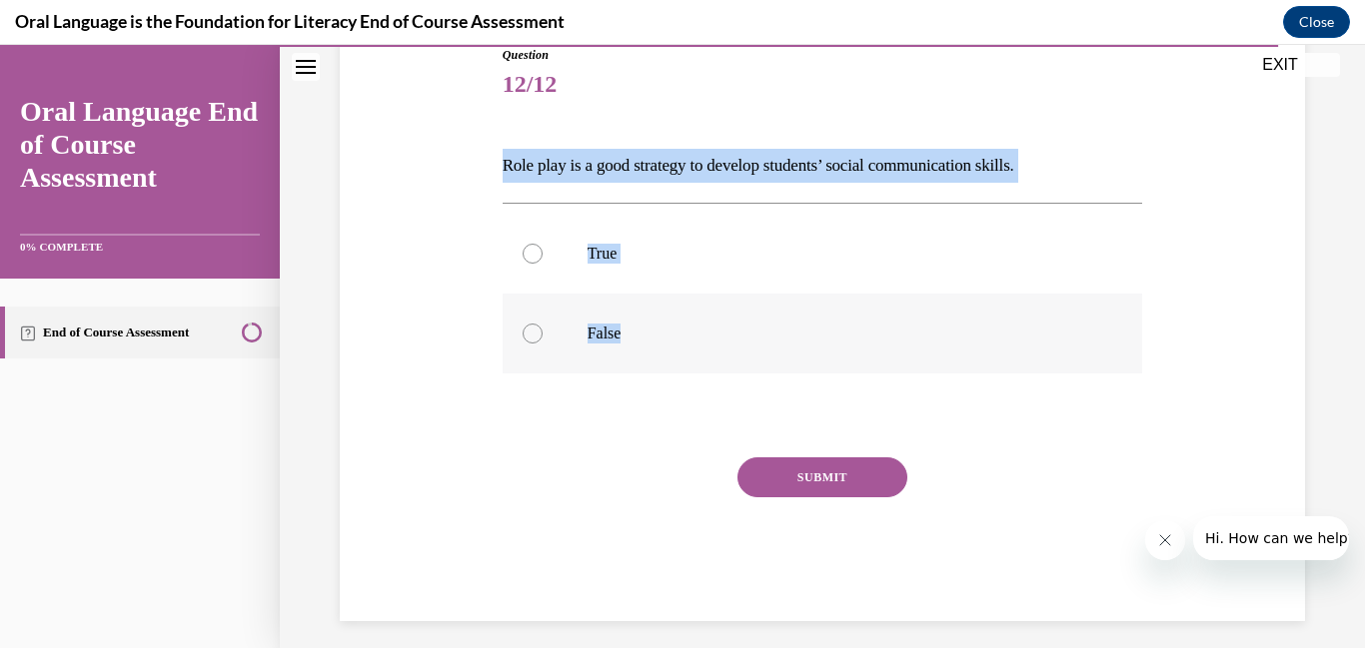
drag, startPoint x: 483, startPoint y: 161, endPoint x: 817, endPoint y: 373, distance: 396.1
click at [817, 373] on div "Question 12/12 Role play is a good strategy to develop students’ social communi…" at bounding box center [822, 303] width 975 height 635
click at [529, 258] on div at bounding box center [533, 254] width 20 height 20
click at [529, 258] on input "True" at bounding box center [533, 254] width 20 height 20
radio input "true"
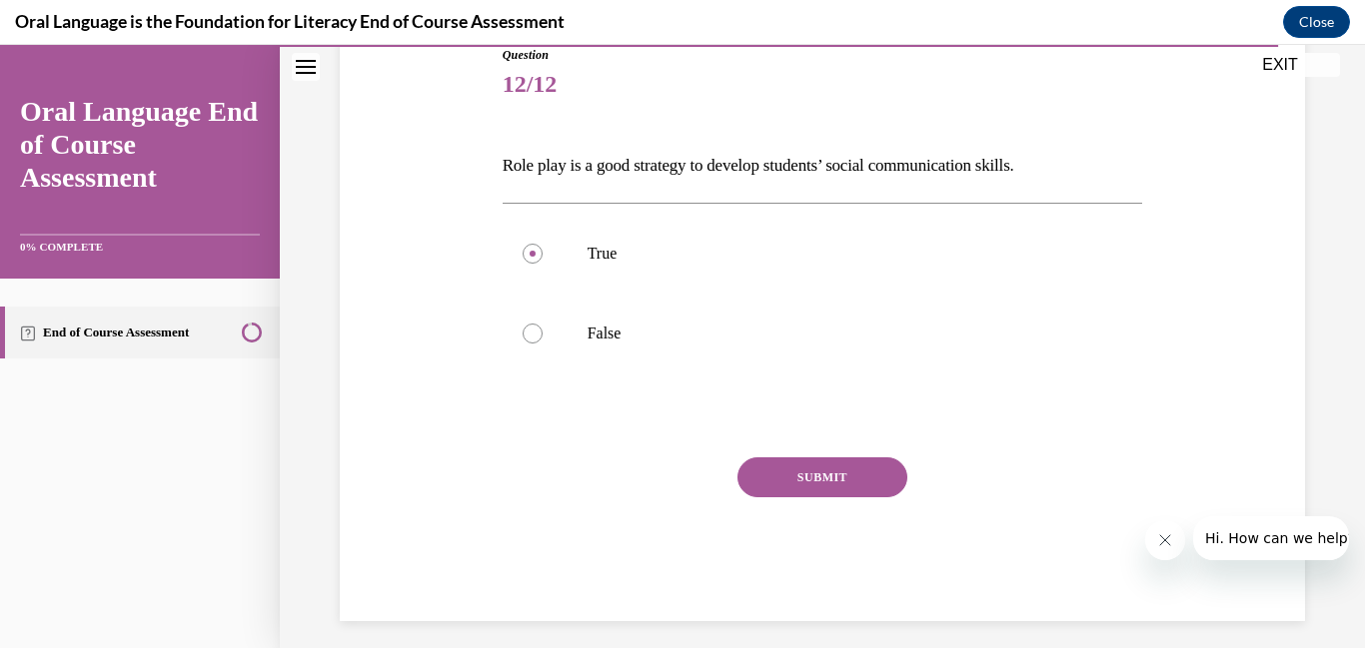
click at [854, 492] on button "SUBMIT" at bounding box center [822, 478] width 170 height 40
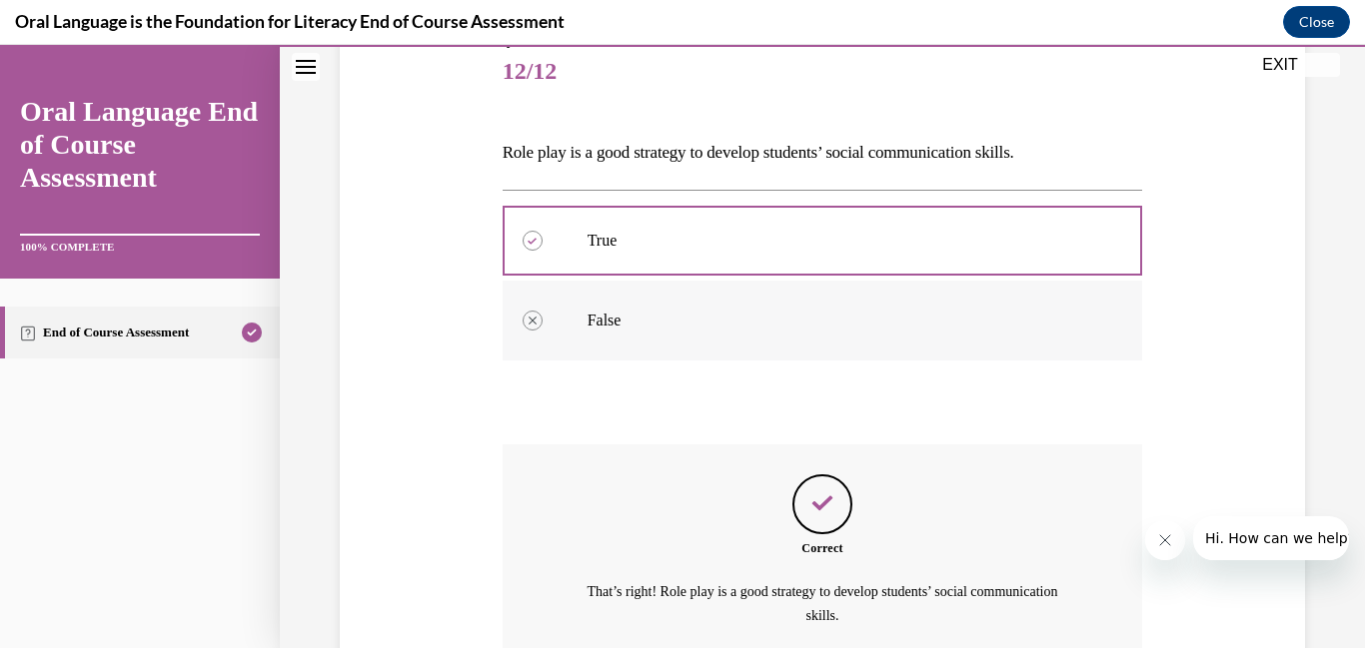
scroll to position [431, 0]
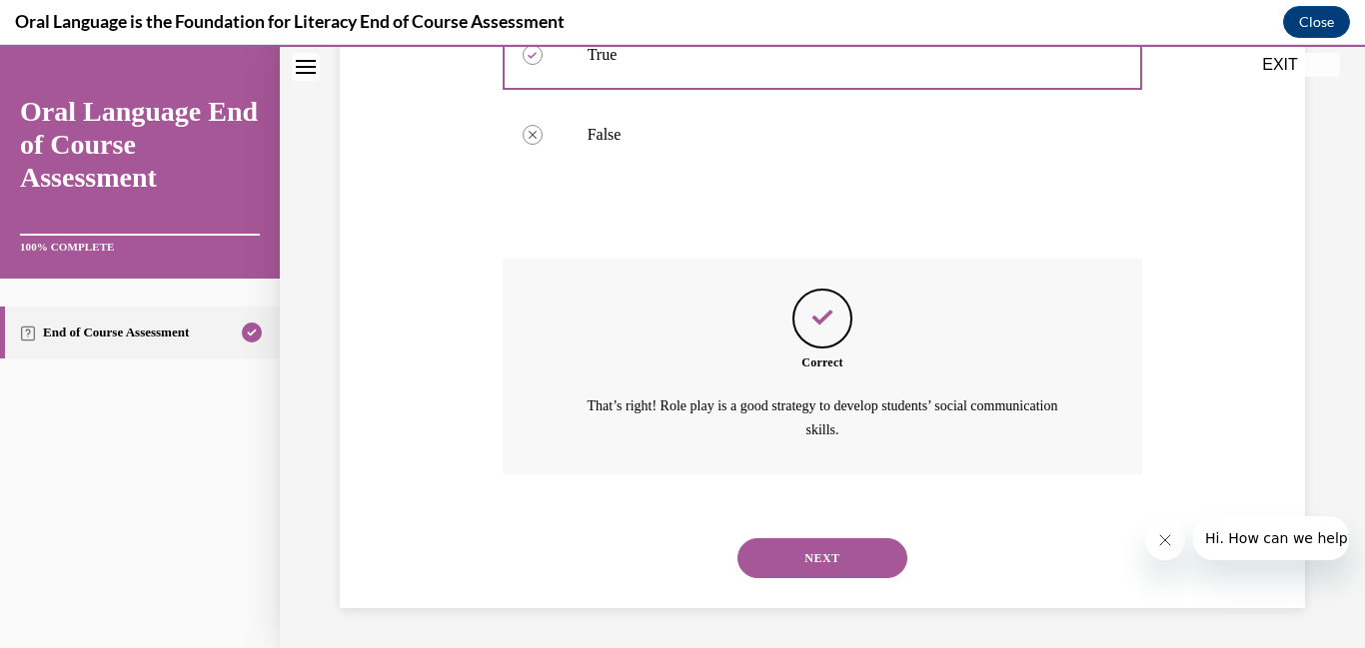
click at [865, 564] on button "NEXT" at bounding box center [822, 559] width 170 height 40
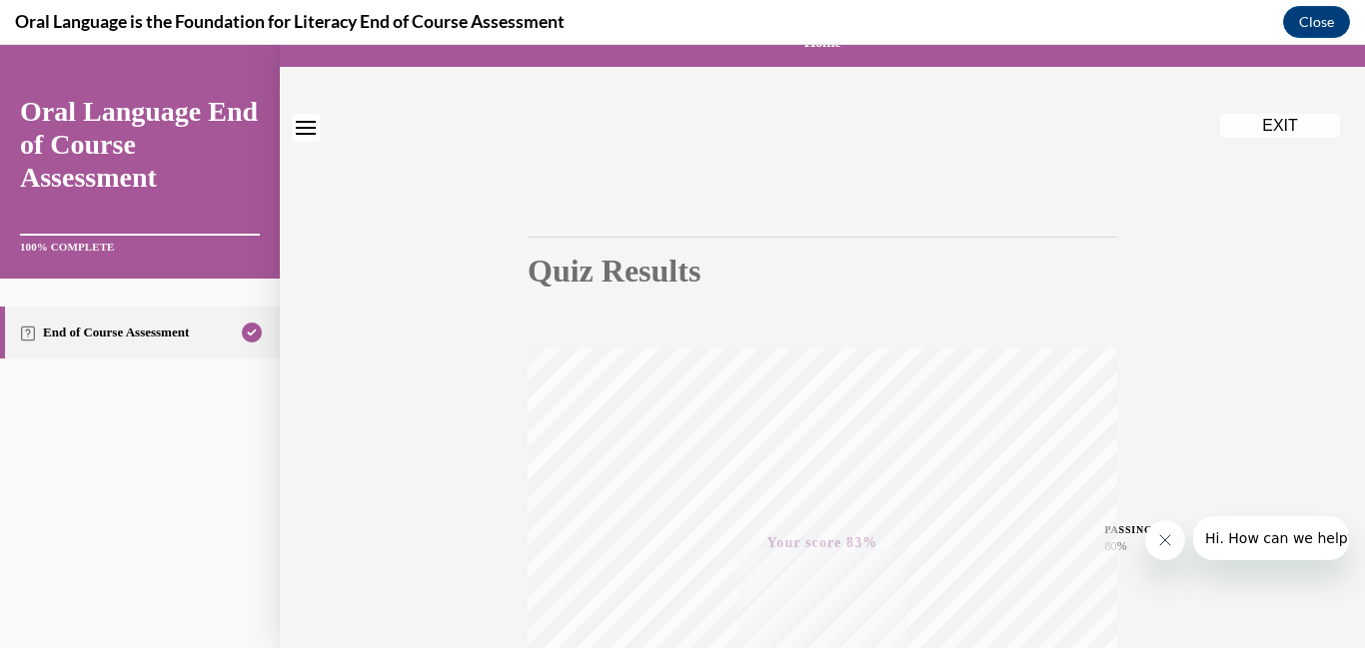
scroll to position [0, 0]
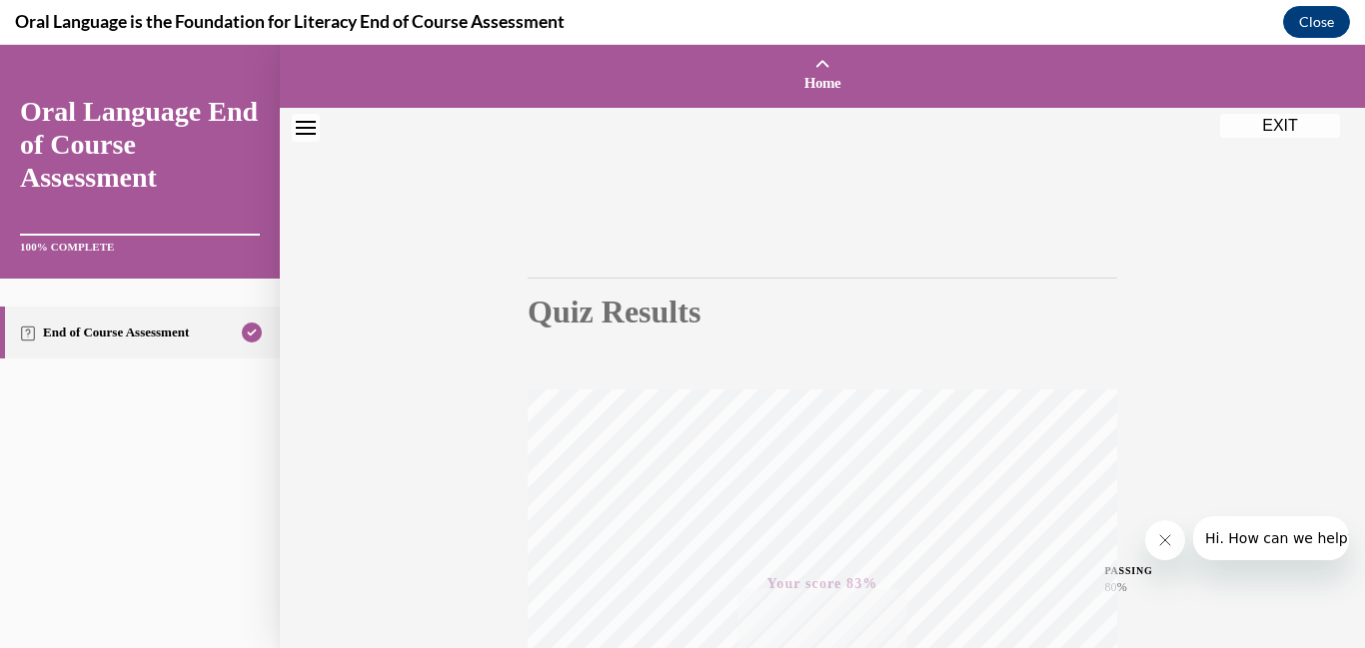
click at [1267, 133] on button "EXIT" at bounding box center [1280, 126] width 120 height 24
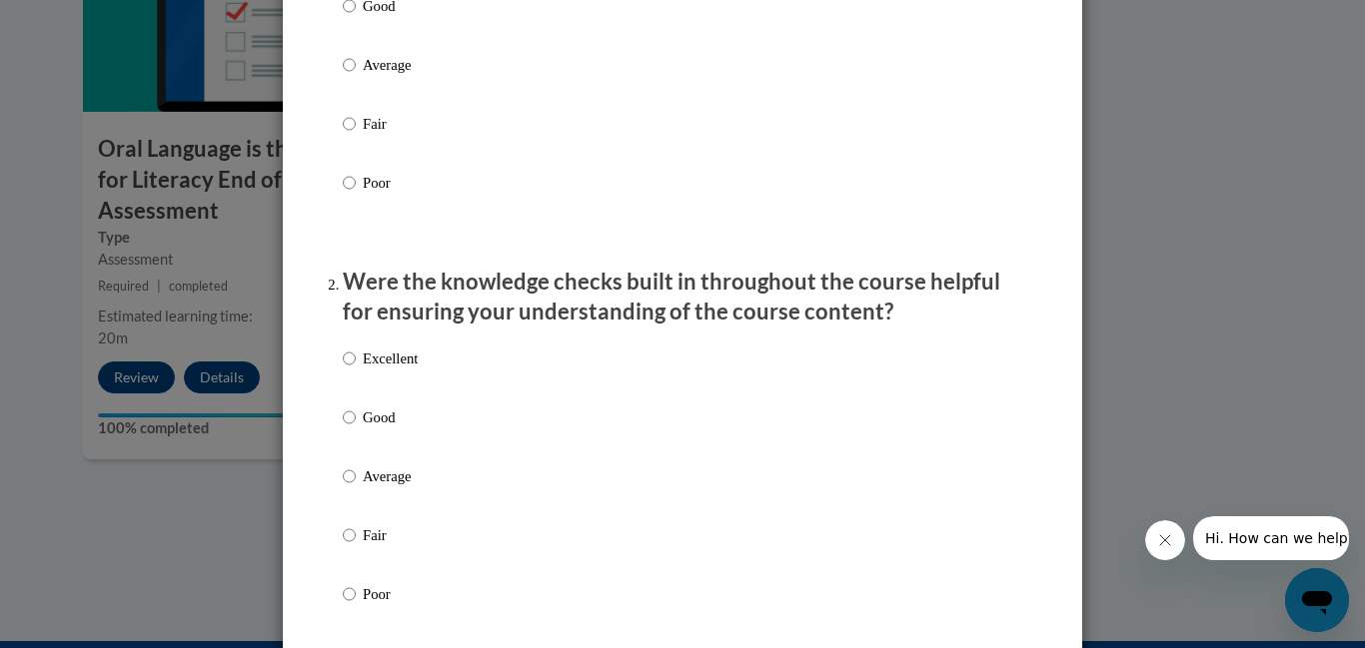
scroll to position [395, 0]
click at [350, 75] on input "Average" at bounding box center [349, 64] width 13 height 22
radio input "true"
click at [348, 487] on input "Average" at bounding box center [349, 476] width 13 height 22
radio input "true"
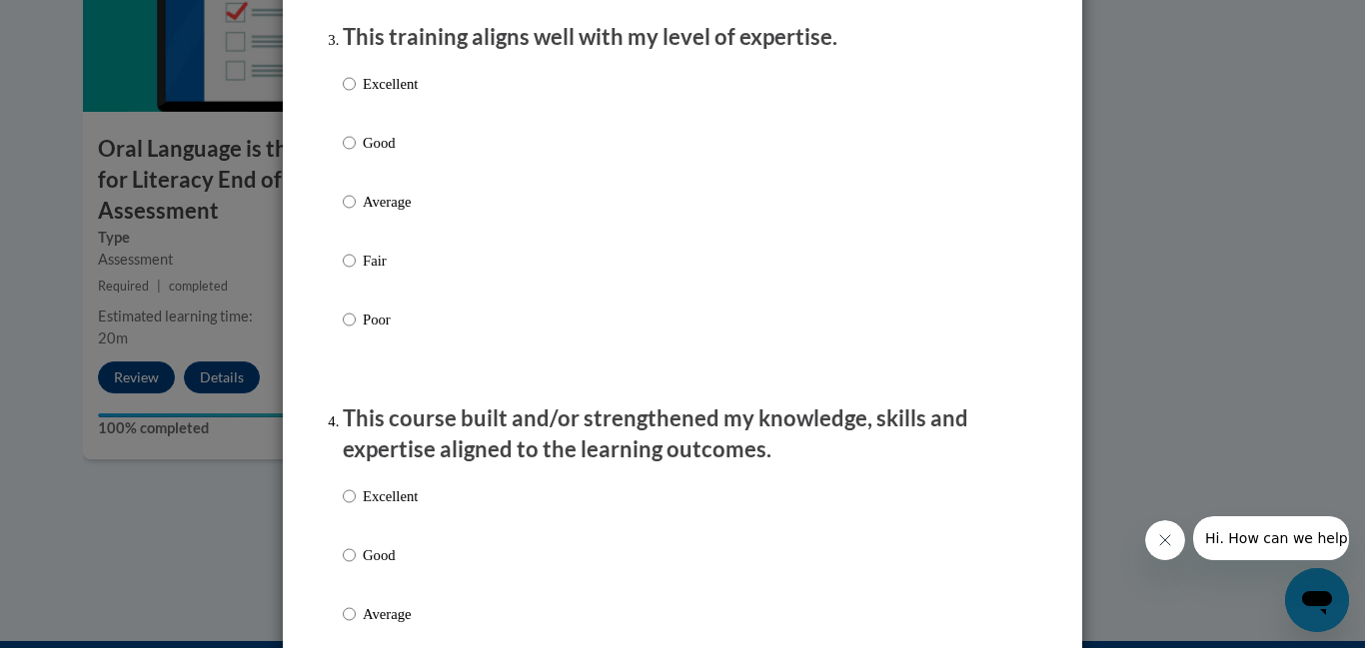
scroll to position [1050, 0]
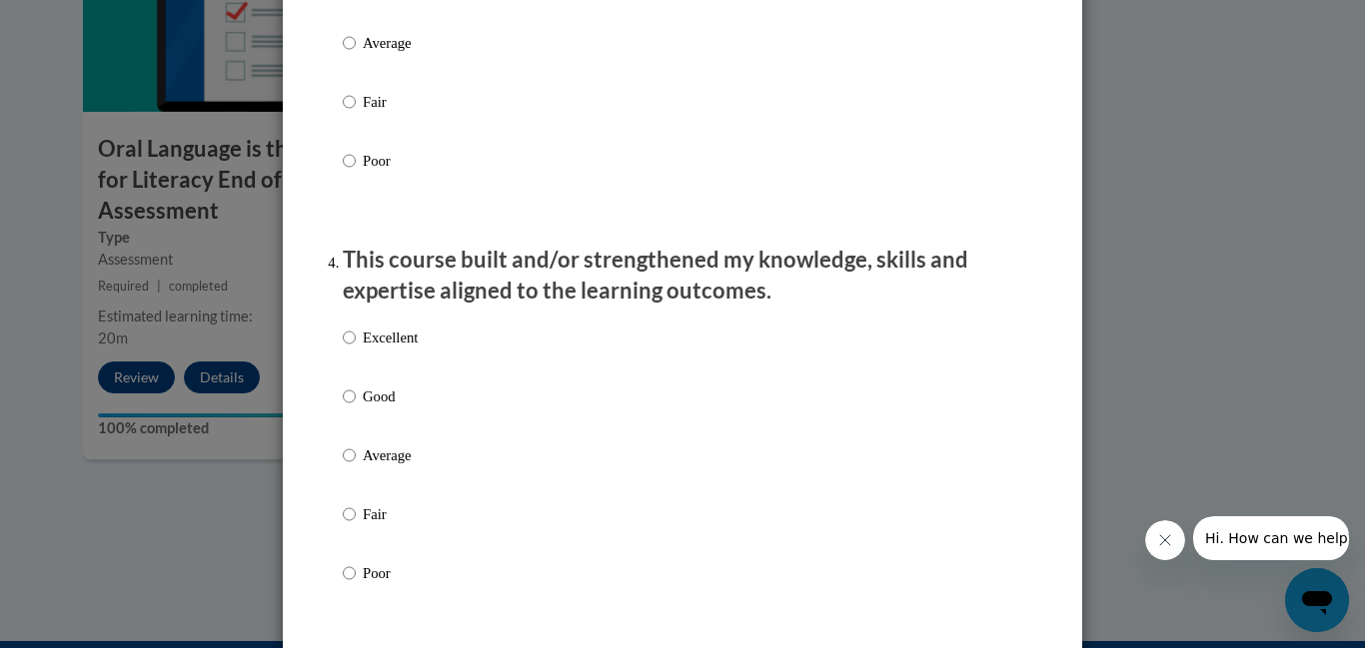
scroll to position [1220, 0]
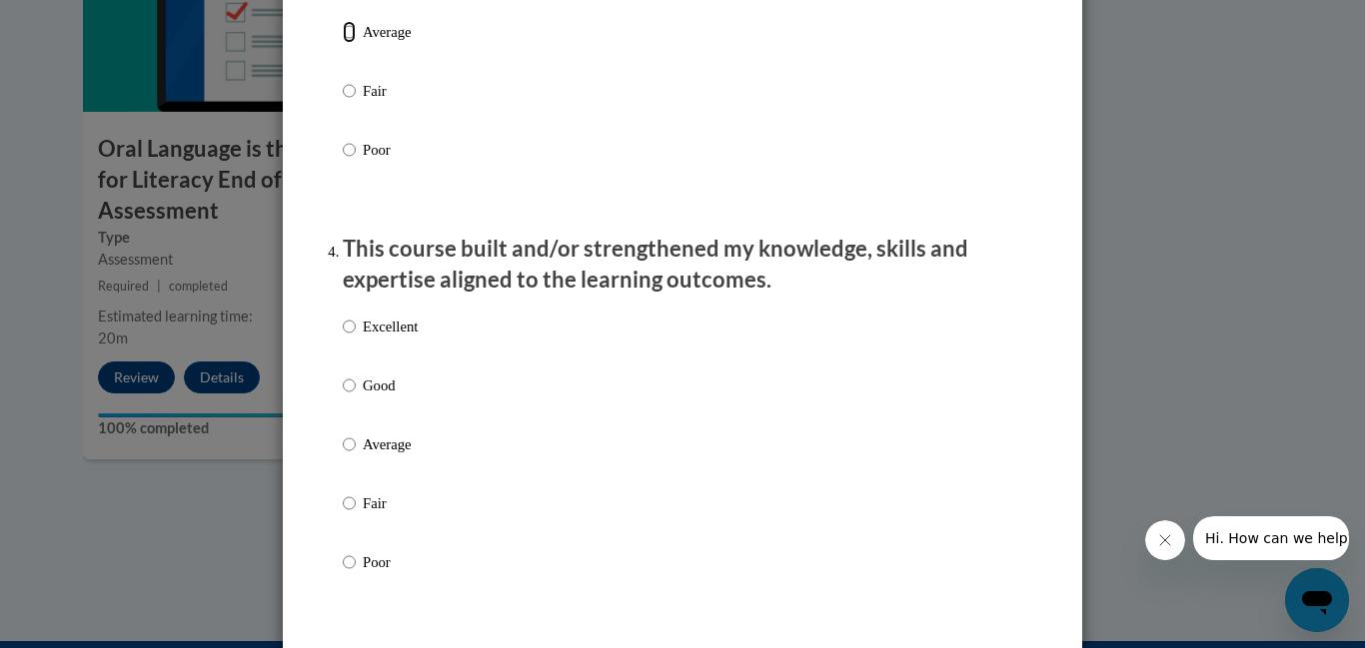
click at [348, 43] on input "Average" at bounding box center [349, 32] width 13 height 22
radio input "true"
click at [352, 456] on input "Average" at bounding box center [349, 445] width 13 height 22
radio input "true"
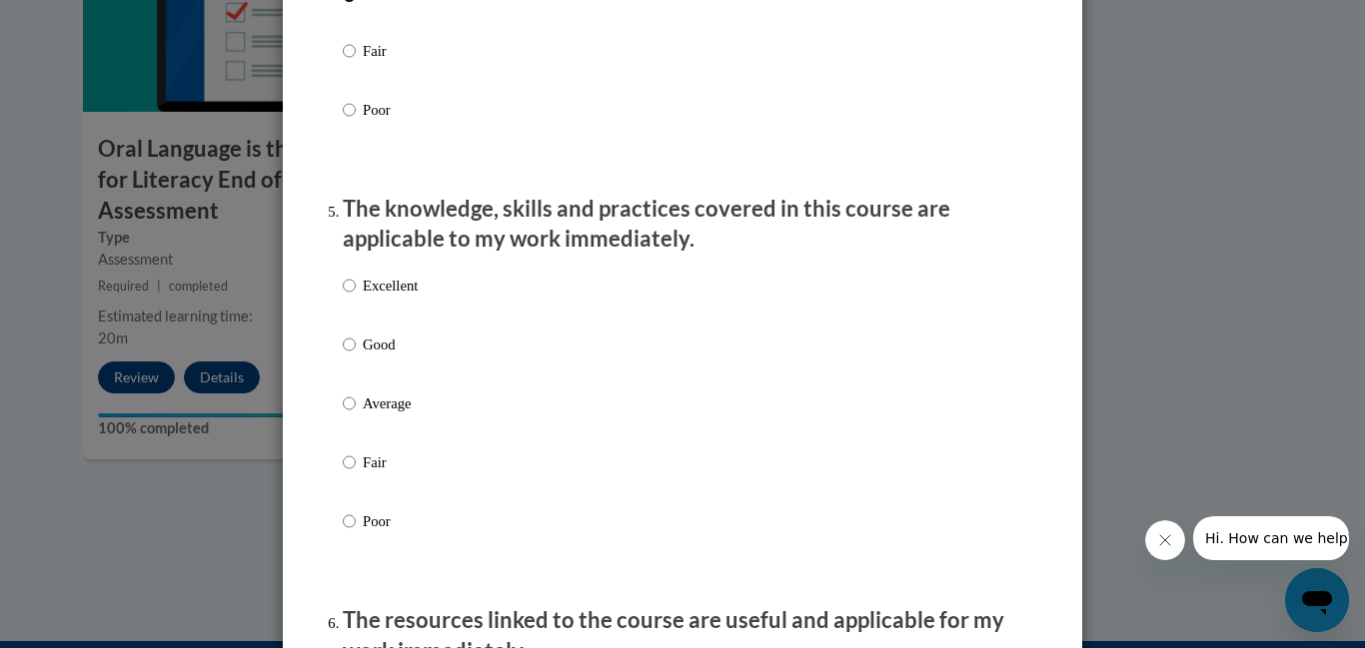
scroll to position [1760, 0]
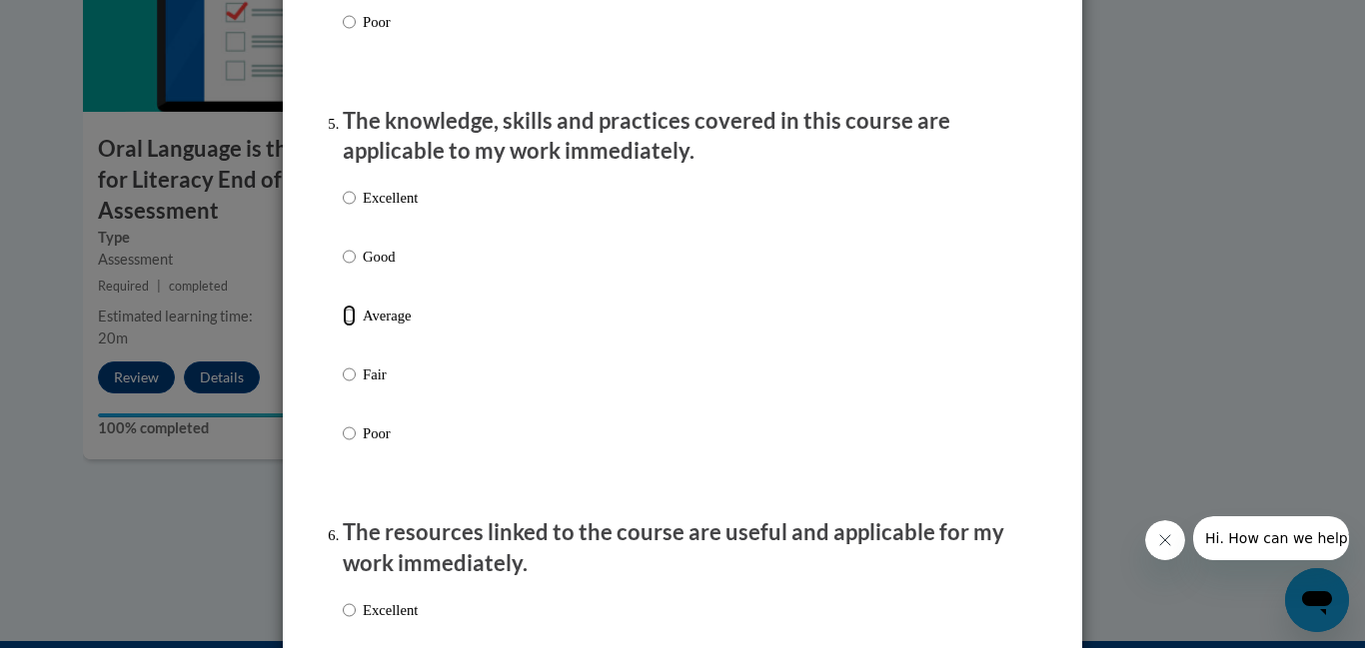
click at [346, 327] on input "Average" at bounding box center [349, 316] width 13 height 22
radio input "true"
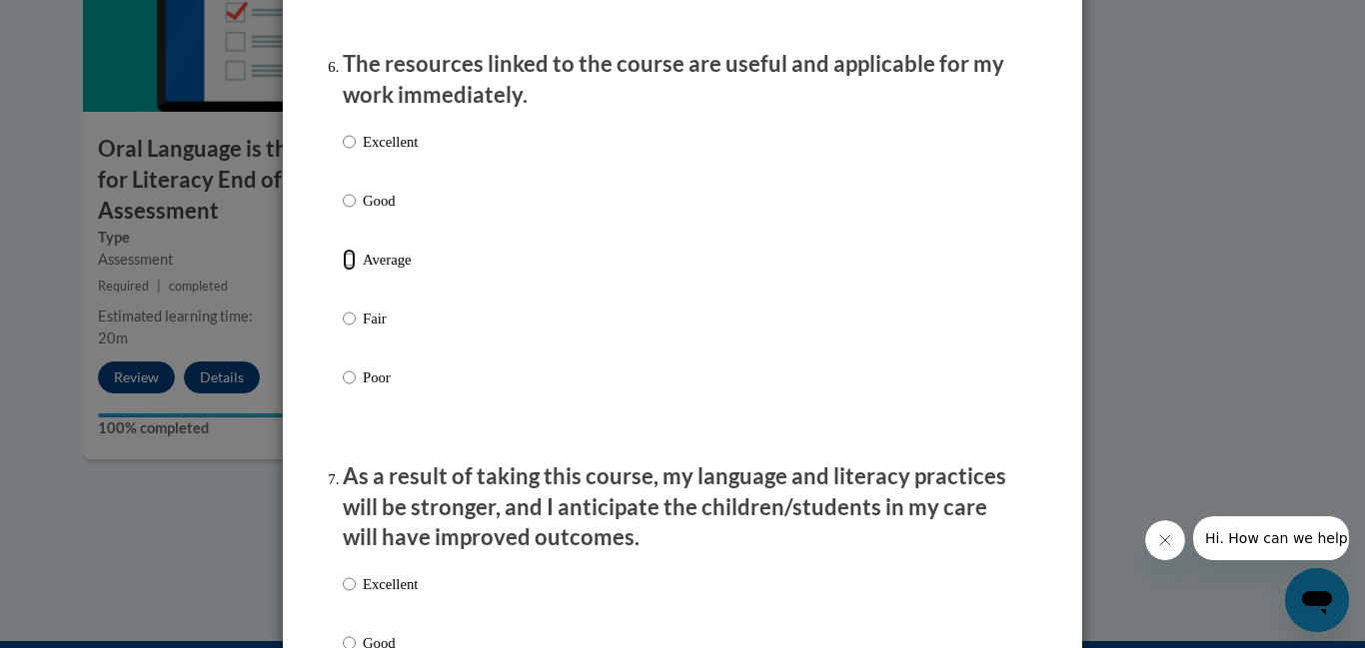
click at [353, 271] on input "Average" at bounding box center [349, 260] width 13 height 22
radio input "true"
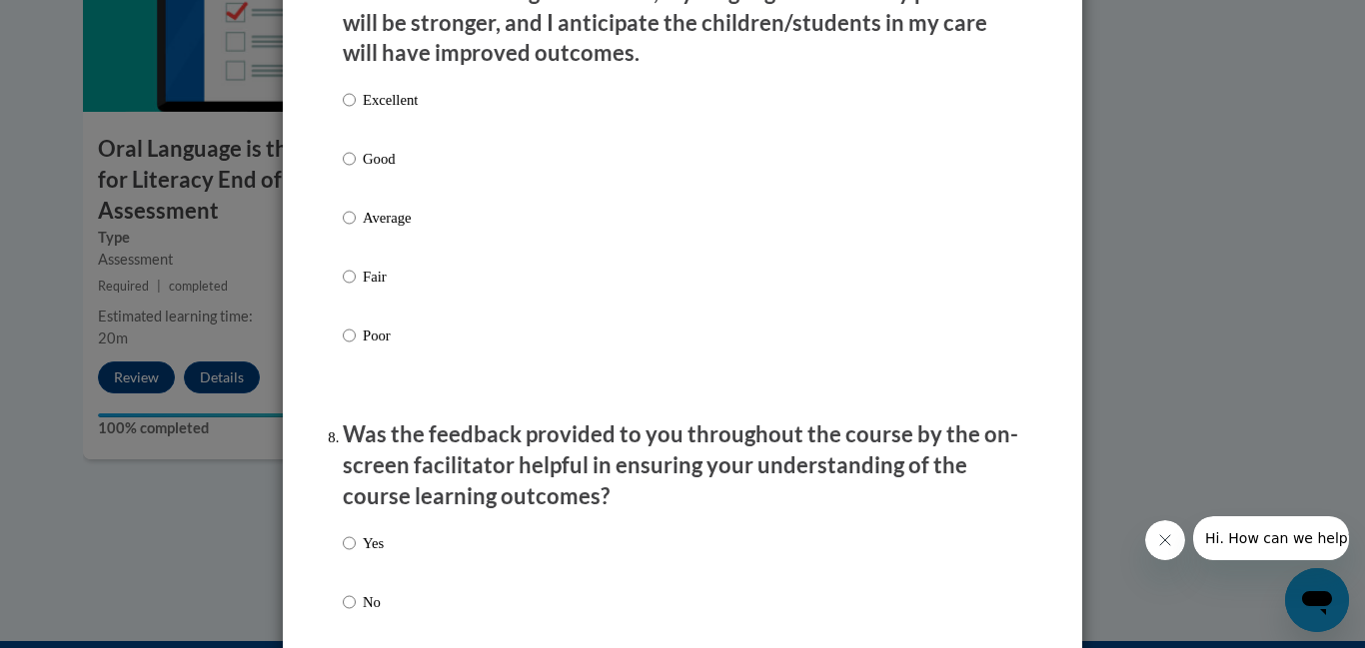
scroll to position [2722, 0]
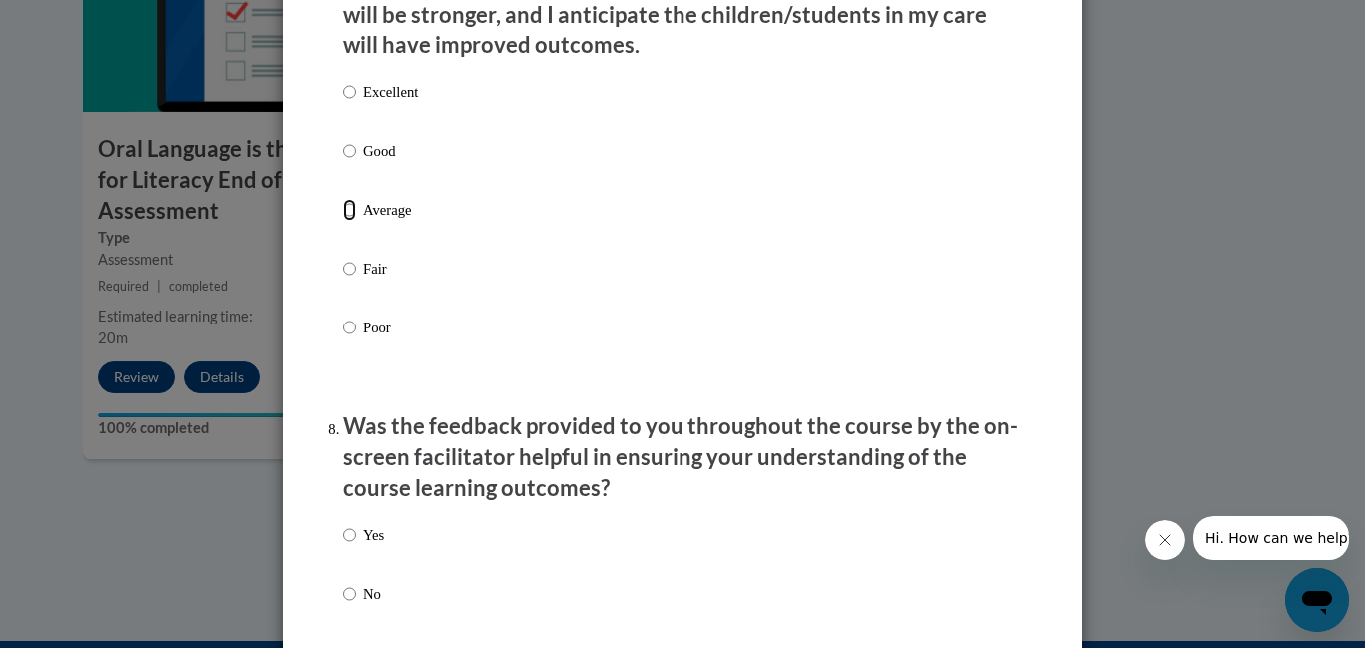
click at [353, 221] on input "Average" at bounding box center [349, 210] width 13 height 22
radio input "true"
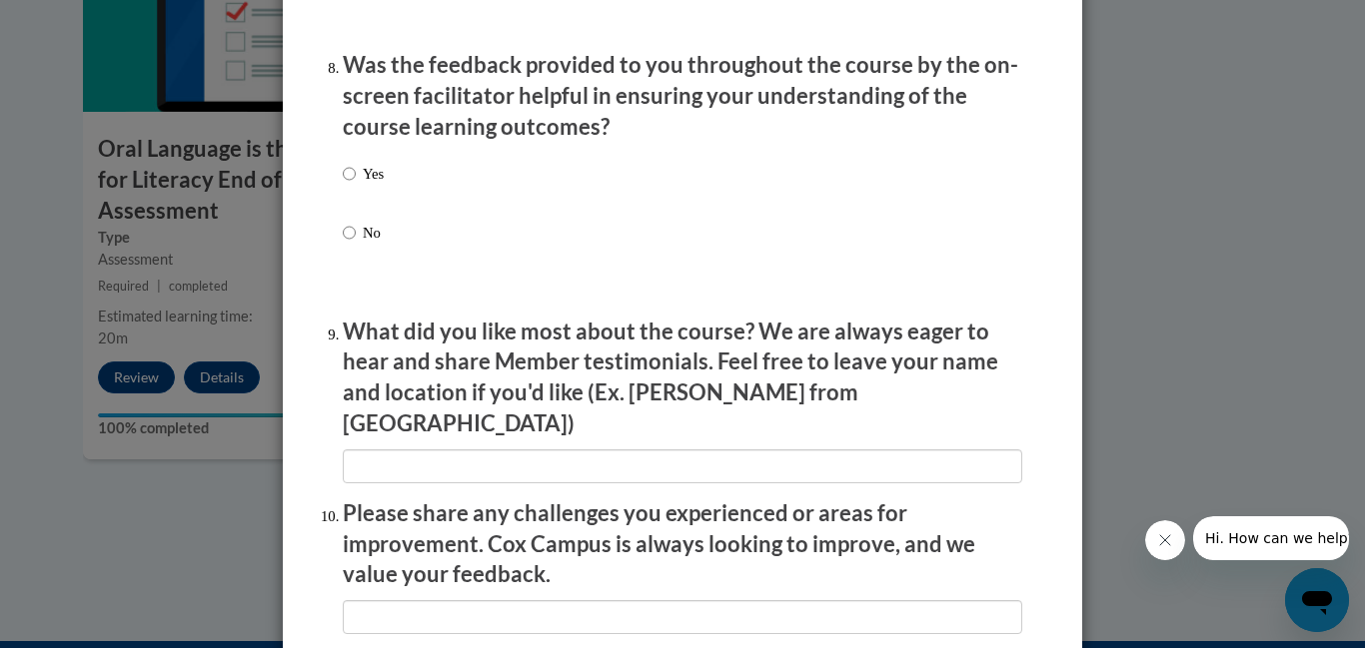
scroll to position [2983, 0]
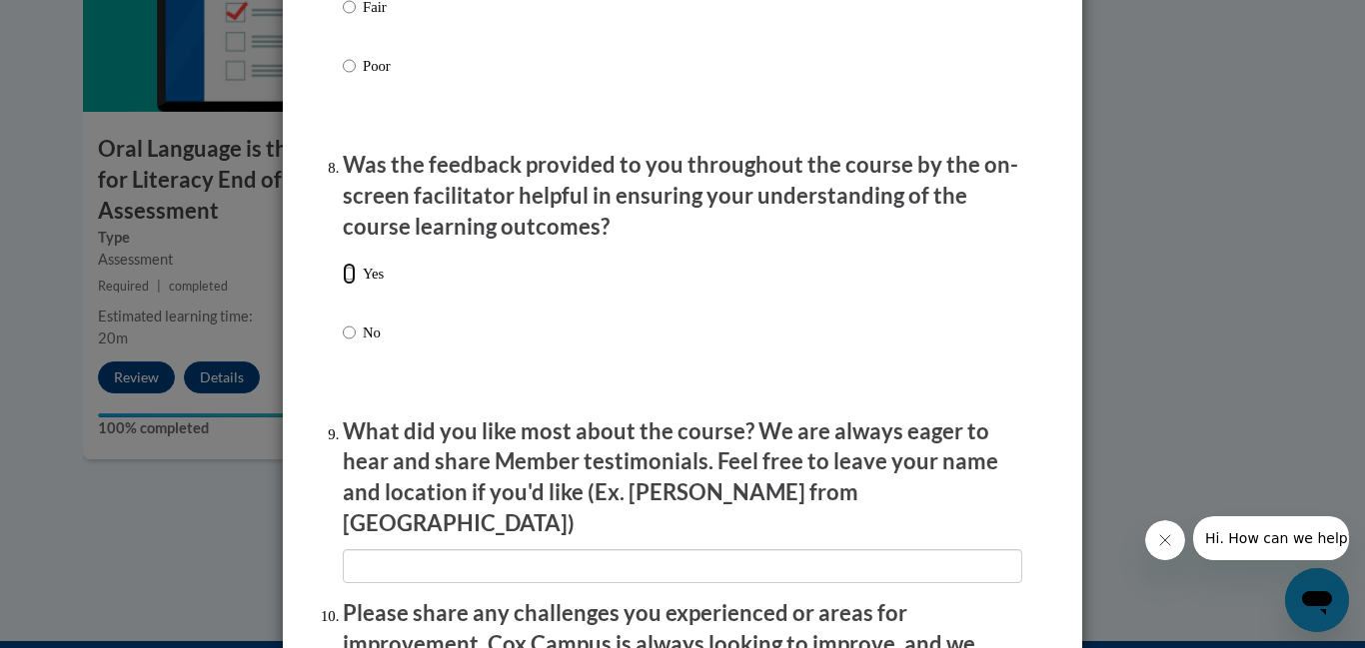
click at [346, 285] on input "Yes" at bounding box center [349, 274] width 13 height 22
radio input "true"
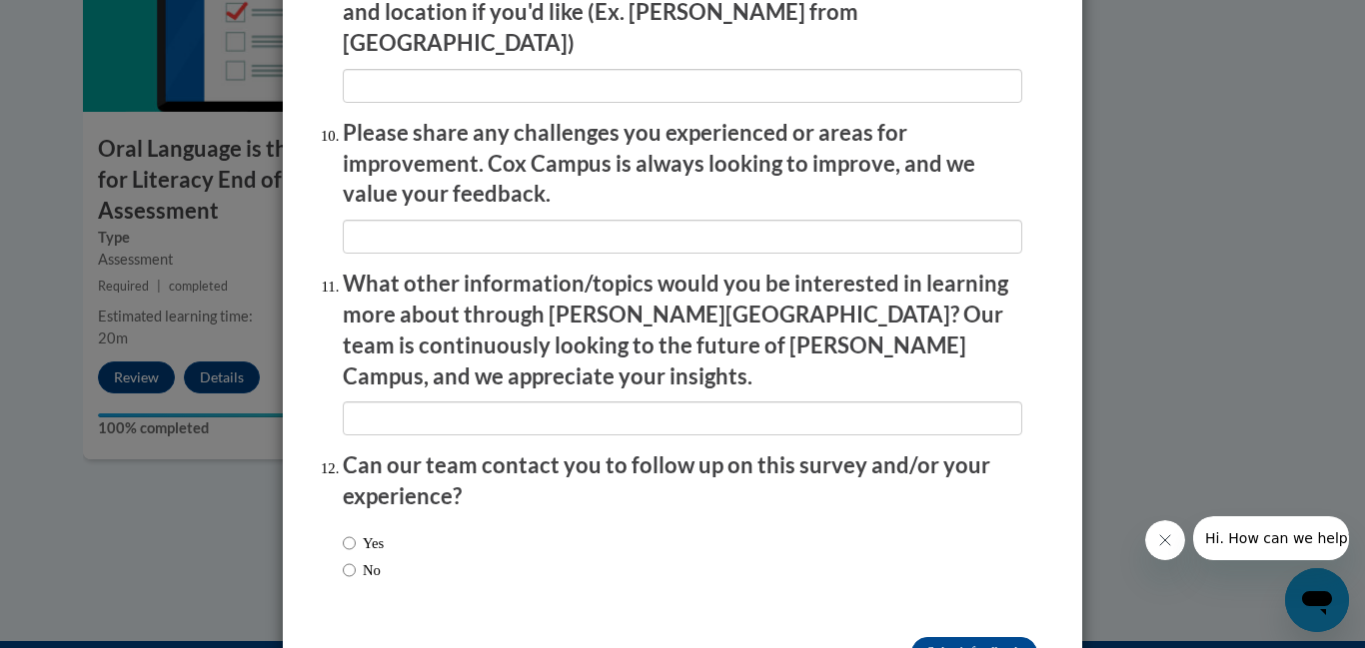
scroll to position [3503, 0]
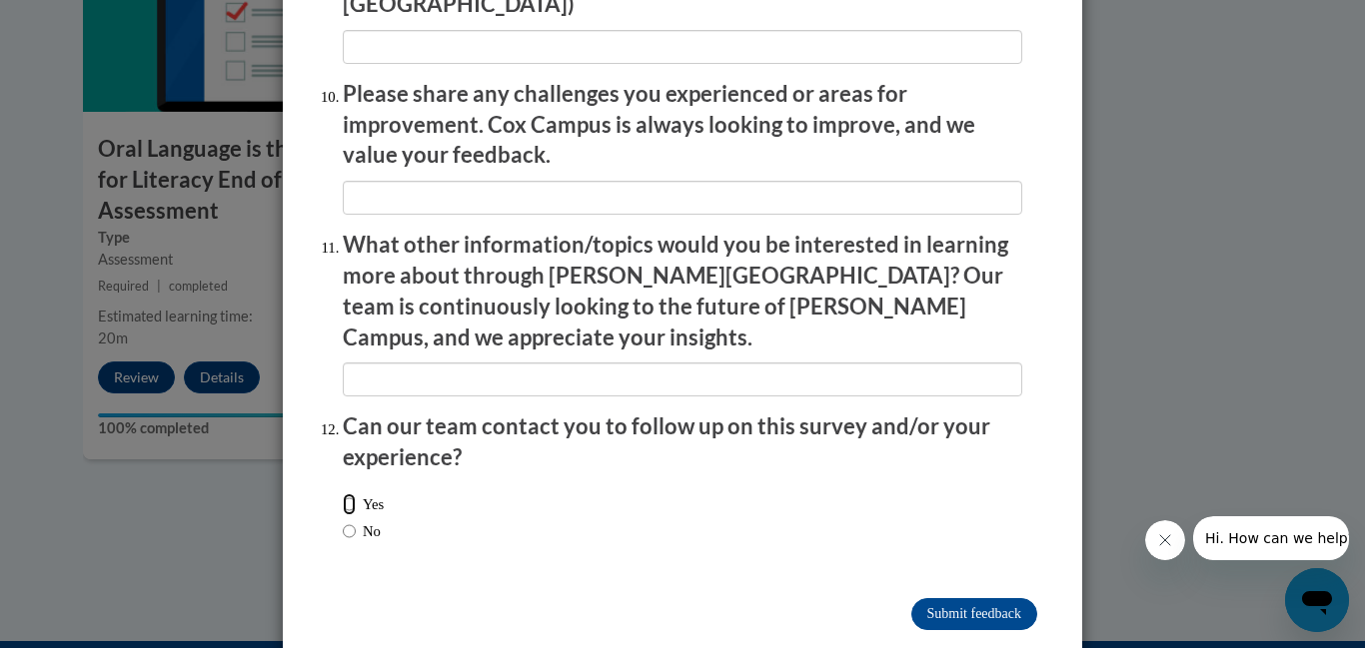
click at [349, 494] on input "Yes" at bounding box center [349, 505] width 13 height 22
radio input "true"
click at [974, 598] on input "Submit feedback" at bounding box center [974, 614] width 126 height 32
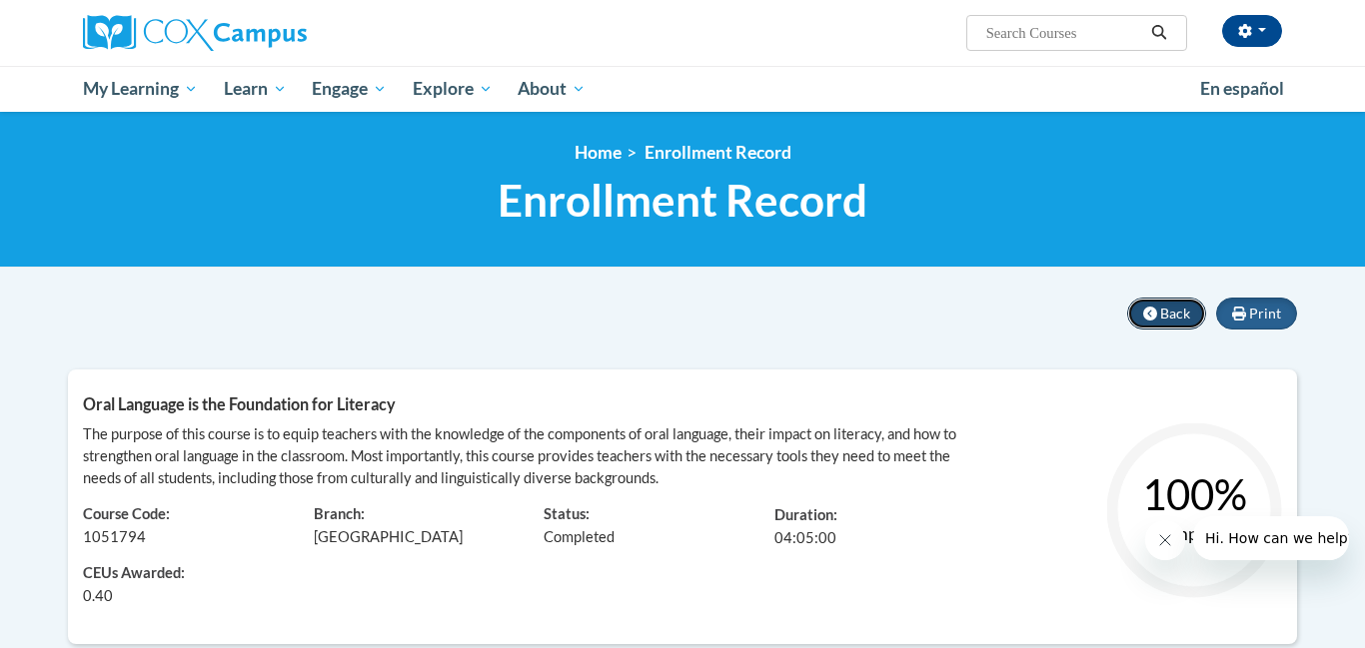
click at [1160, 313] on button "Back" at bounding box center [1166, 314] width 79 height 32
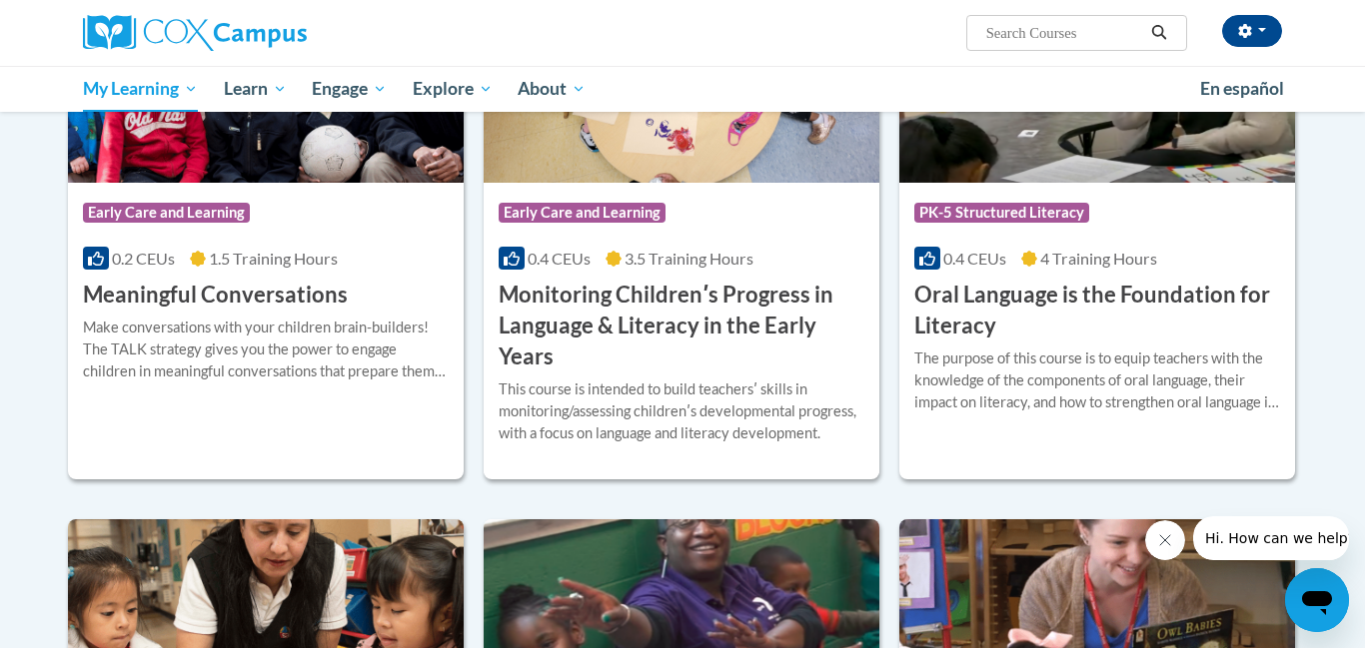
scroll to position [1010, 0]
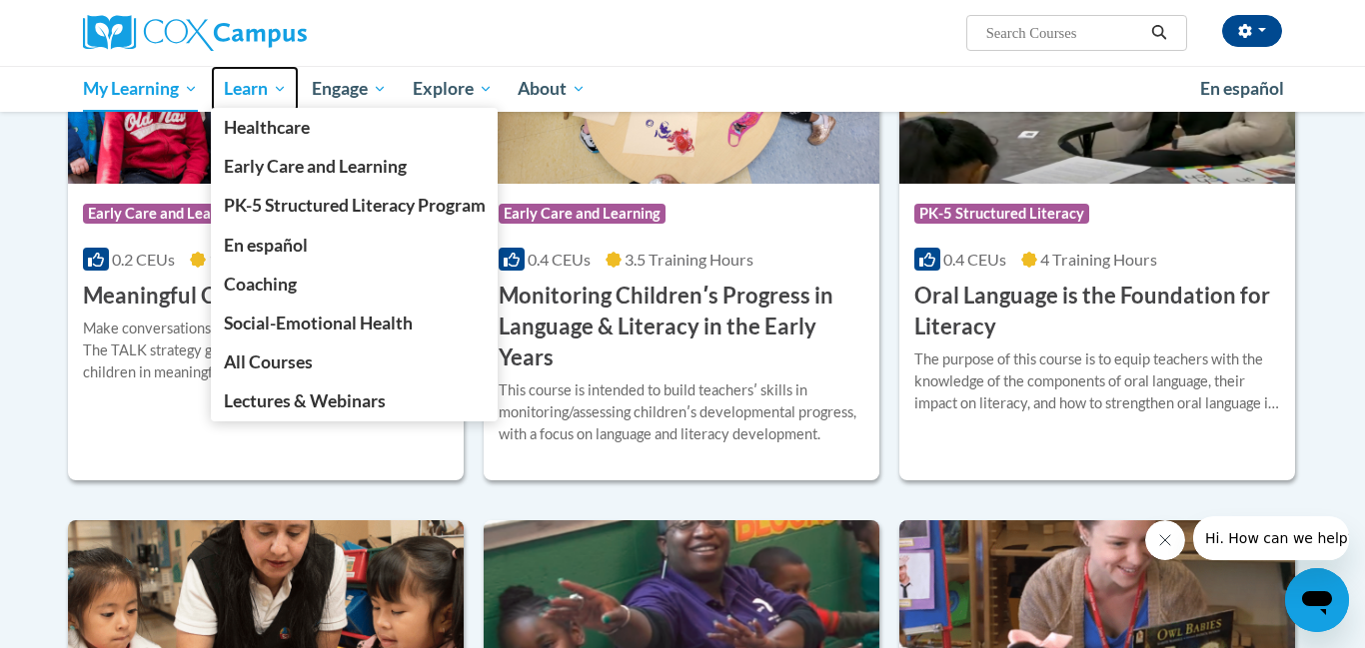
click at [236, 84] on span "Learn" at bounding box center [255, 89] width 63 height 24
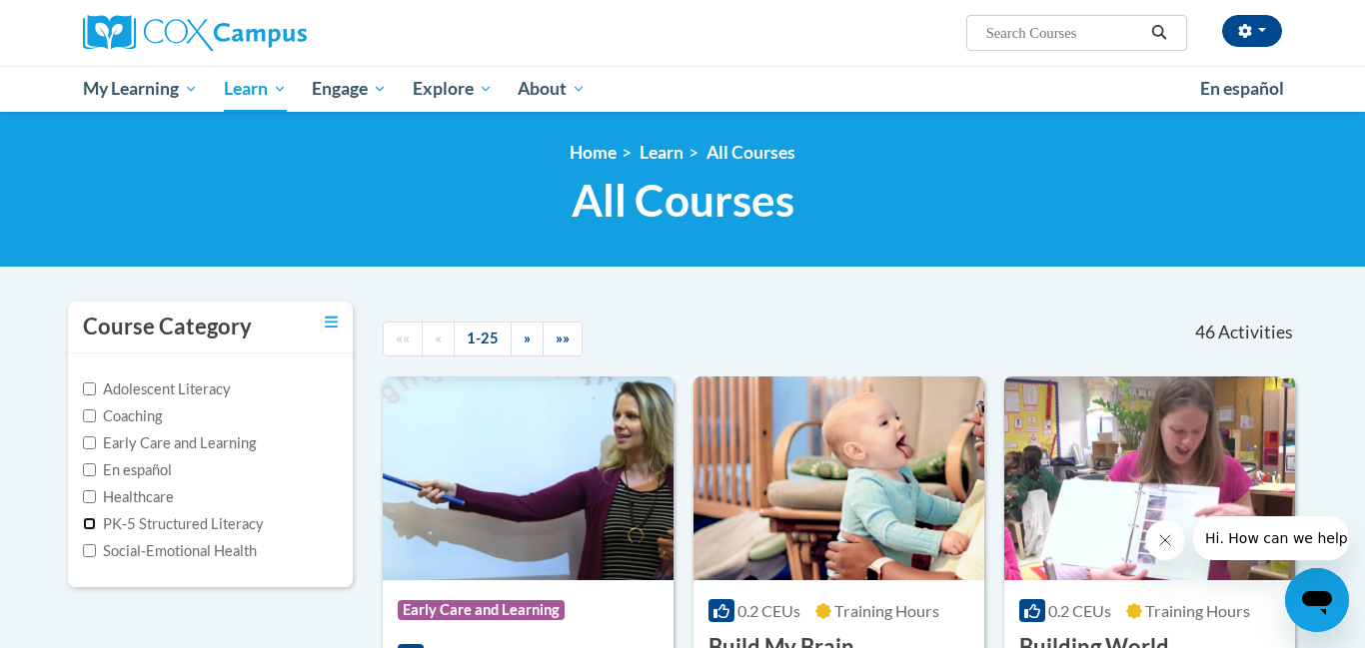
click at [87, 519] on input "PK-5 Structured Literacy" at bounding box center [89, 524] width 13 height 13
checkbox input "true"
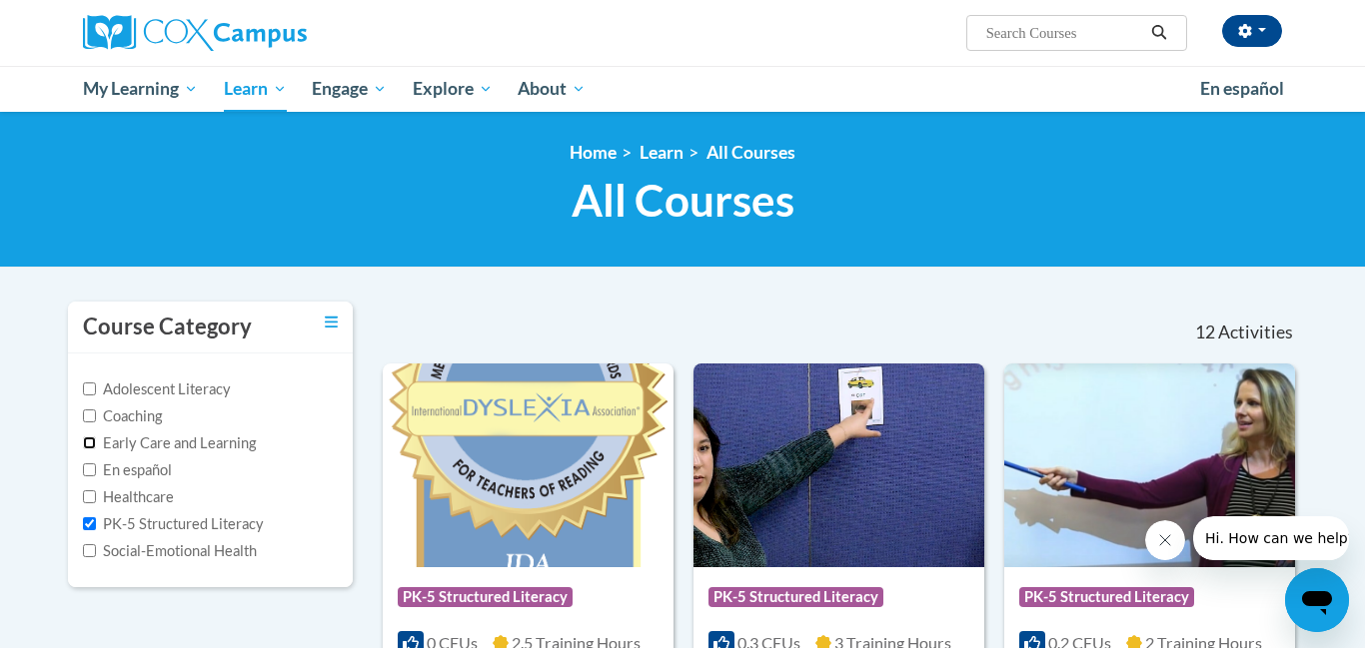
click at [85, 443] on input "Early Care and Learning" at bounding box center [89, 443] width 13 height 13
checkbox input "true"
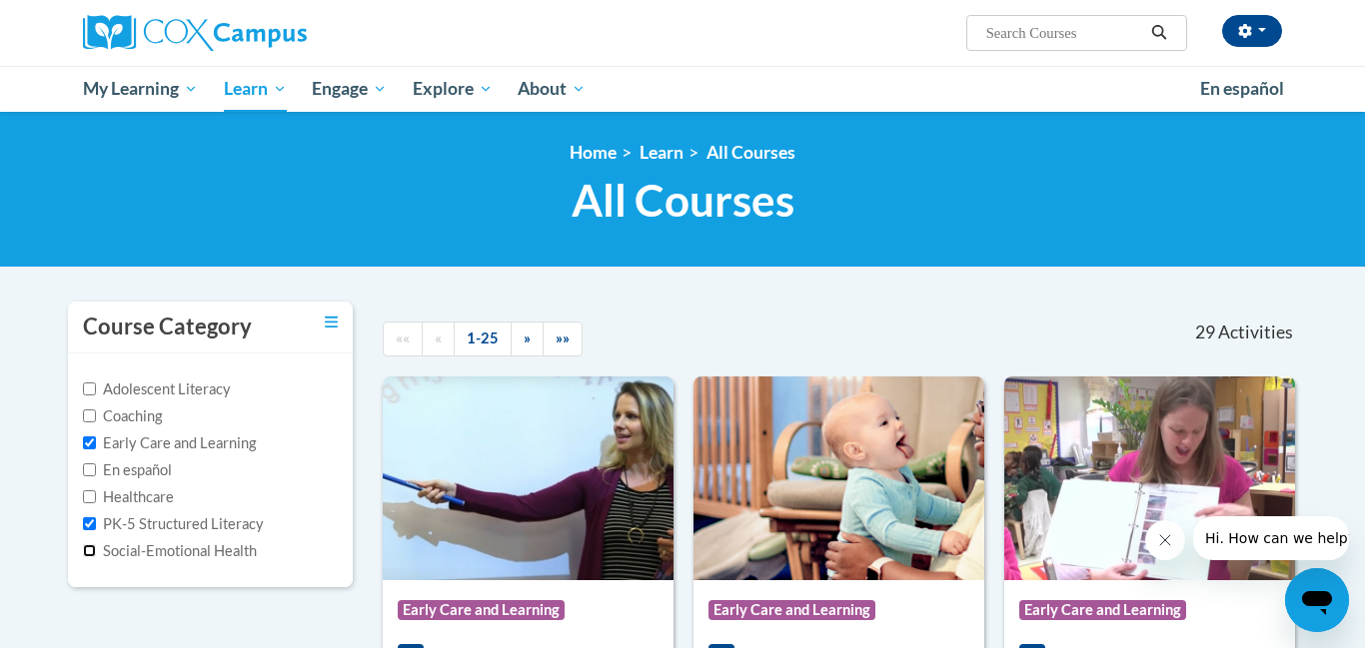
click at [90, 552] on input "Social-Emotional Health" at bounding box center [89, 551] width 13 height 13
checkbox input "true"
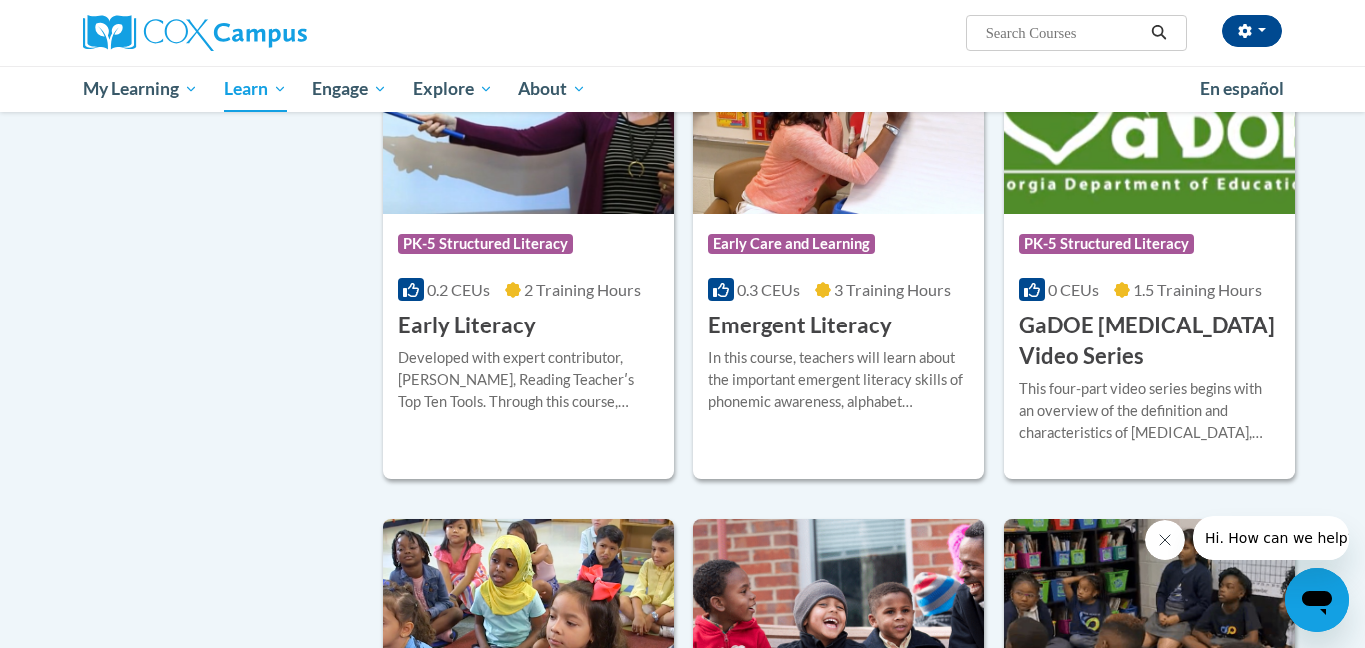
scroll to position [1483, 0]
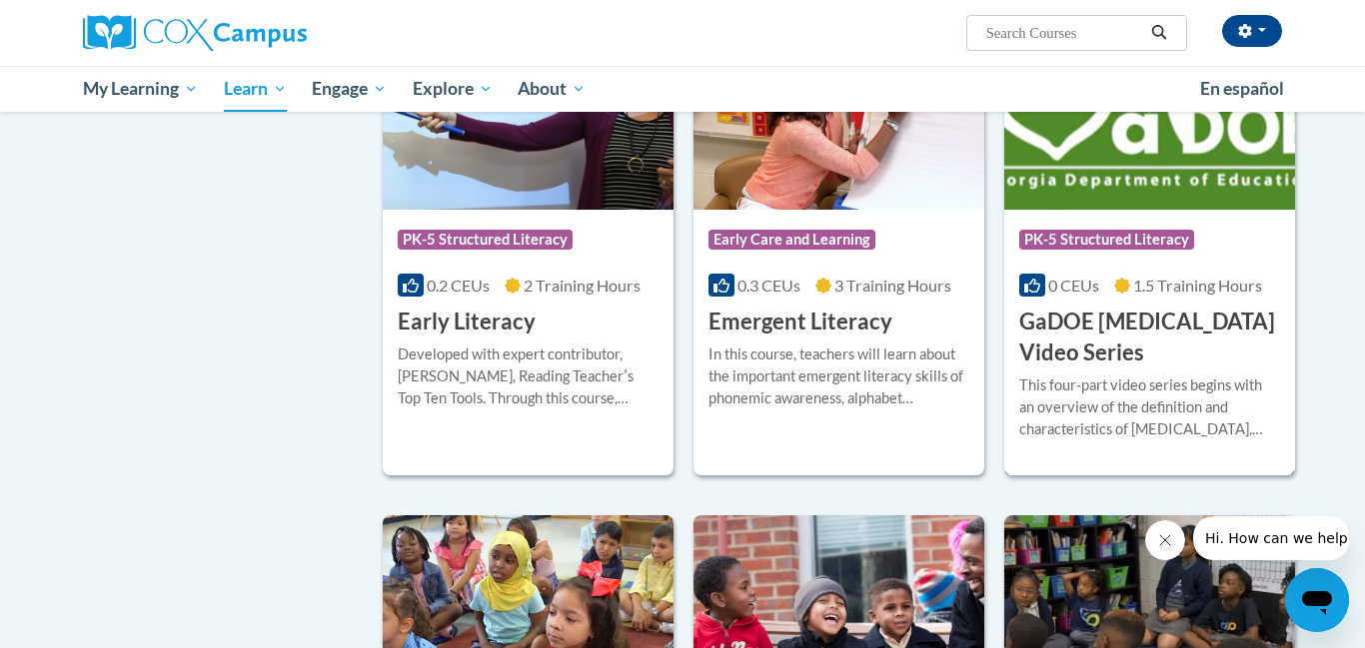
click at [1223, 366] on h3 "GaDOE [MEDICAL_DATA] Video Series" at bounding box center [1149, 338] width 261 height 62
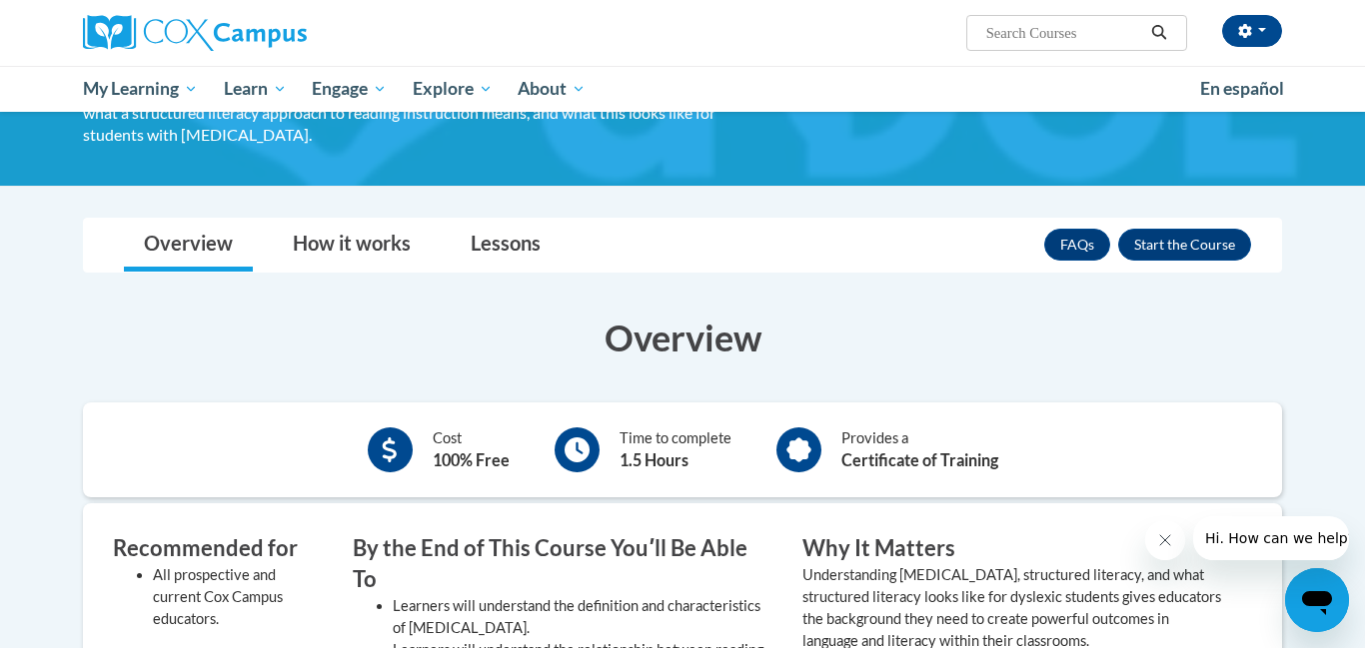
scroll to position [276, 0]
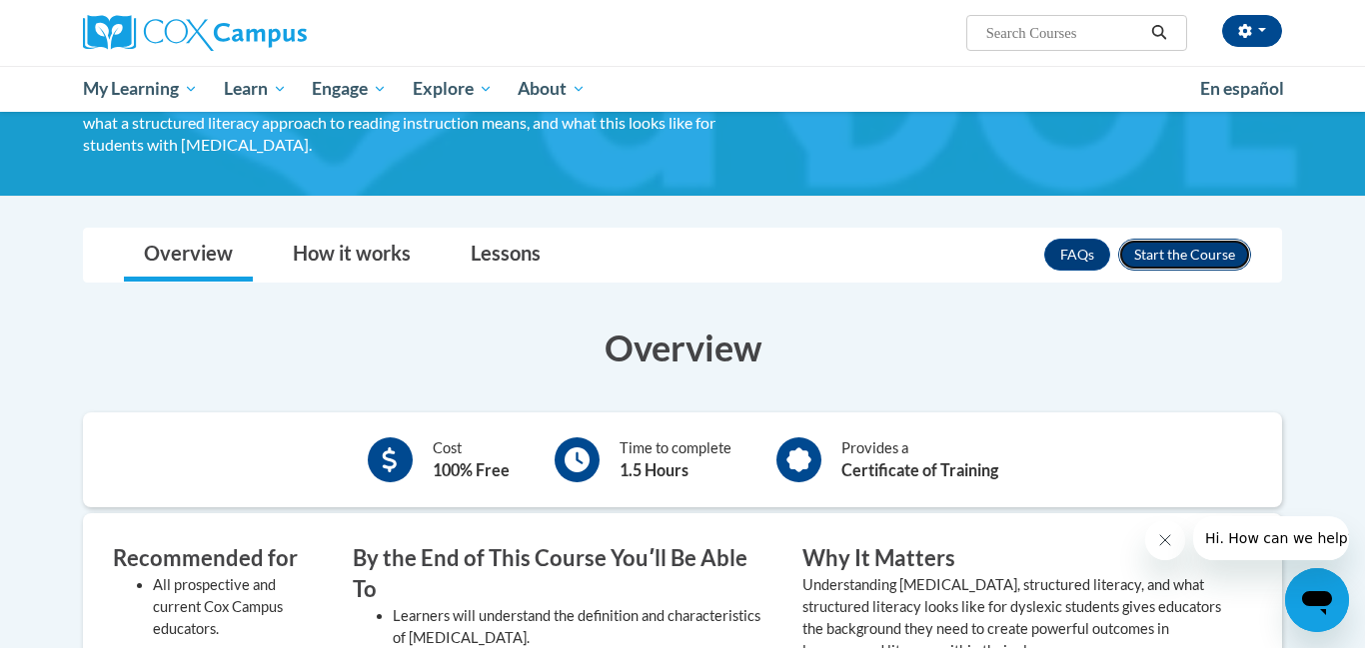
click at [1187, 239] on button "Enroll" at bounding box center [1184, 255] width 133 height 32
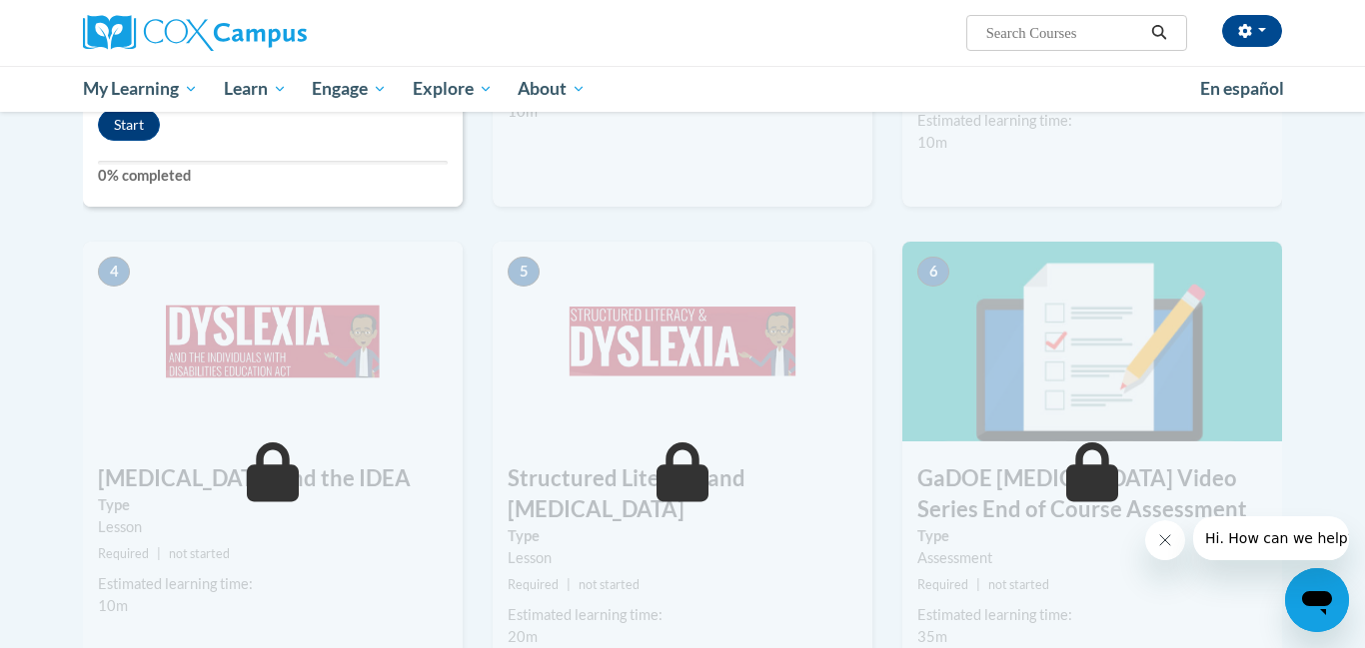
scroll to position [738, 0]
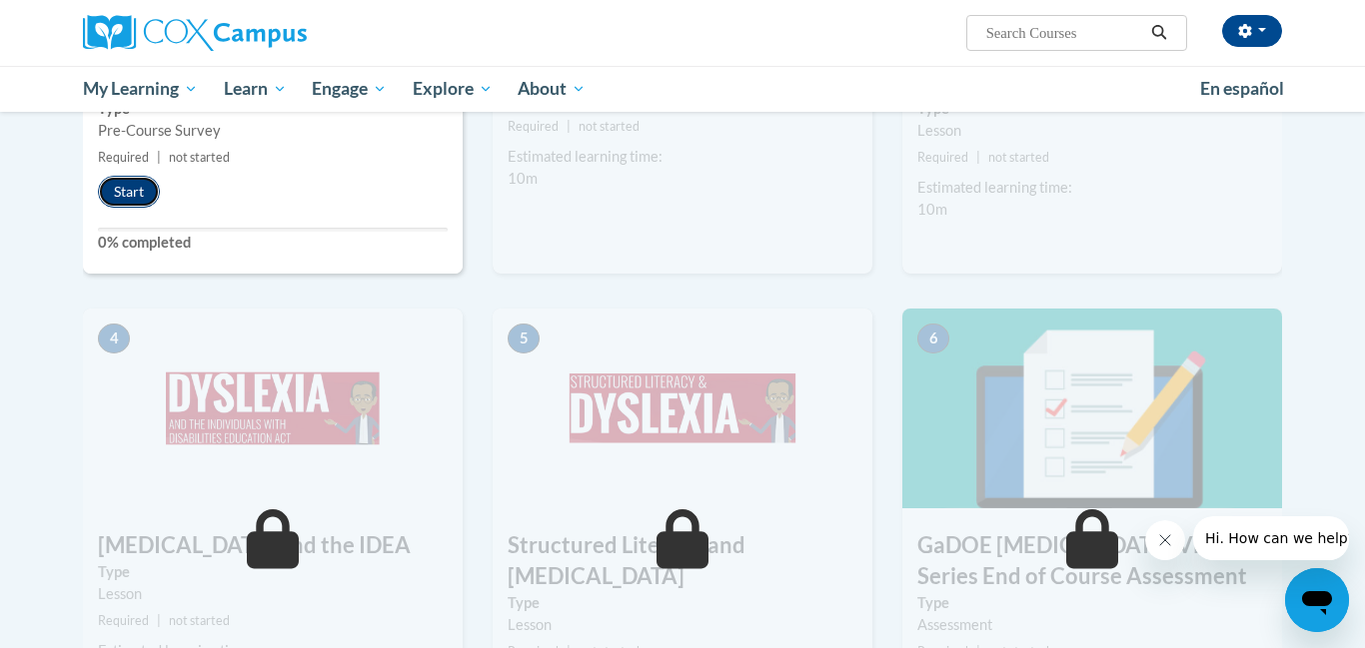
click at [129, 195] on button "Start" at bounding box center [129, 192] width 62 height 32
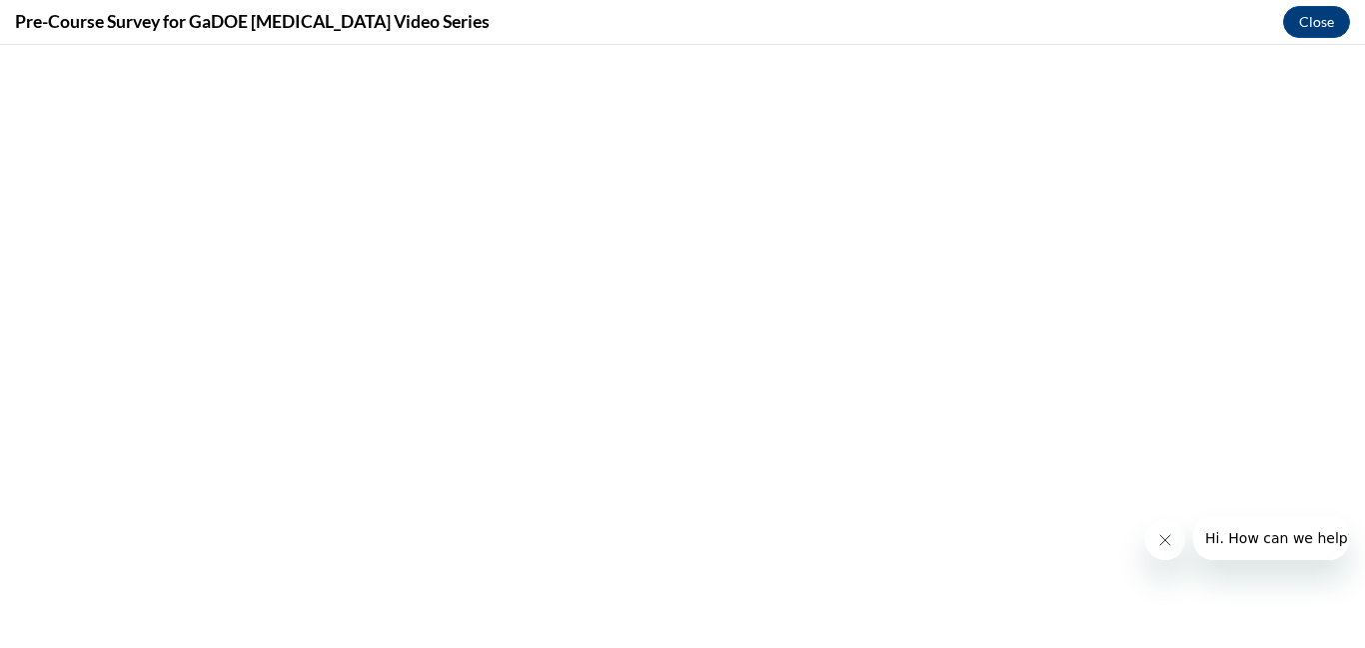
scroll to position [0, 0]
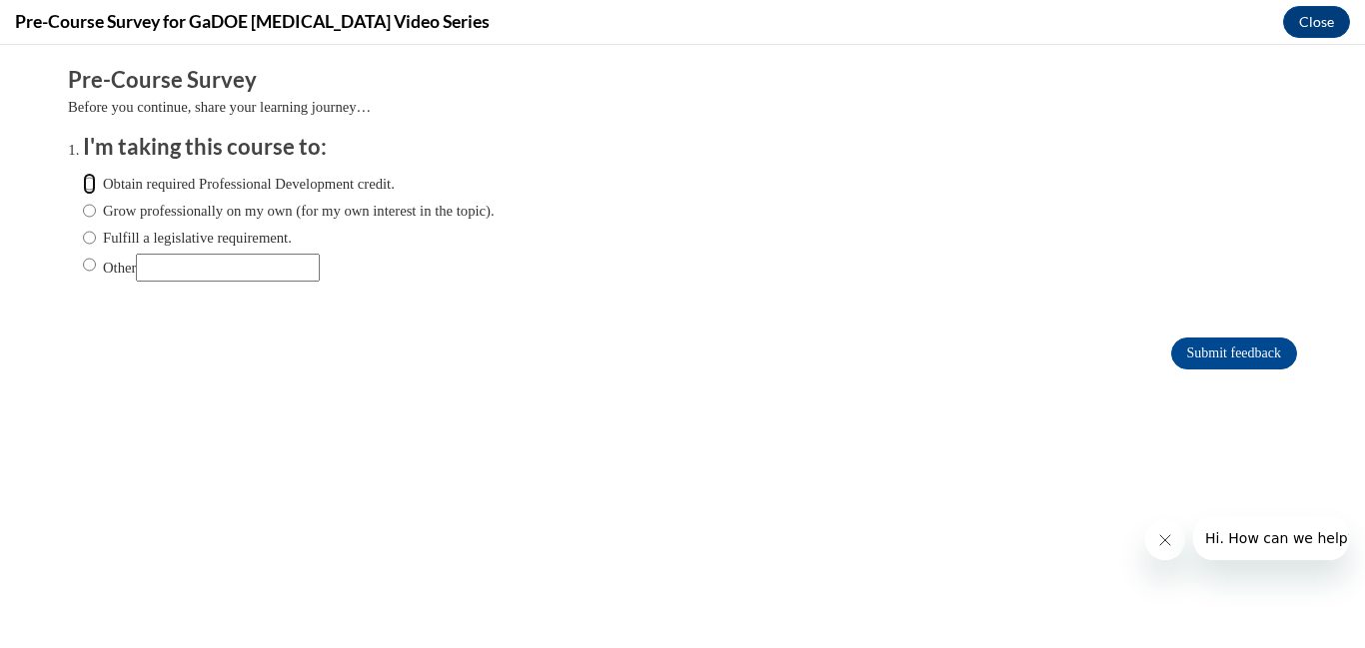
click at [88, 192] on input "Obtain required Professional Development credit." at bounding box center [89, 184] width 13 height 22
radio input "true"
click at [1248, 351] on input "Submit feedback" at bounding box center [1234, 354] width 126 height 32
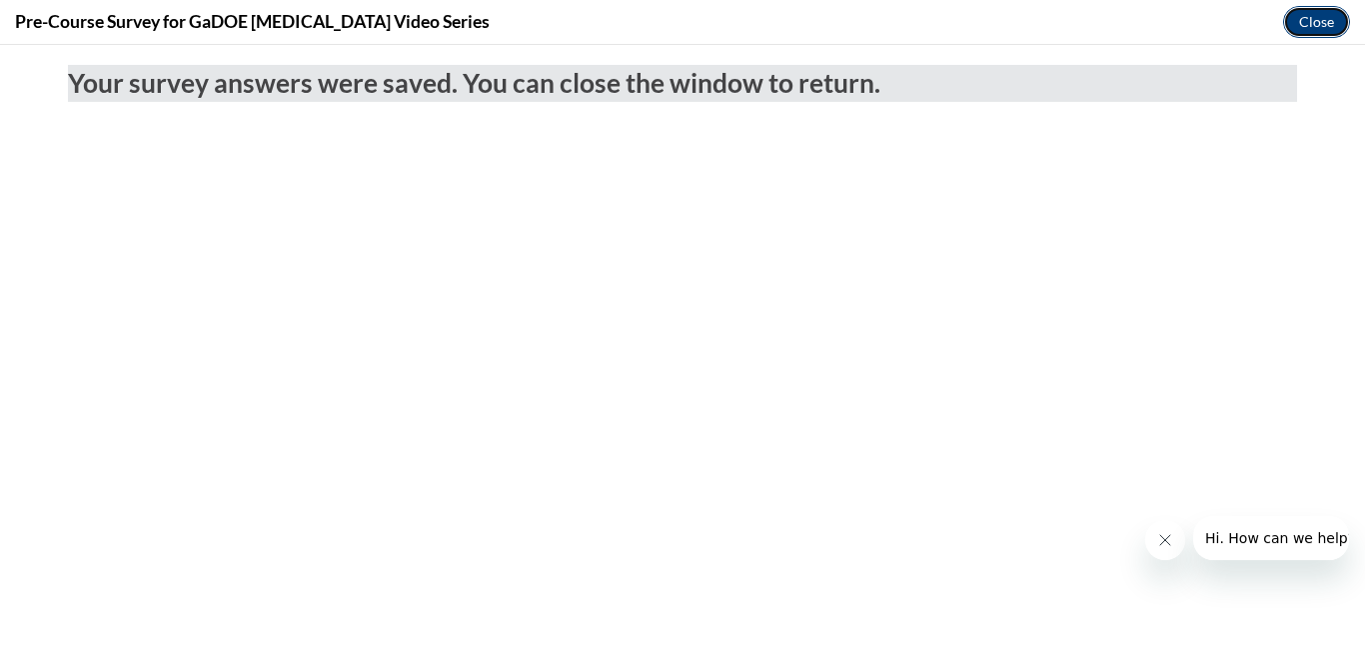
click at [1309, 23] on button "Close" at bounding box center [1316, 22] width 67 height 32
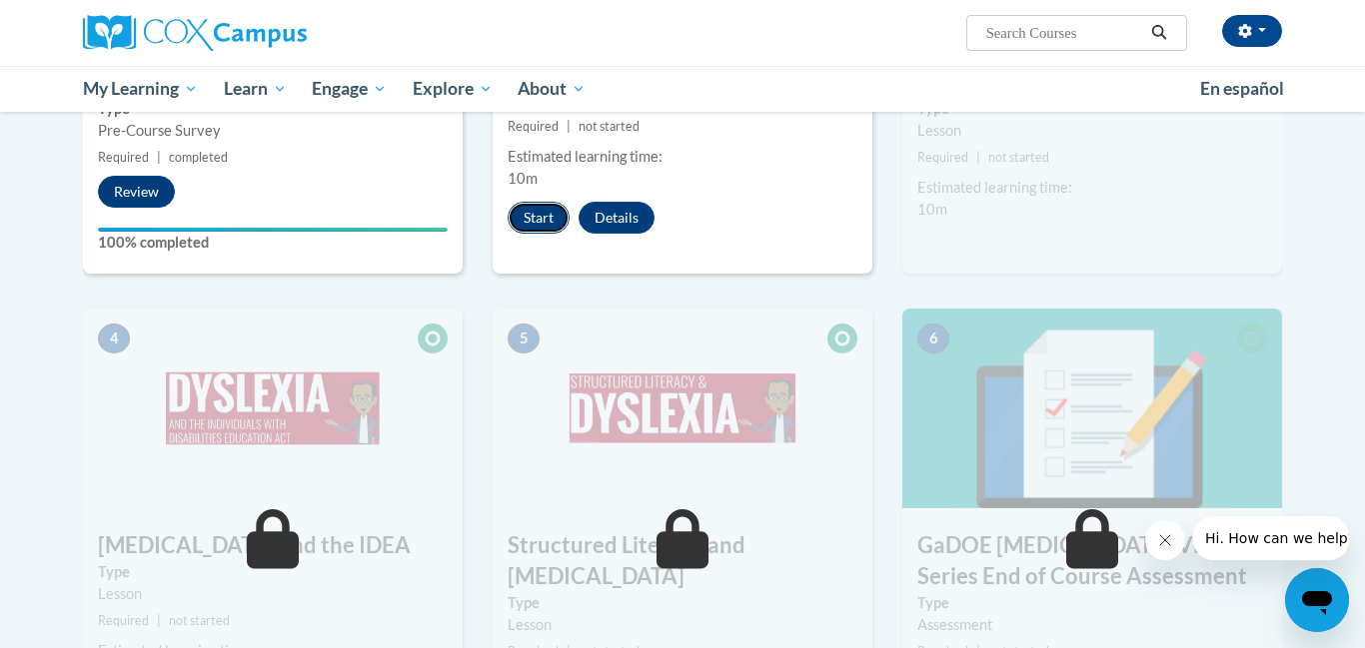
click at [526, 214] on button "Start" at bounding box center [539, 218] width 62 height 32
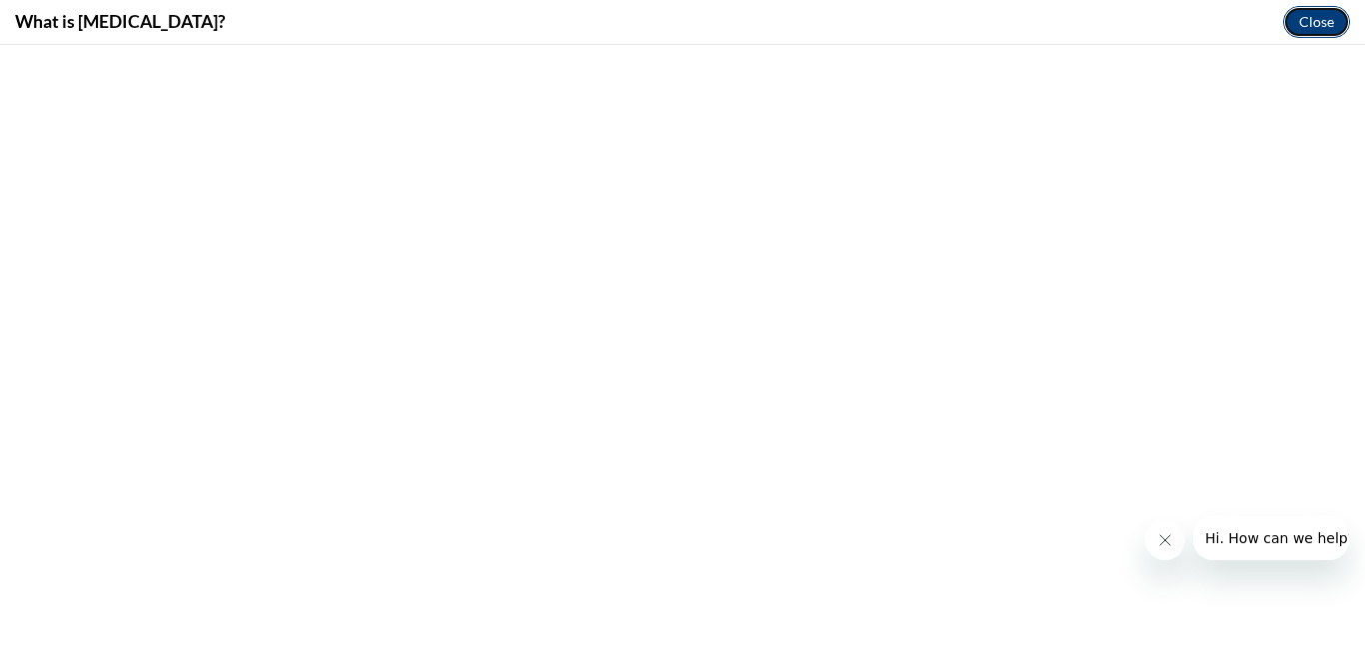
click at [1318, 26] on button "Close" at bounding box center [1316, 22] width 67 height 32
click at [1319, 24] on button "Close" at bounding box center [1316, 22] width 67 height 32
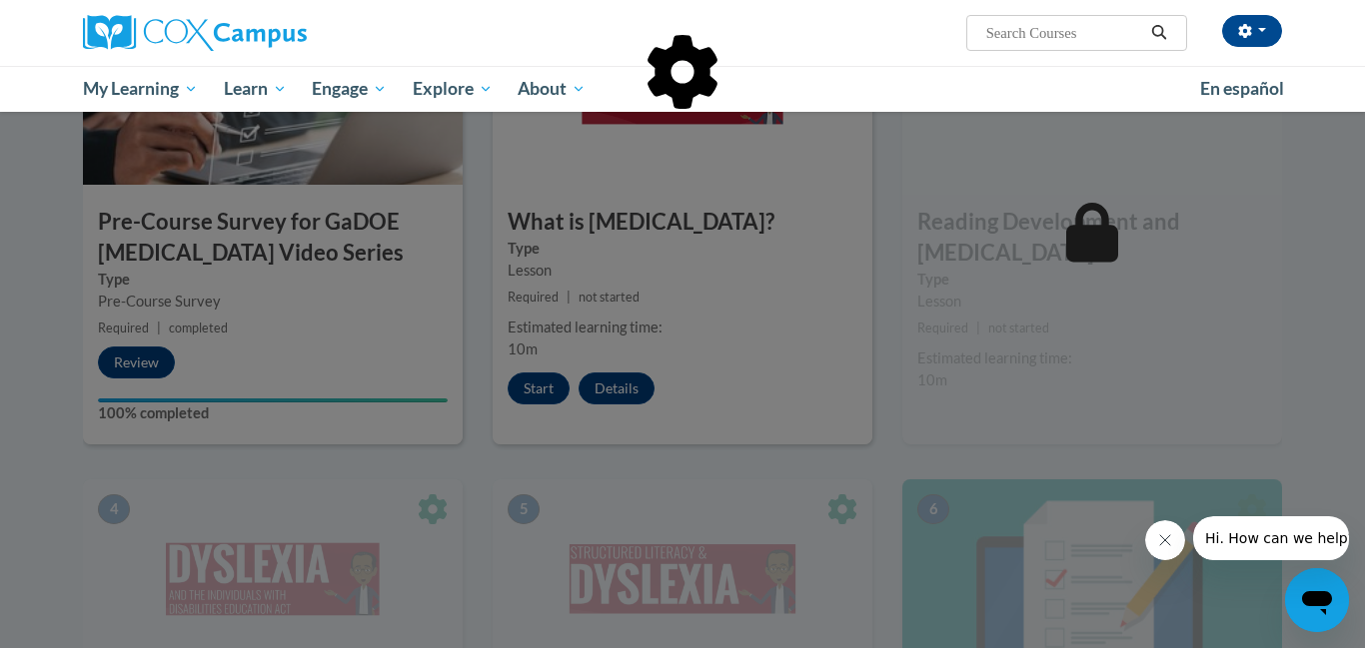
scroll to position [564, 0]
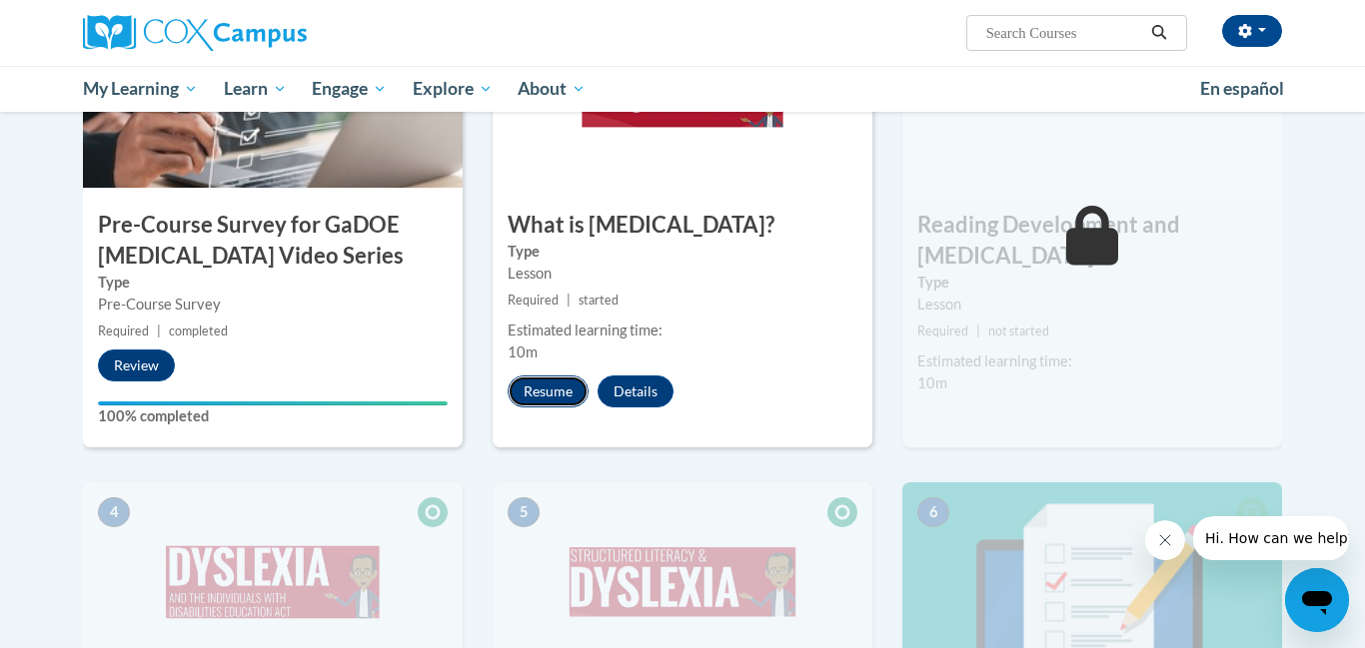
click at [559, 393] on button "Resume" at bounding box center [548, 392] width 81 height 32
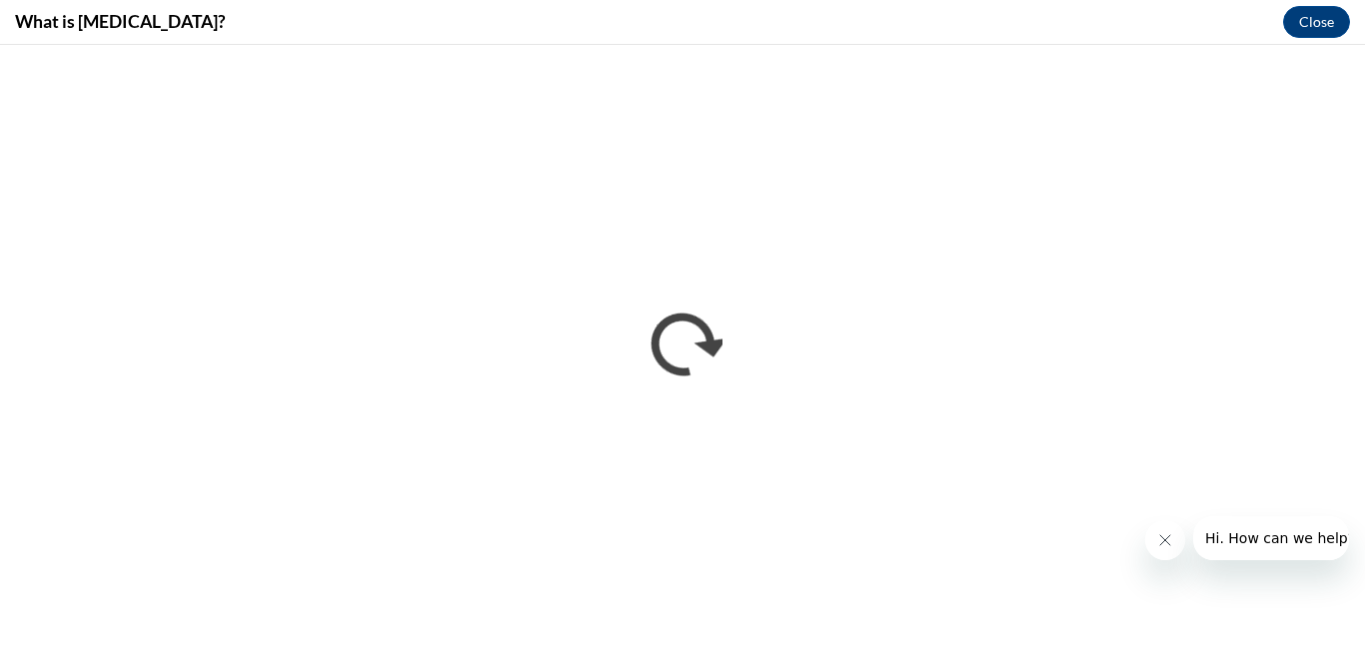
scroll to position [0, 0]
